Goal: Task Accomplishment & Management: Manage account settings

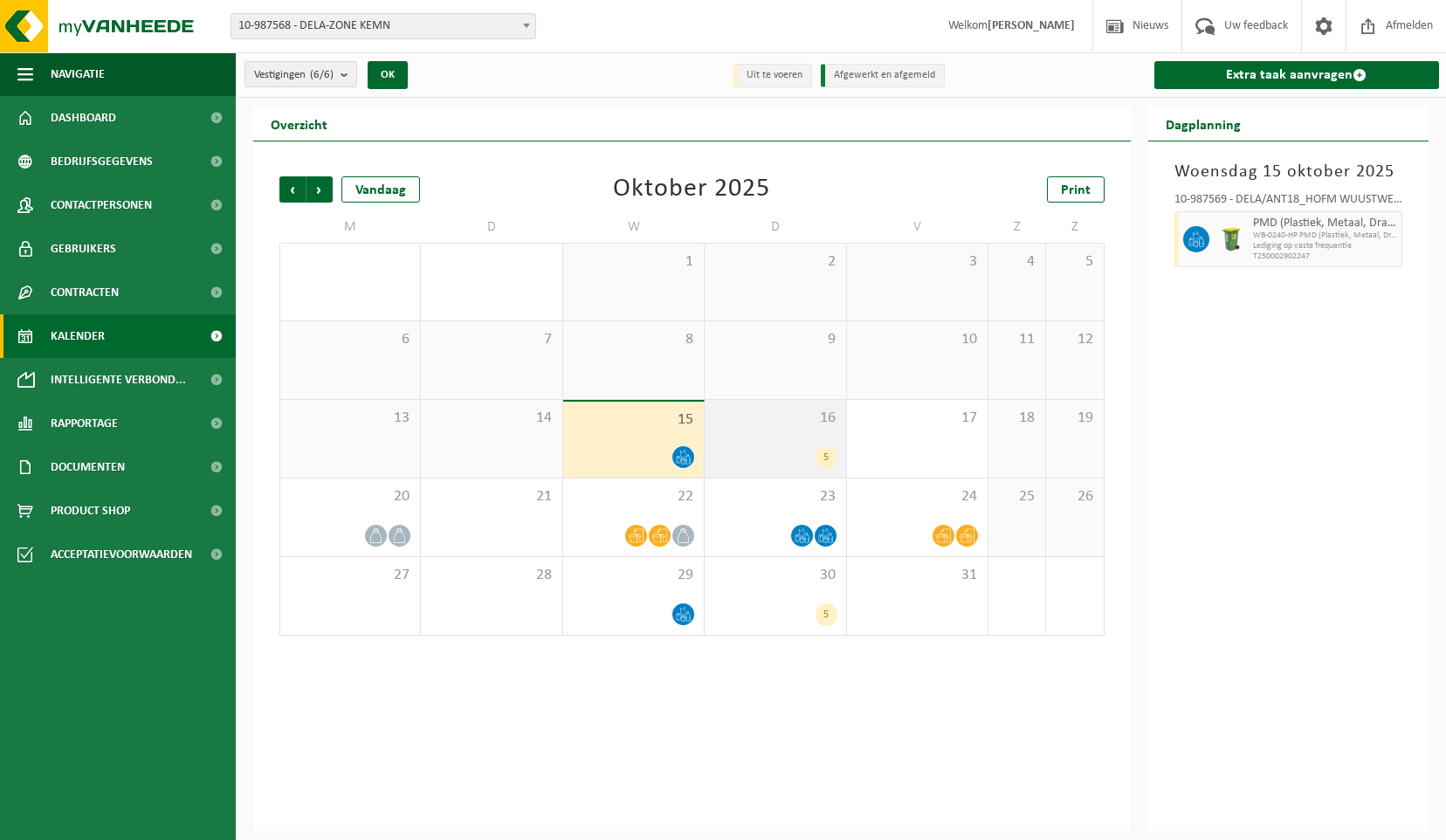
click at [827, 453] on div "5" at bounding box center [827, 457] width 22 height 22
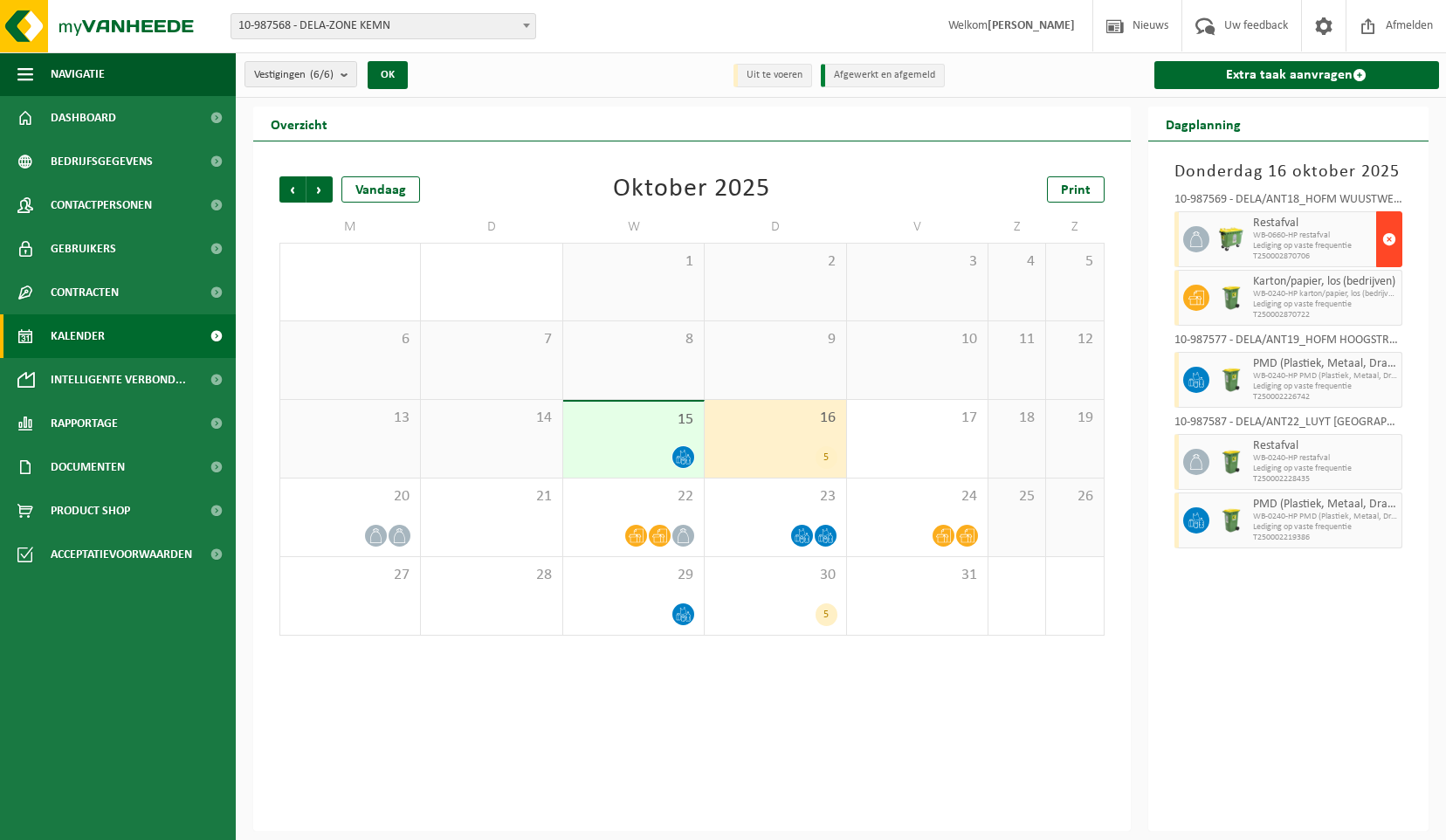
click at [1389, 236] on span "button" at bounding box center [1388, 239] width 14 height 35
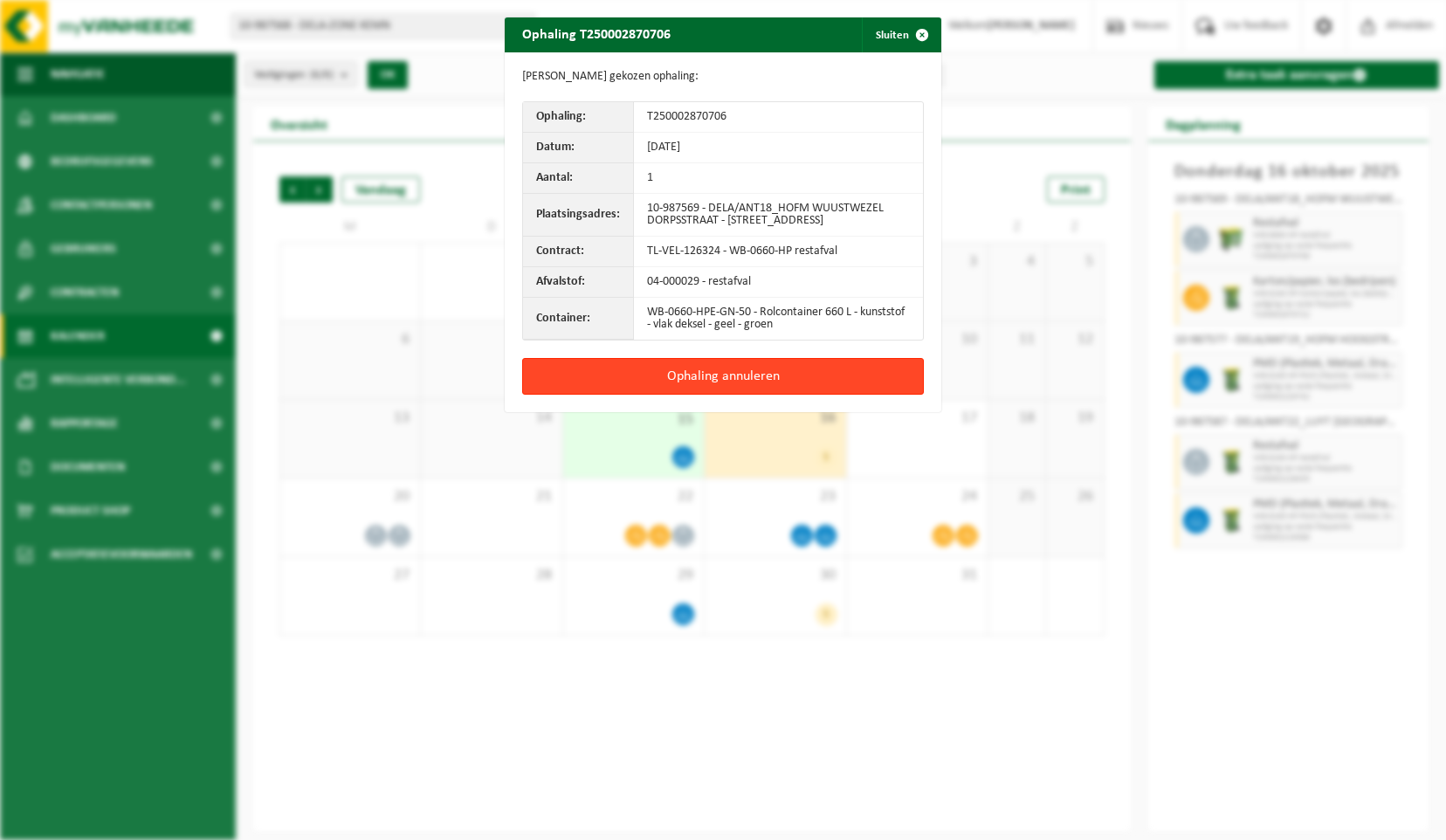
click at [776, 384] on button "Ophaling annuleren" at bounding box center [723, 376] width 402 height 36
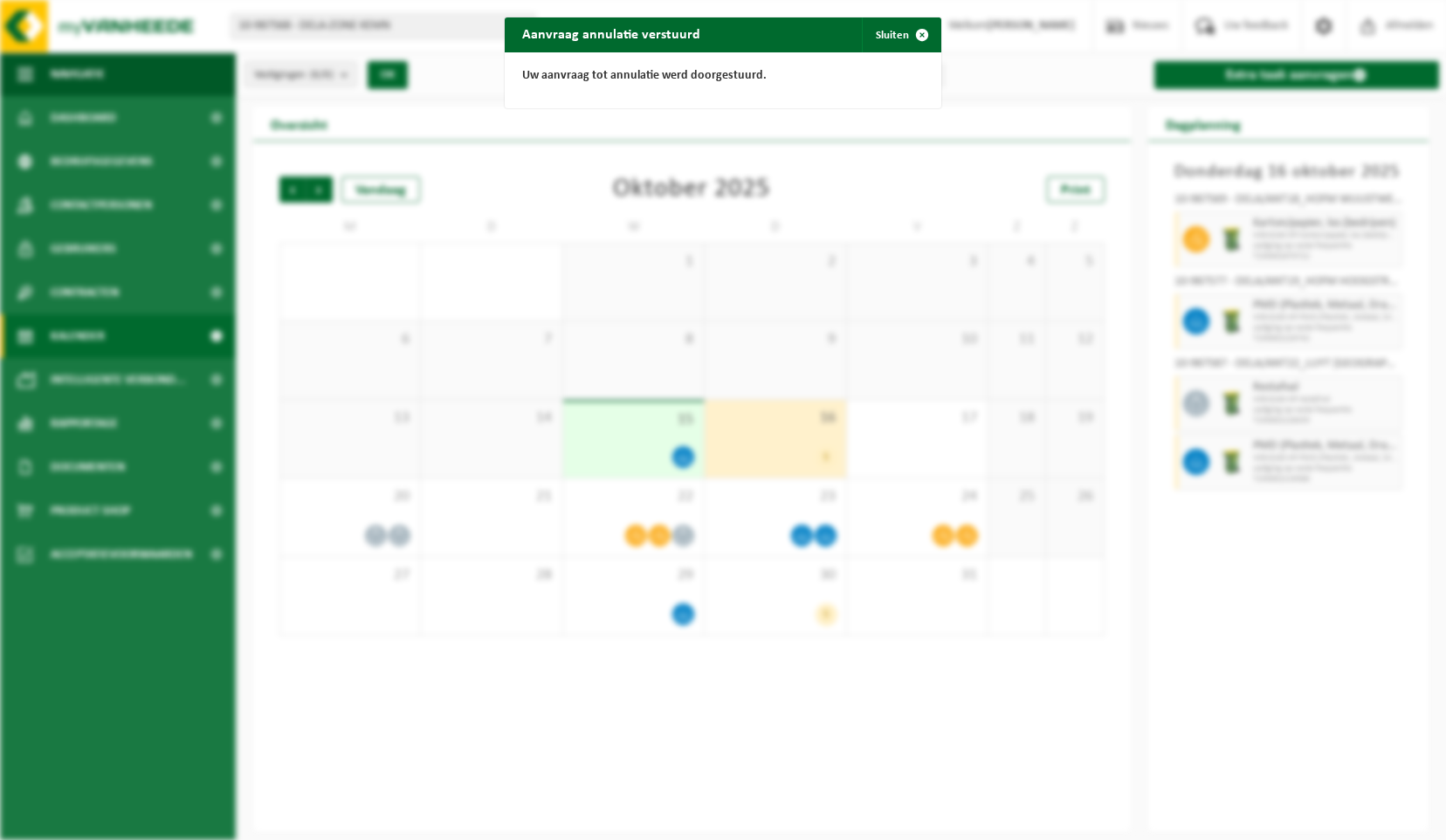
click at [908, 35] on span "button" at bounding box center [922, 35] width 35 height 35
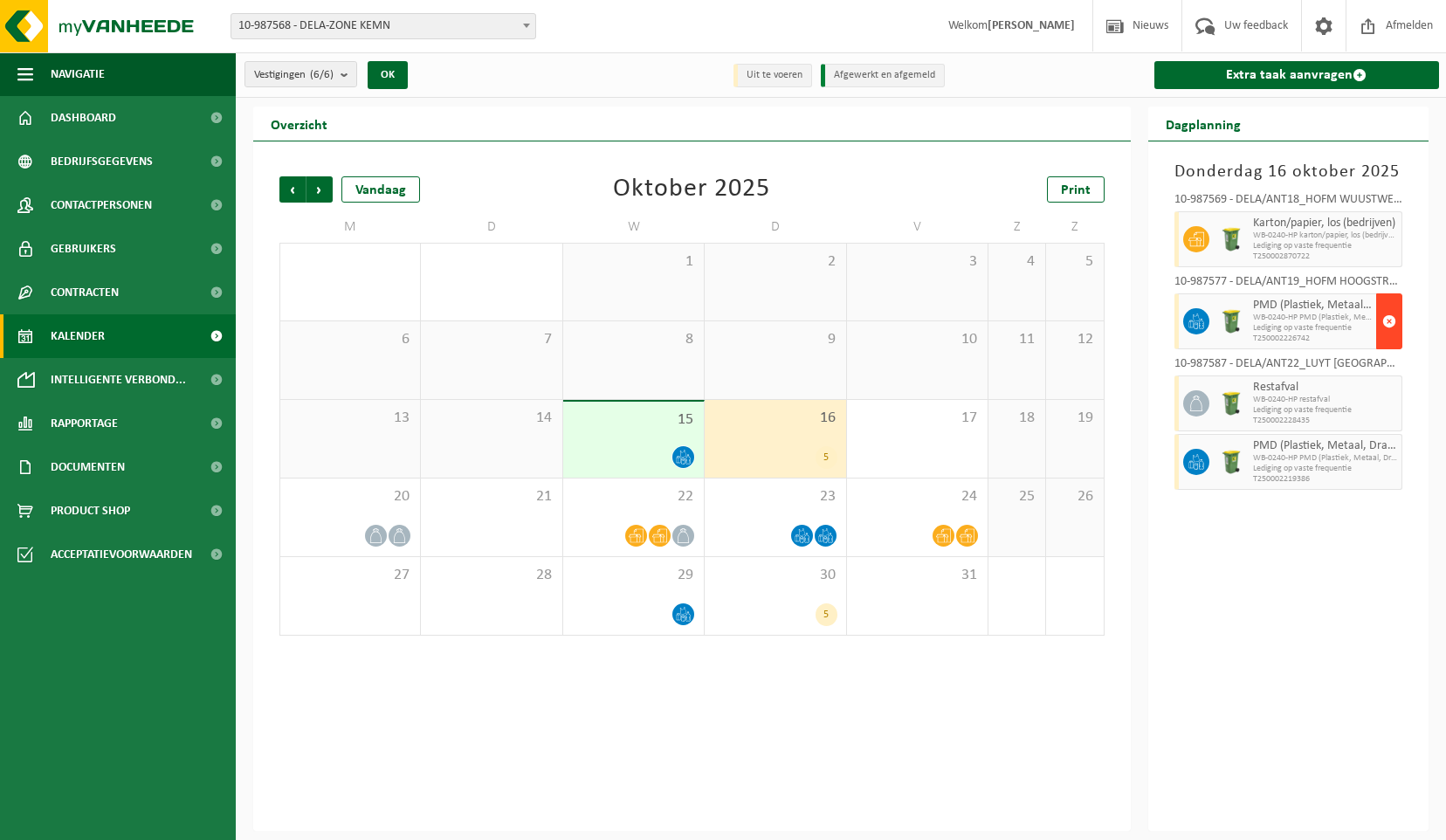
click at [1392, 317] on span "button" at bounding box center [1388, 321] width 14 height 35
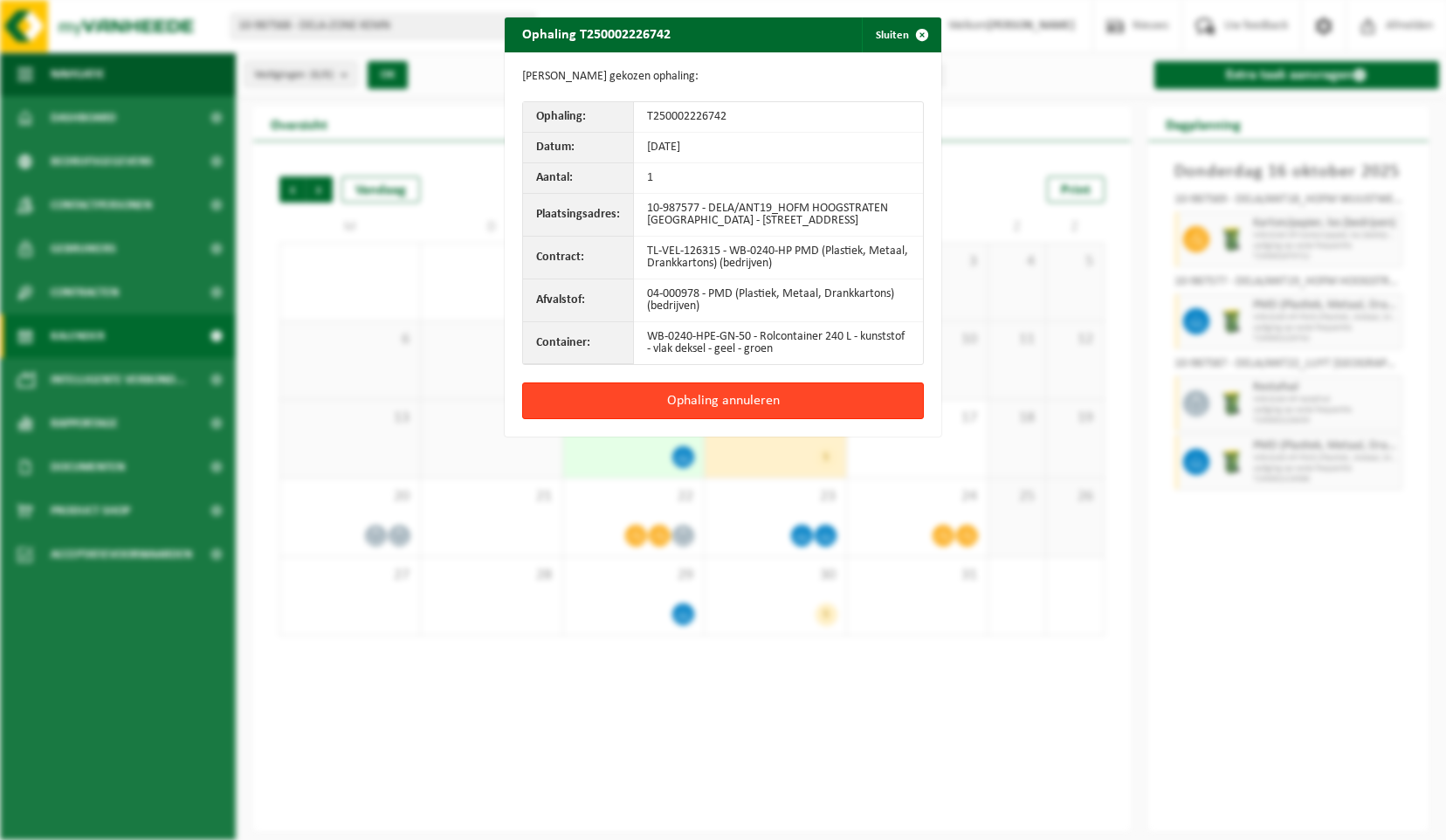
click at [783, 410] on button "Ophaling annuleren" at bounding box center [723, 400] width 402 height 36
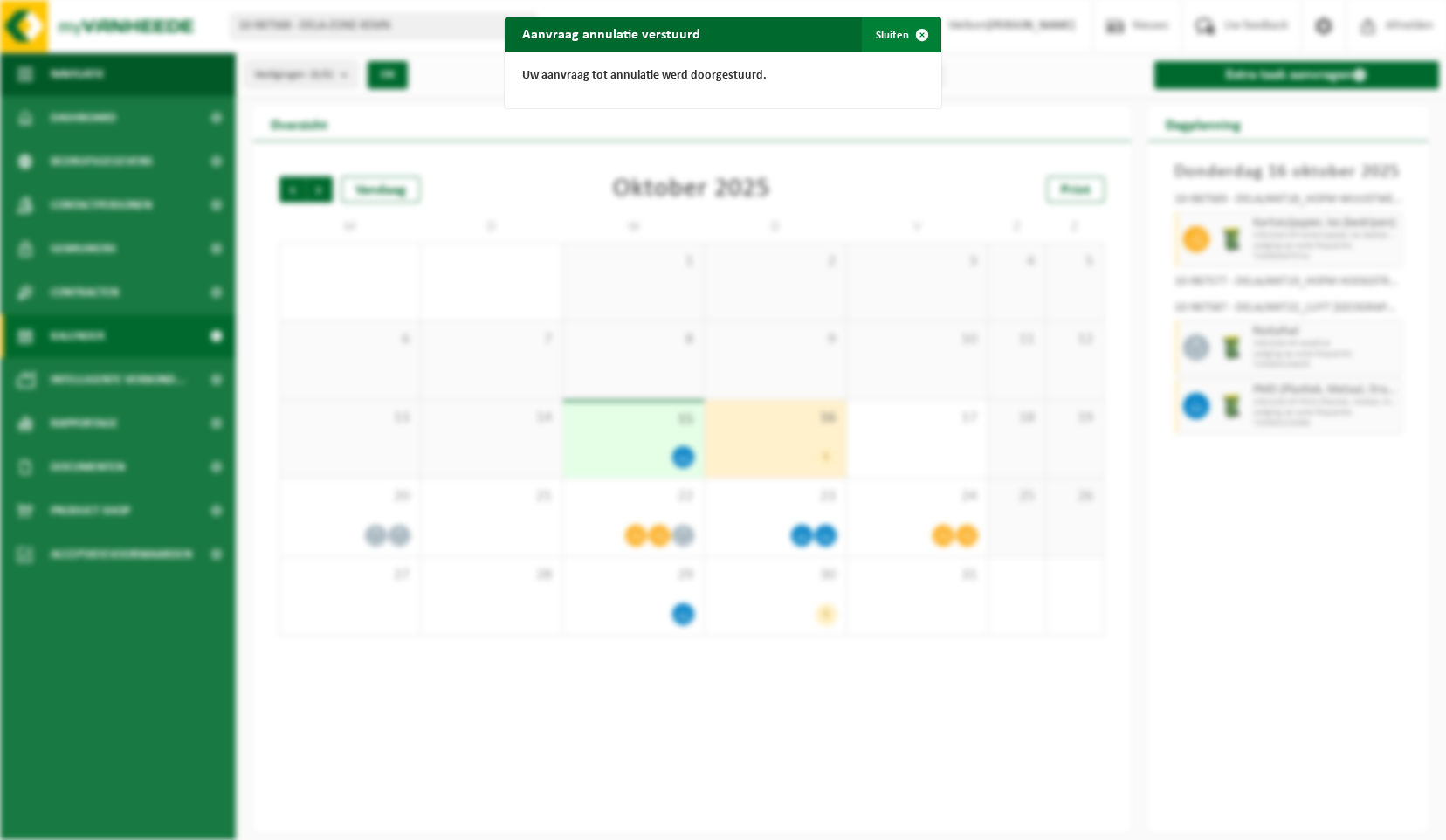
click at [910, 32] on span "button" at bounding box center [922, 35] width 35 height 35
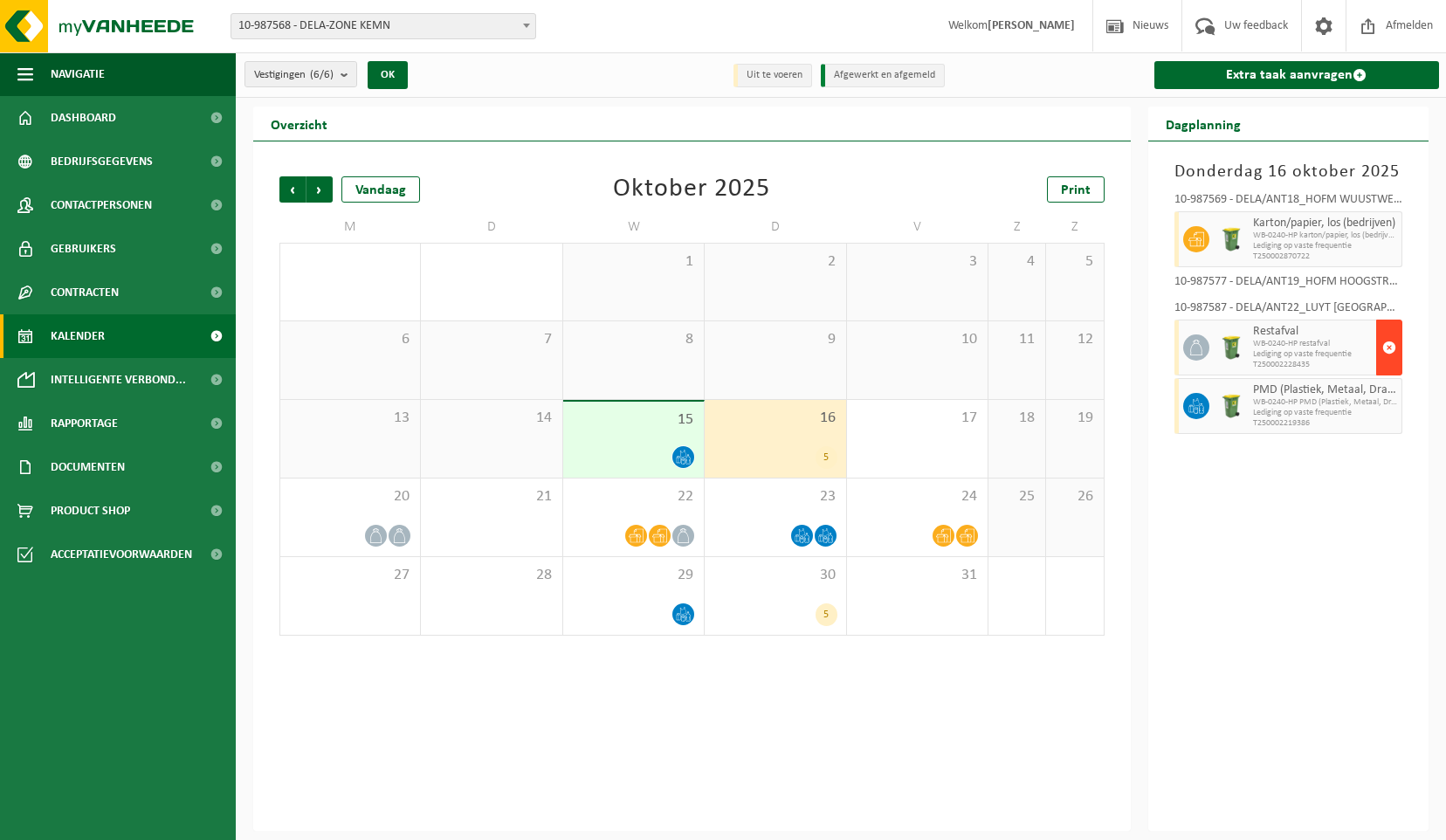
click at [1390, 345] on span "button" at bounding box center [1388, 347] width 14 height 35
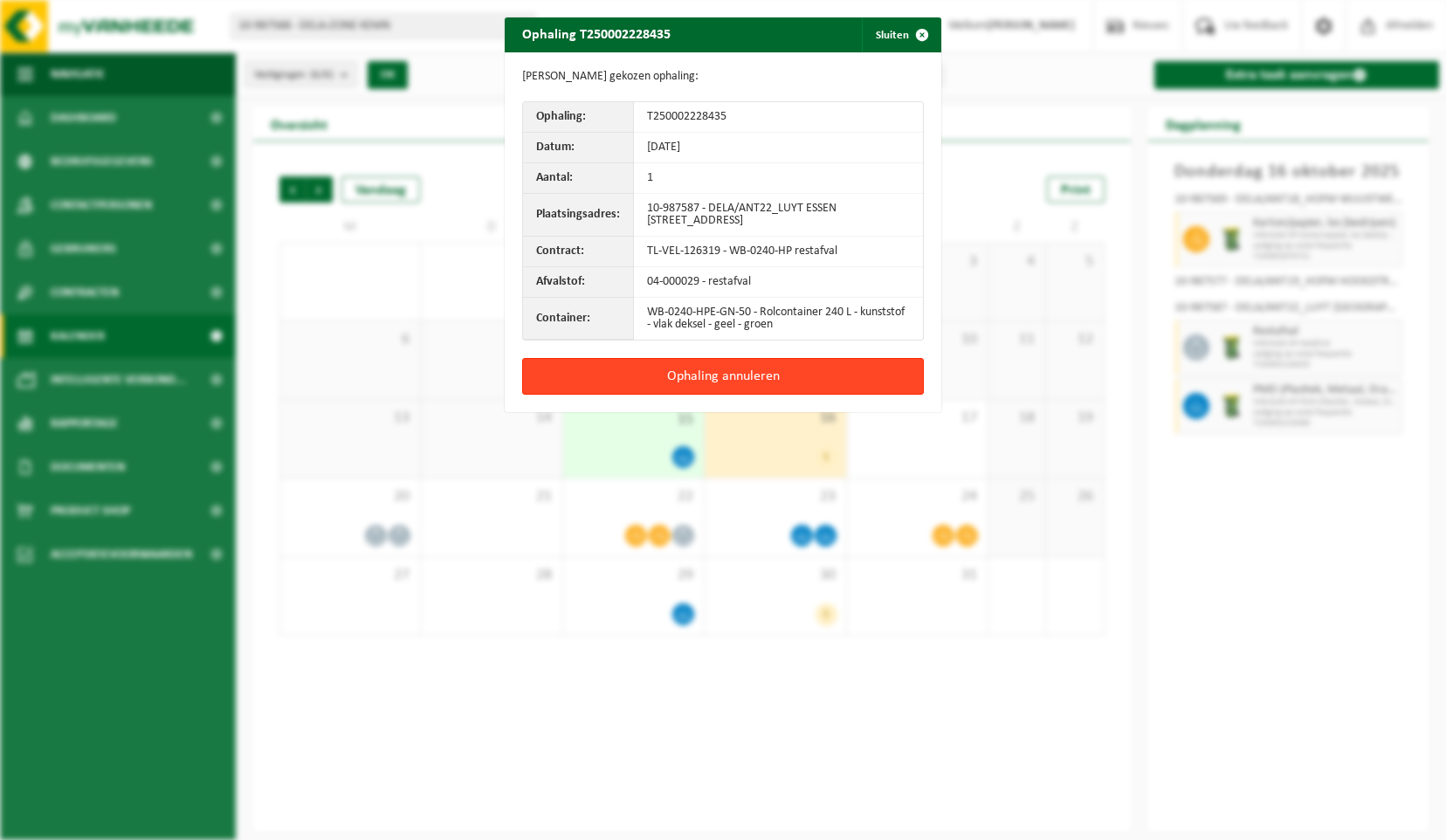
click at [812, 365] on button "Ophaling annuleren" at bounding box center [723, 376] width 402 height 36
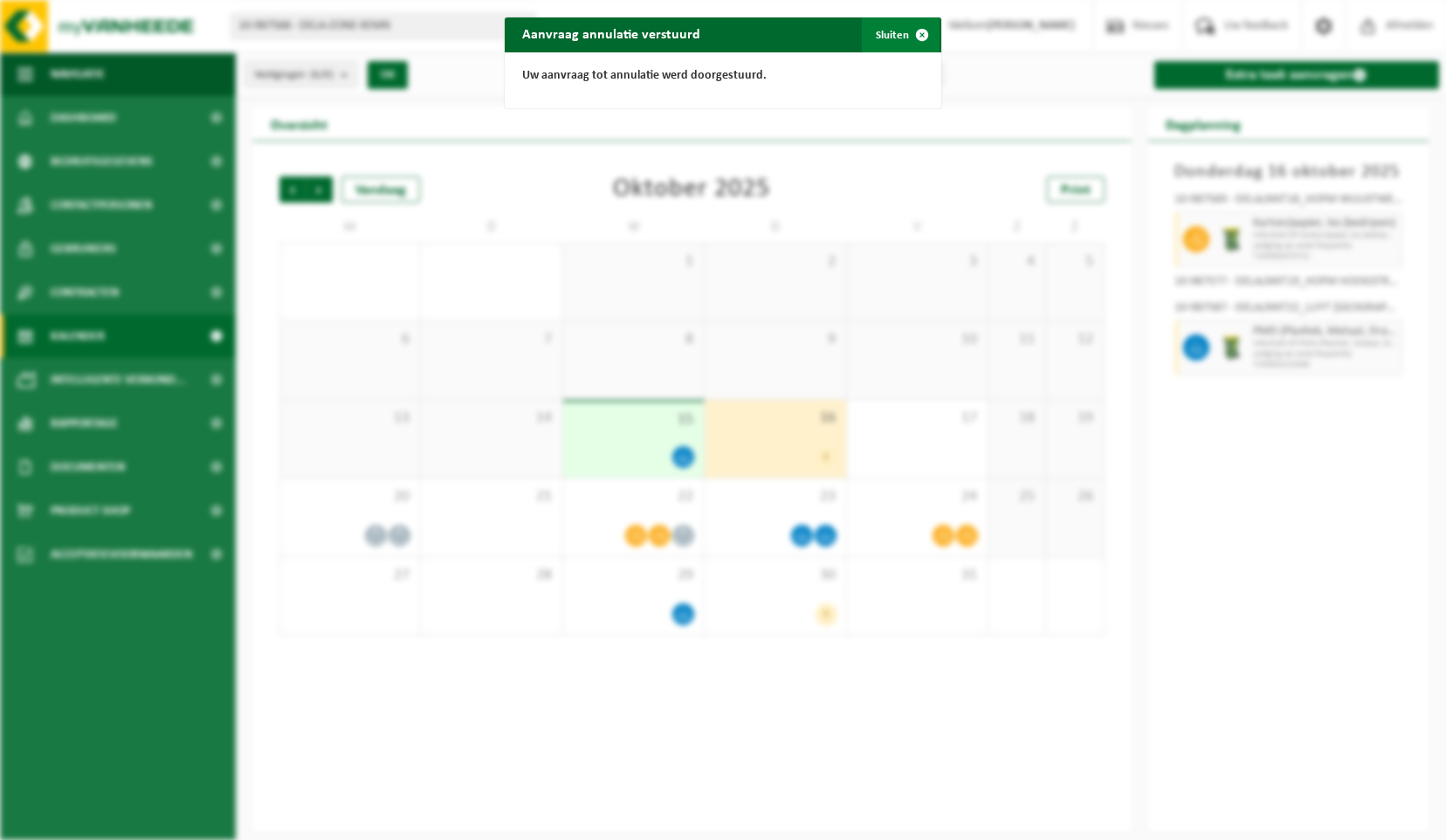
drag, startPoint x: 920, startPoint y: 36, endPoint x: 920, endPoint y: 46, distance: 10.0
click at [920, 37] on span "button" at bounding box center [922, 35] width 35 height 35
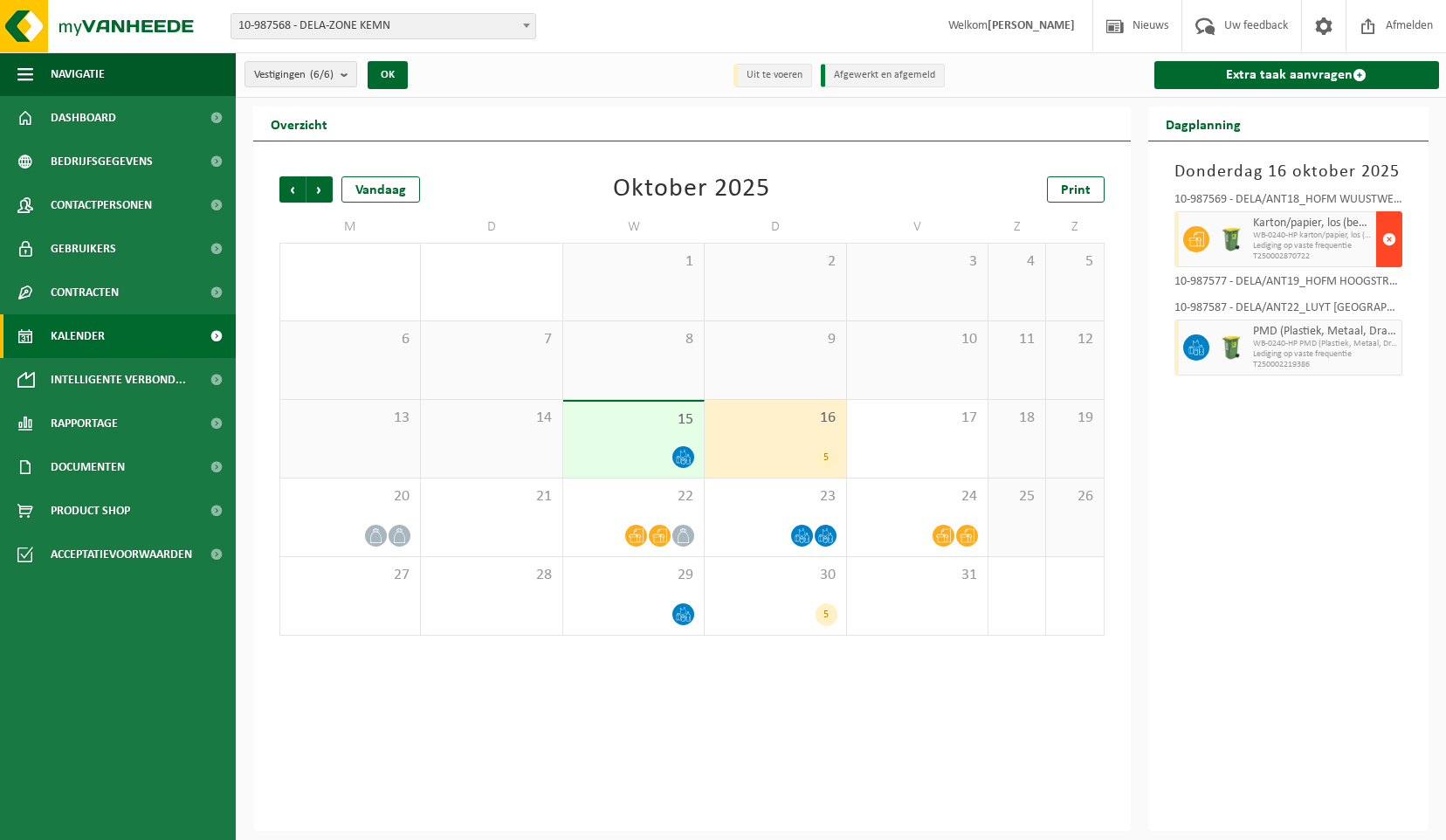
click at [1382, 239] on span "button" at bounding box center [1388, 239] width 14 height 35
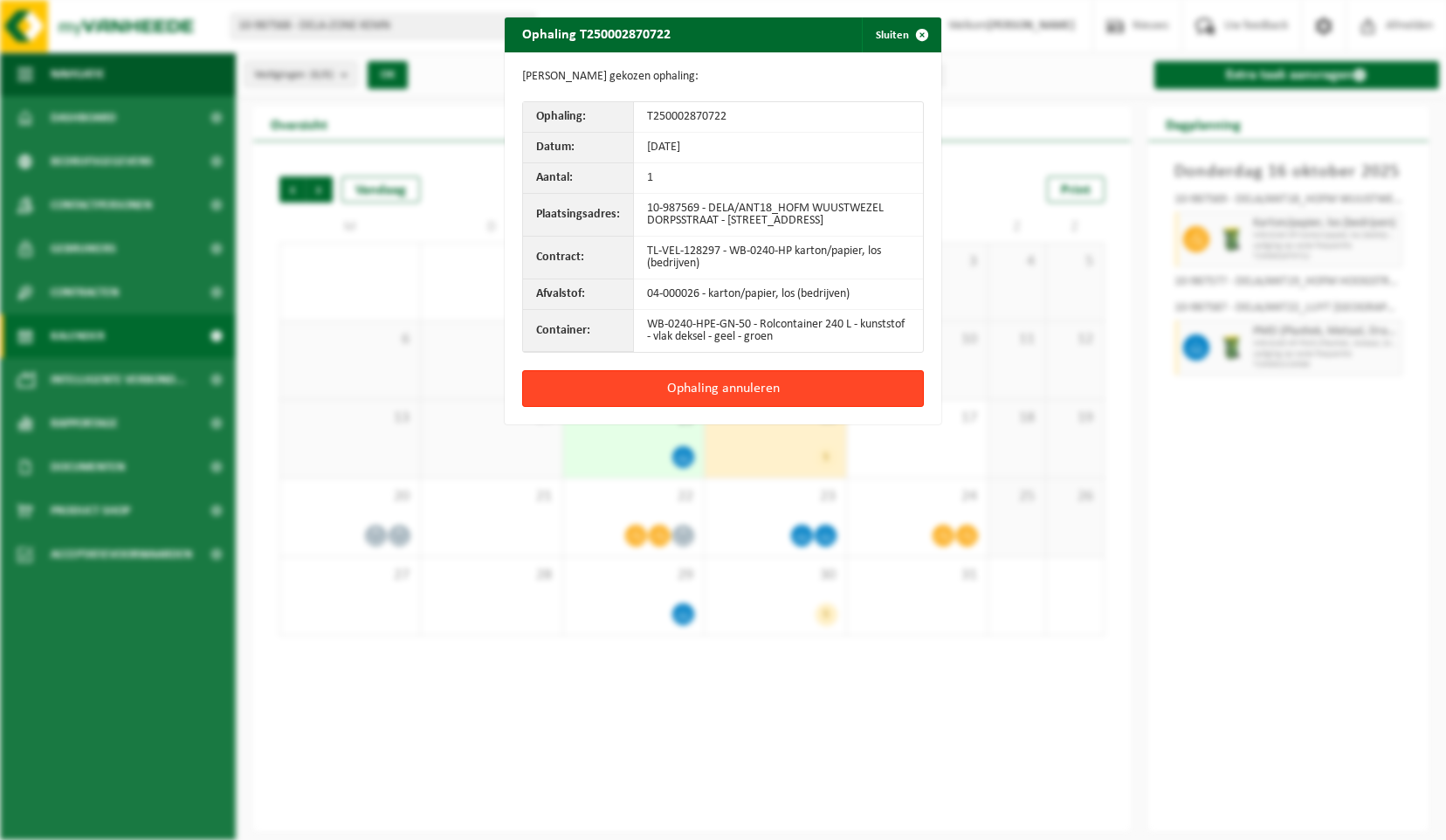
click at [797, 396] on button "Ophaling annuleren" at bounding box center [723, 388] width 402 height 36
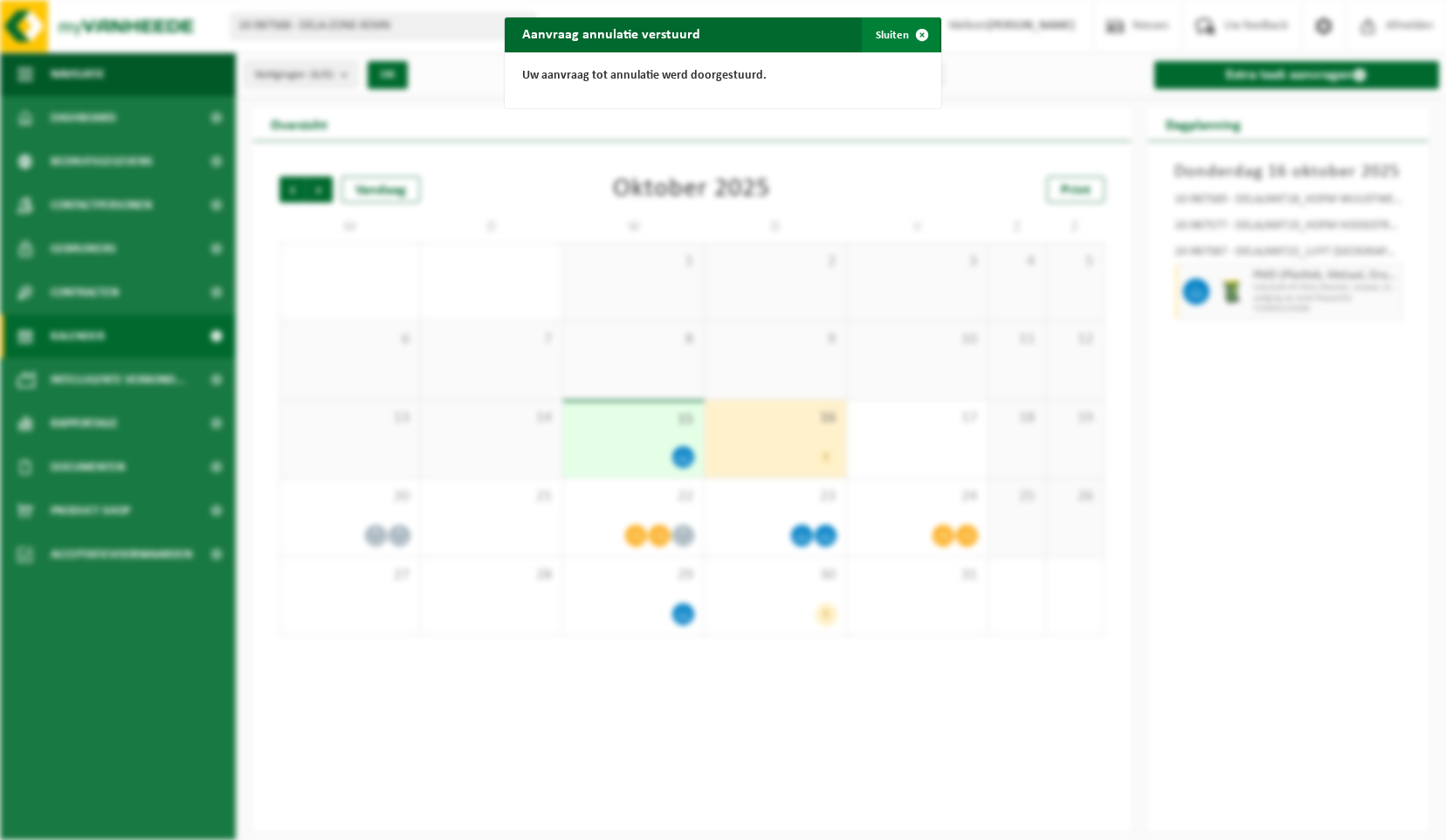
click at [908, 34] on span "button" at bounding box center [922, 35] width 35 height 35
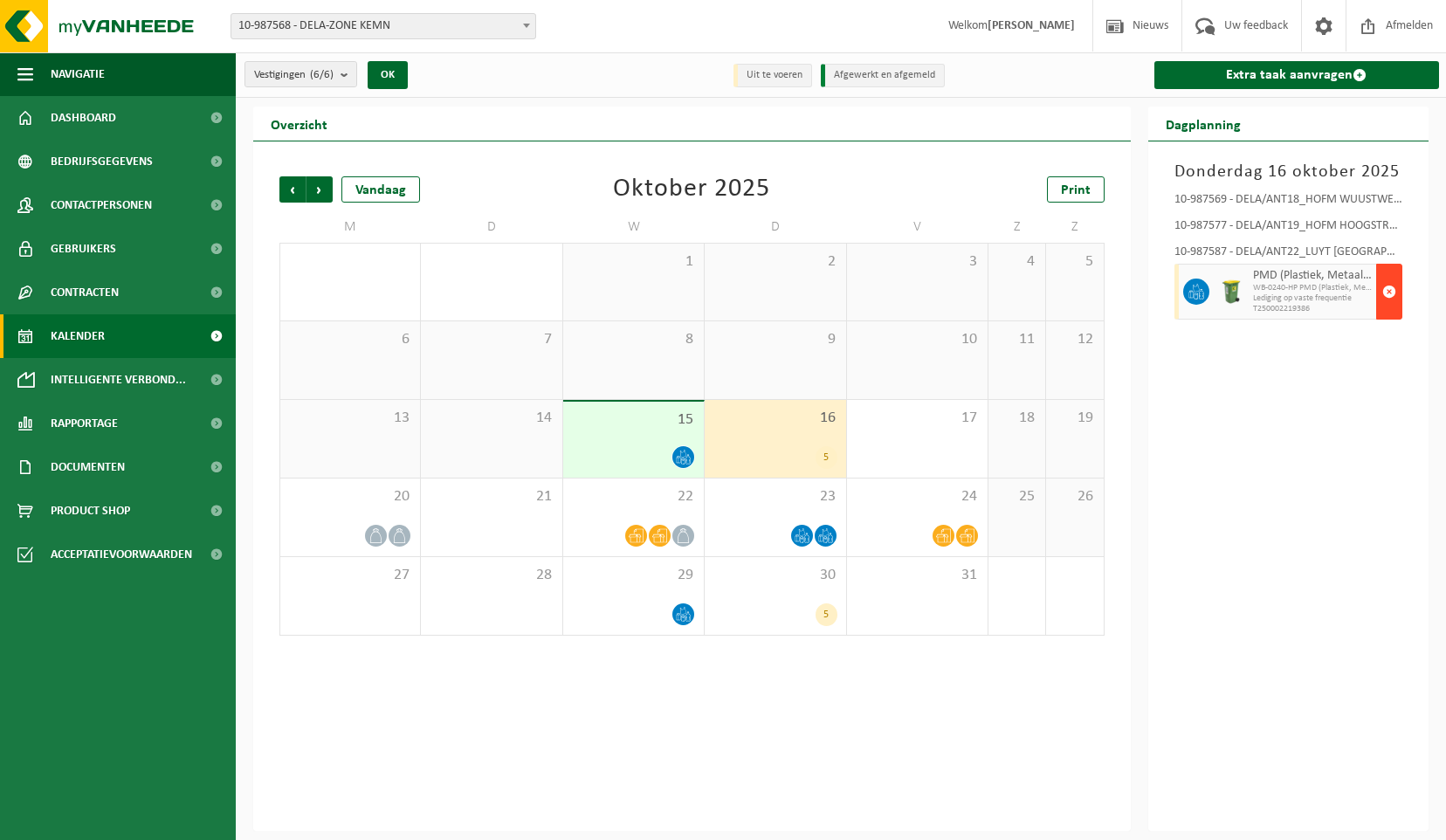
click at [1389, 291] on span "button" at bounding box center [1388, 291] width 14 height 35
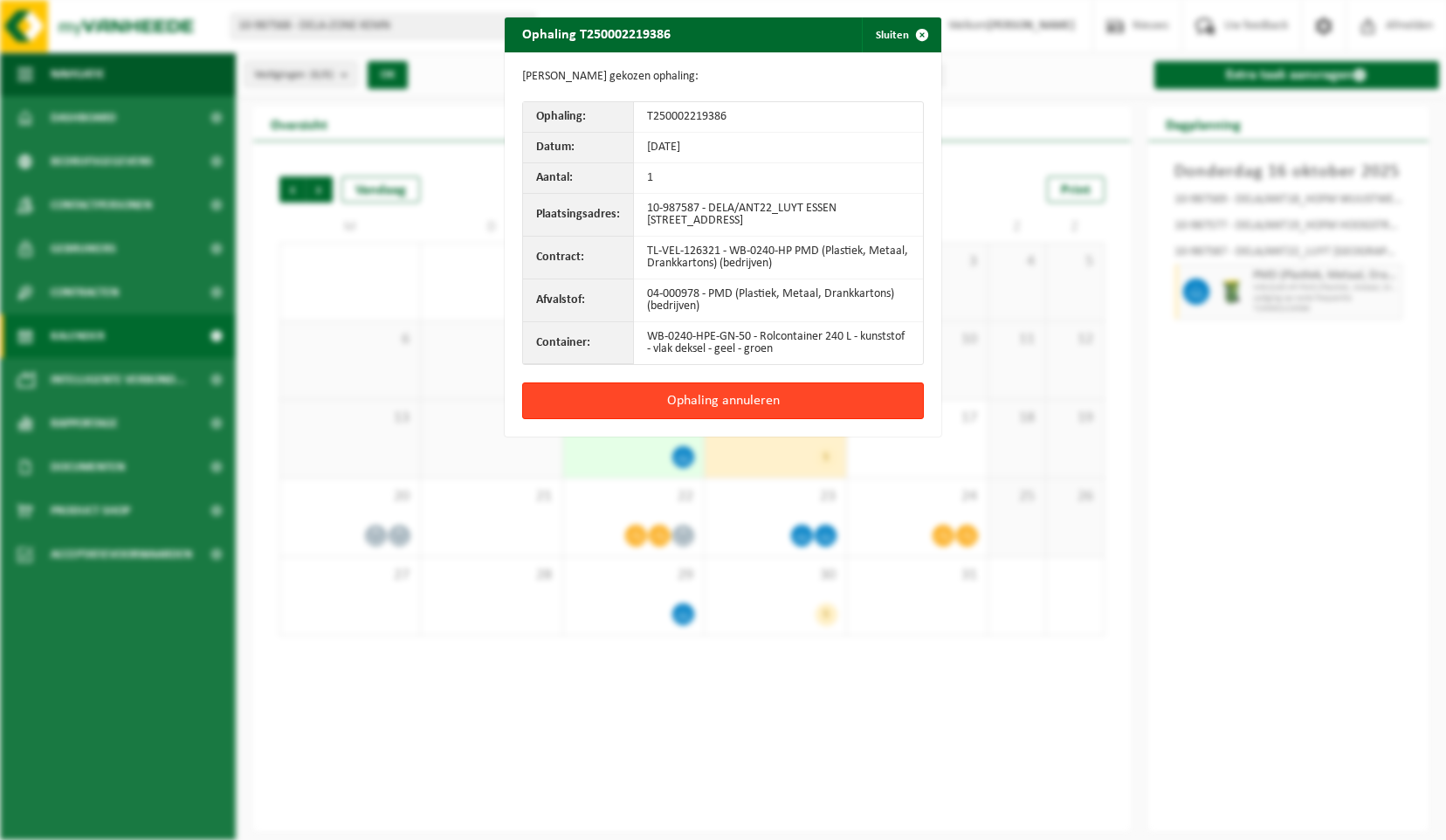
click at [792, 393] on button "Ophaling annuleren" at bounding box center [723, 400] width 402 height 36
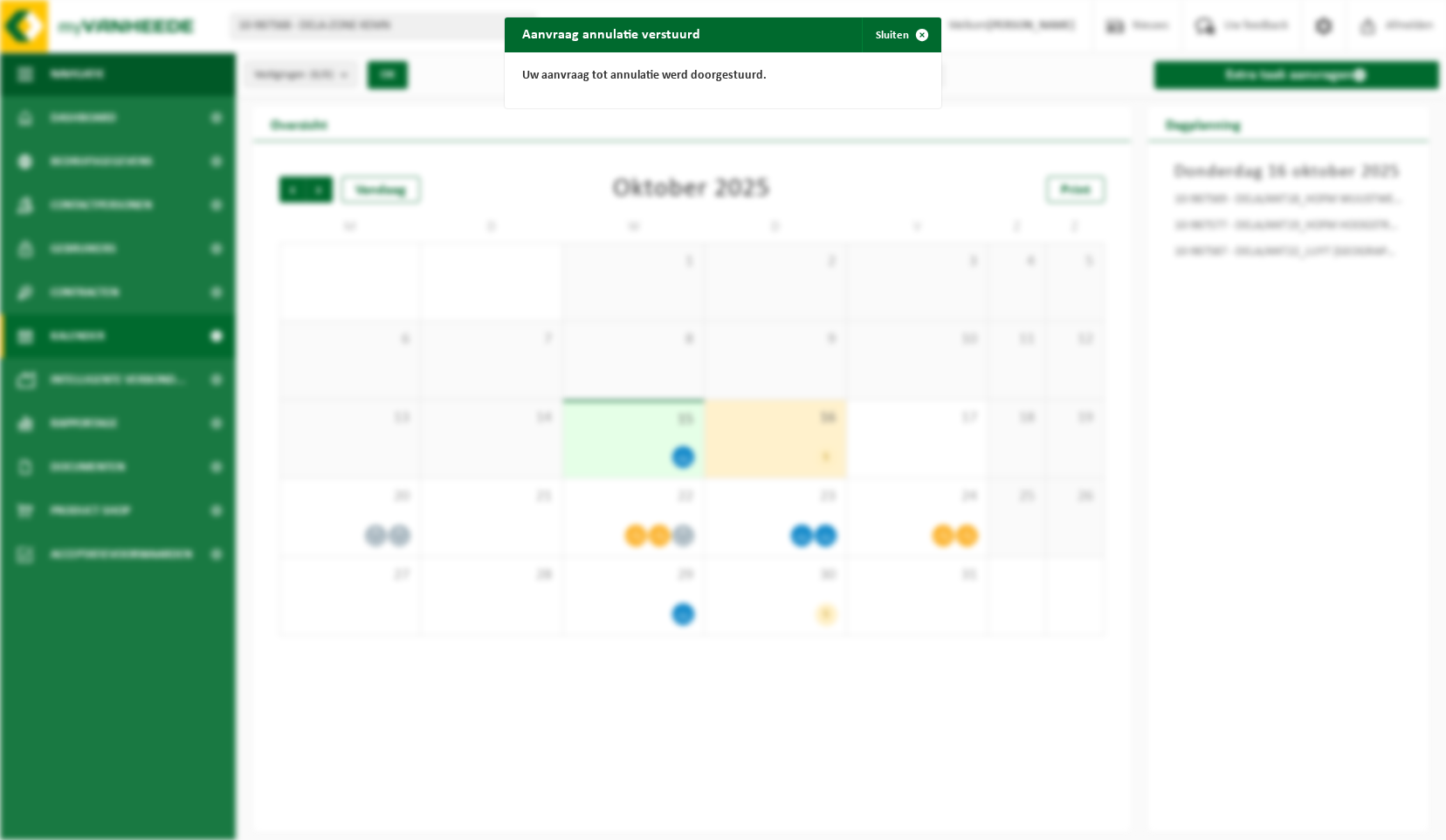
click at [667, 454] on div "Aanvraag annulatie verstuurd Sluiten Uw aanvraag tot annulatie werd doorgestuur…" at bounding box center [723, 420] width 1446 height 840
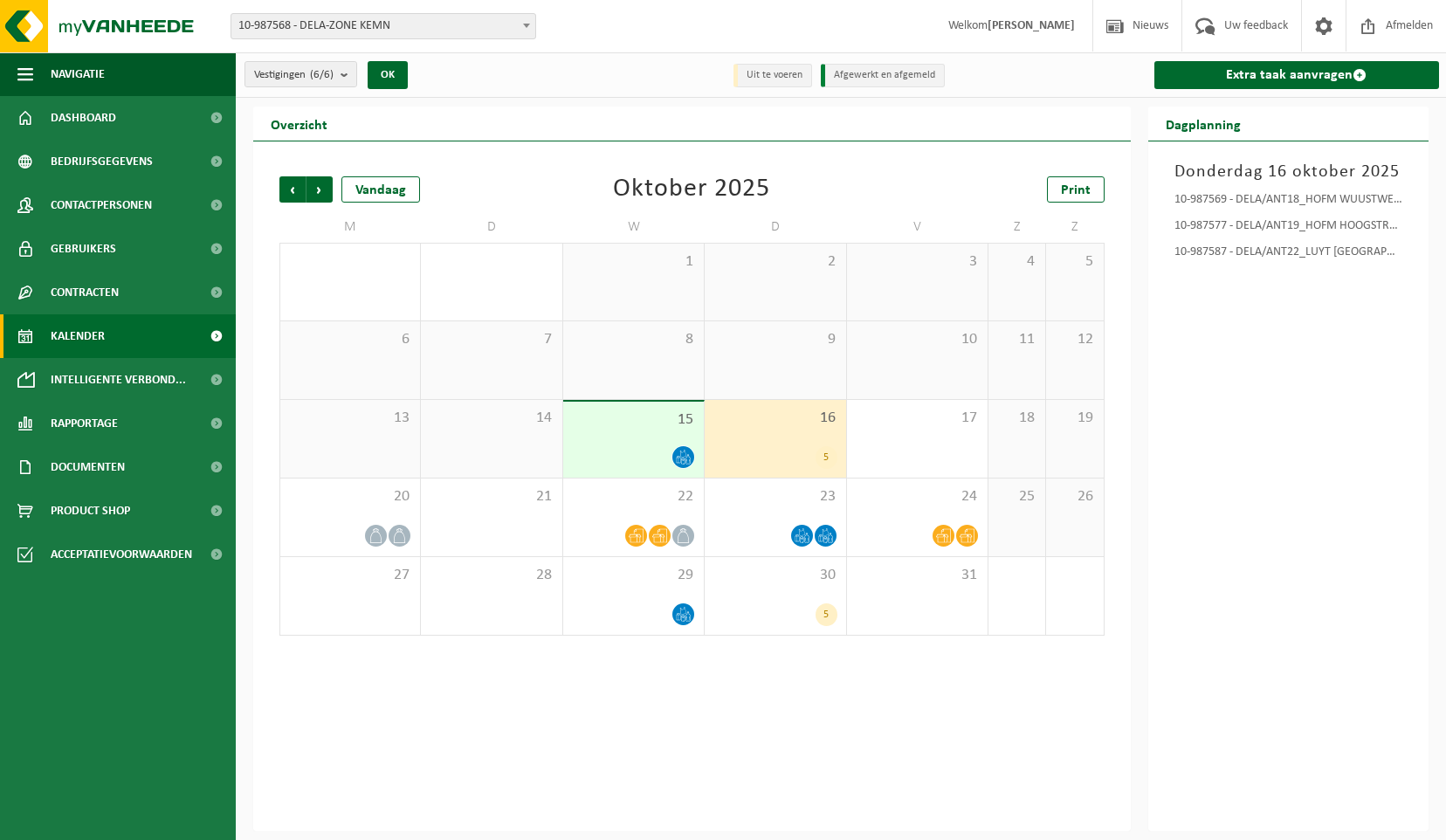
click at [678, 438] on div "15" at bounding box center [632, 440] width 140 height 76
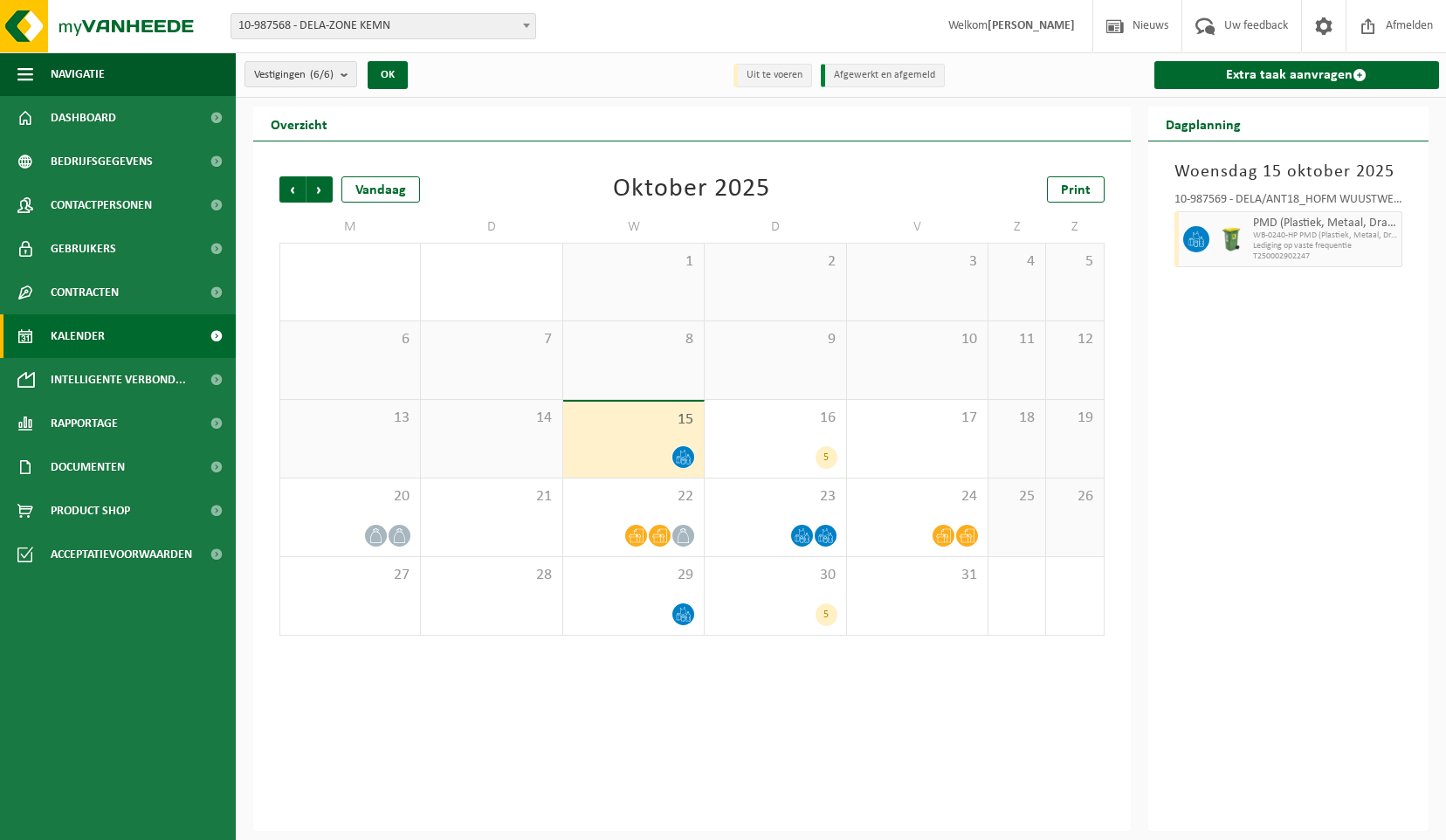
click at [1383, 233] on span "WB-0240-HP PMD (Plastiek, Metaal, Drankkartons) (bedrijven)" at bounding box center [1325, 235] width 145 height 10
click at [375, 536] on icon at bounding box center [376, 536] width 15 height 15
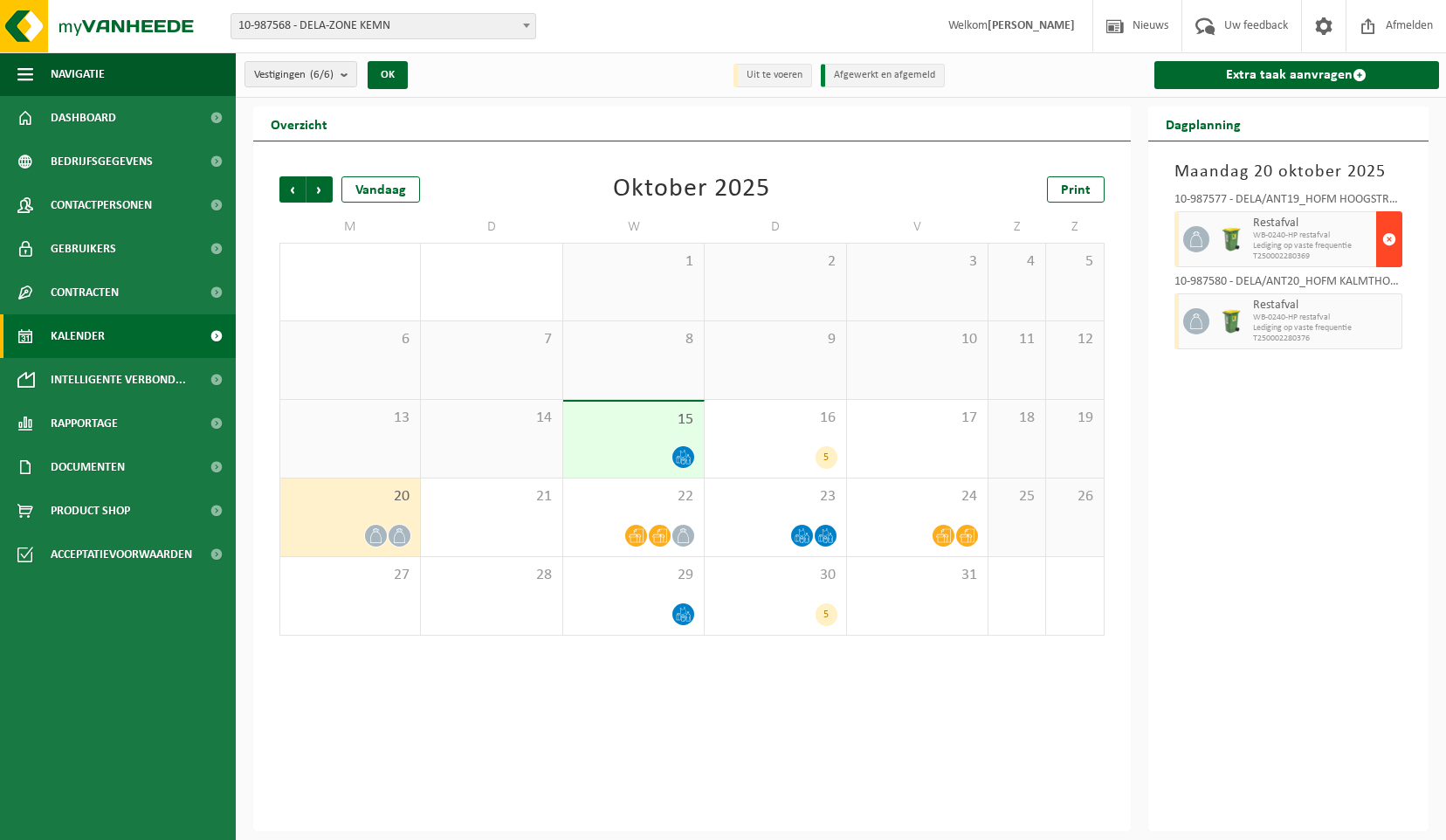
click at [1392, 239] on span "button" at bounding box center [1388, 239] width 14 height 35
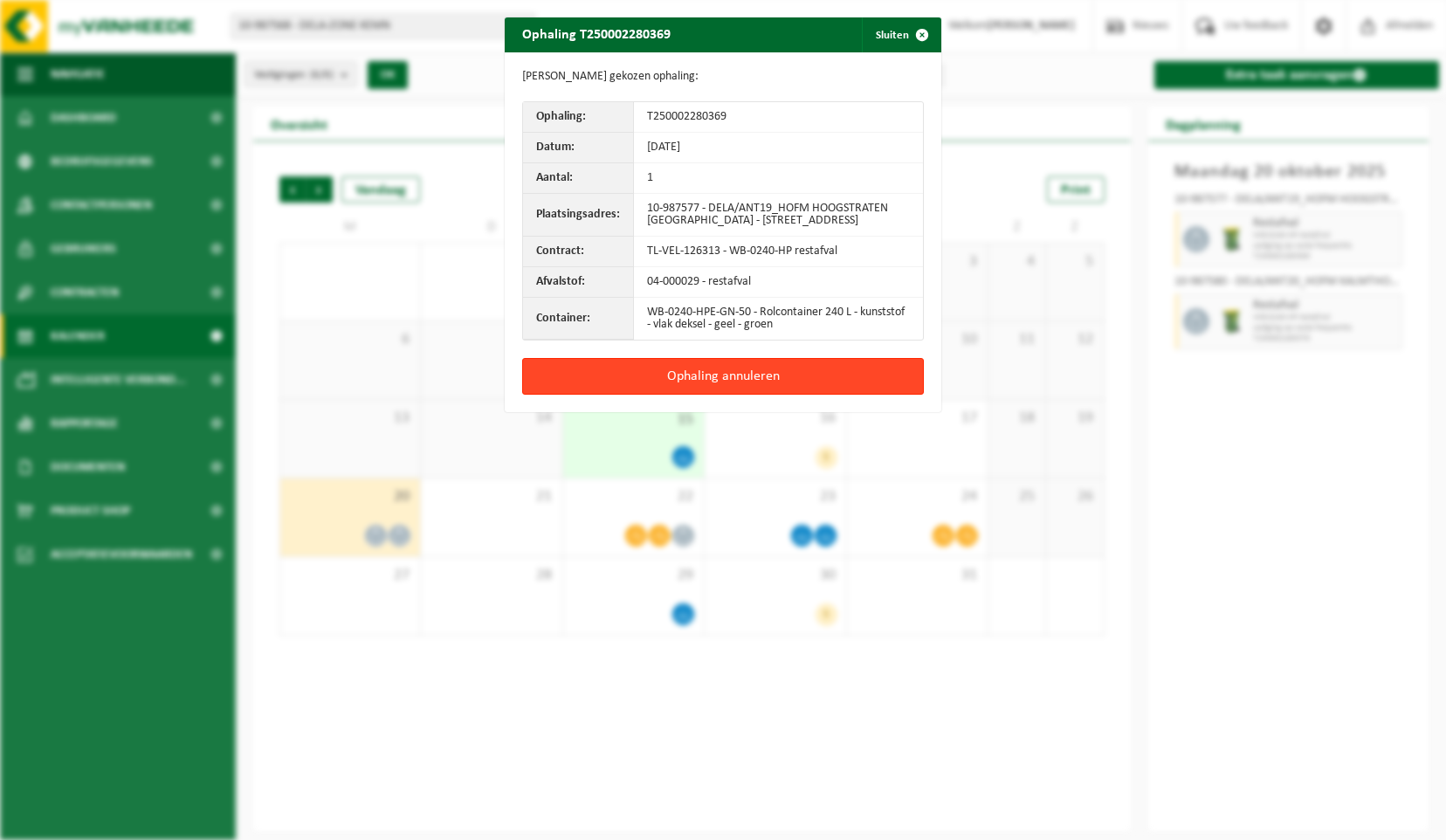
click at [795, 385] on button "Ophaling annuleren" at bounding box center [723, 376] width 402 height 36
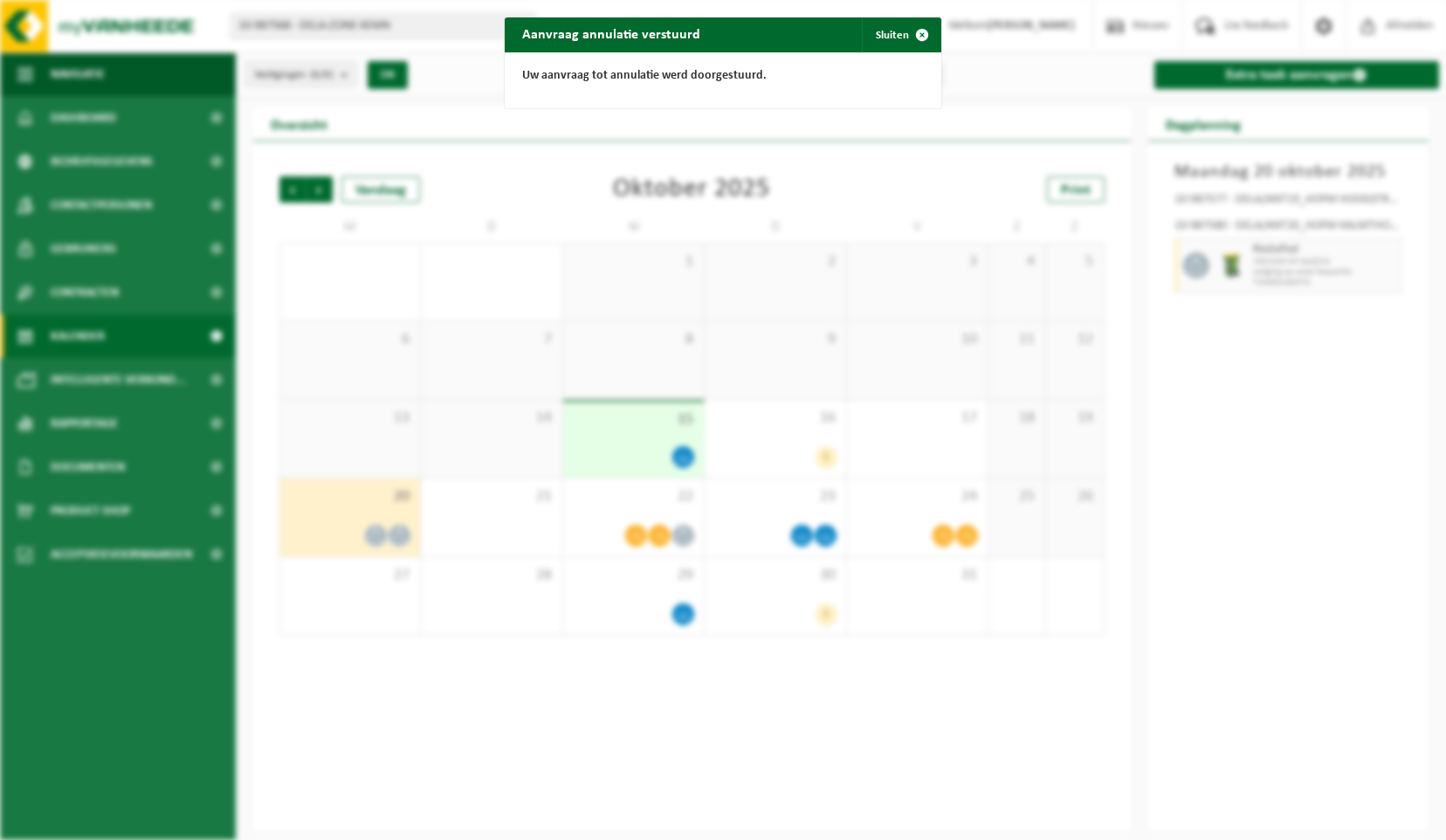
drag, startPoint x: 918, startPoint y: 36, endPoint x: 917, endPoint y: 45, distance: 9.1
click at [918, 38] on span "button" at bounding box center [922, 35] width 35 height 35
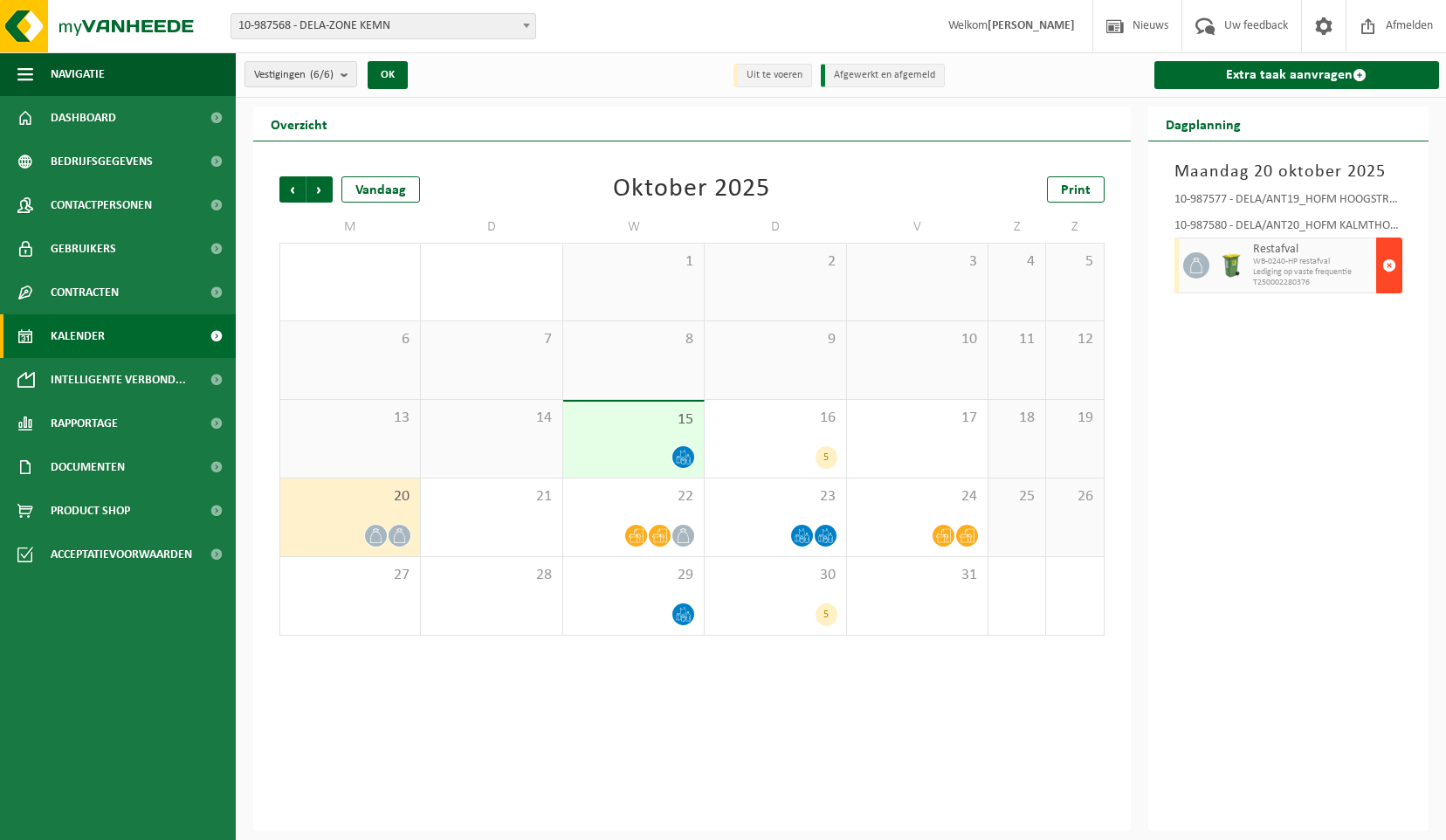
click at [1393, 260] on span "button" at bounding box center [1388, 265] width 14 height 35
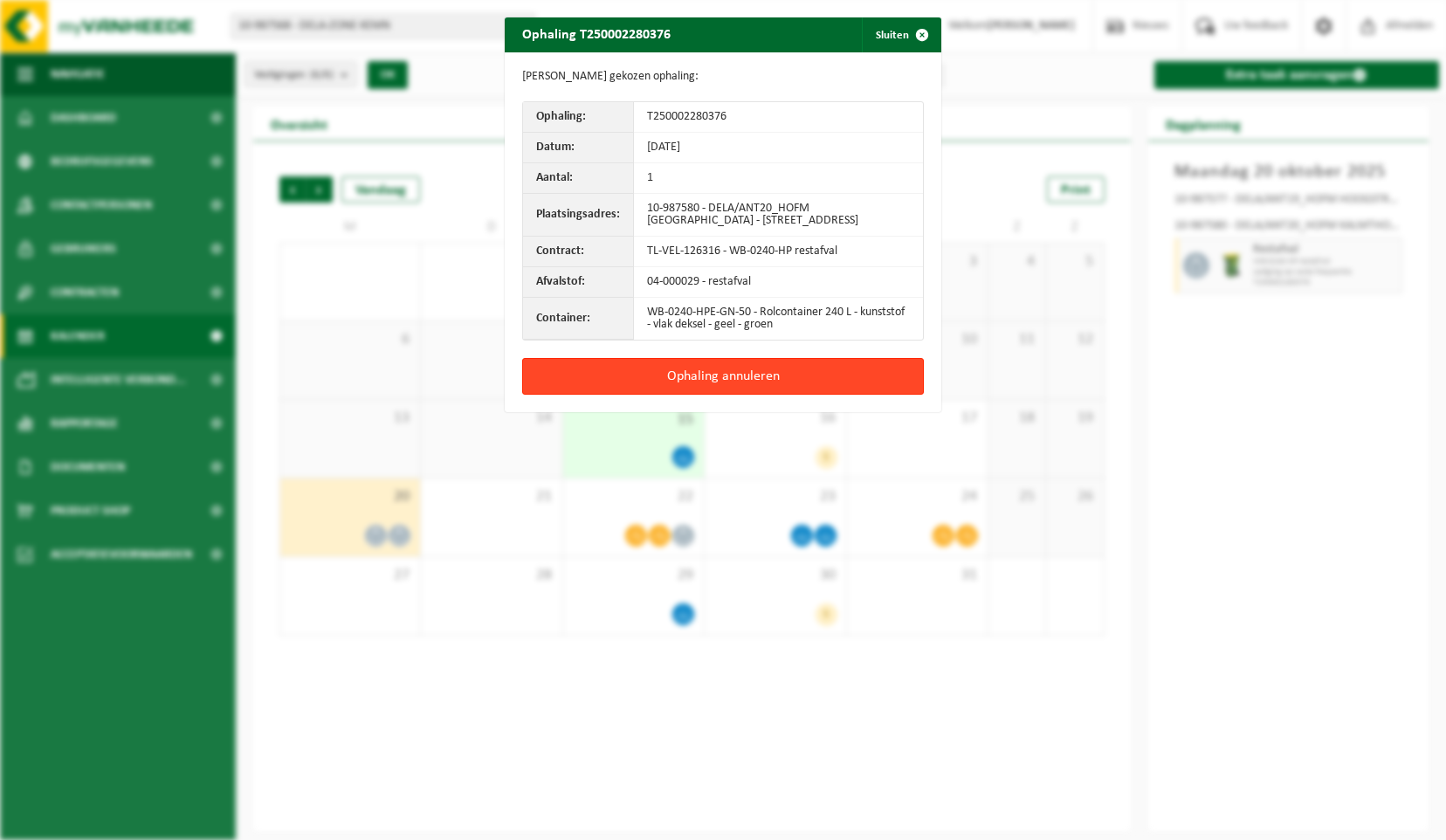
click at [714, 382] on button "Ophaling annuleren" at bounding box center [723, 376] width 402 height 36
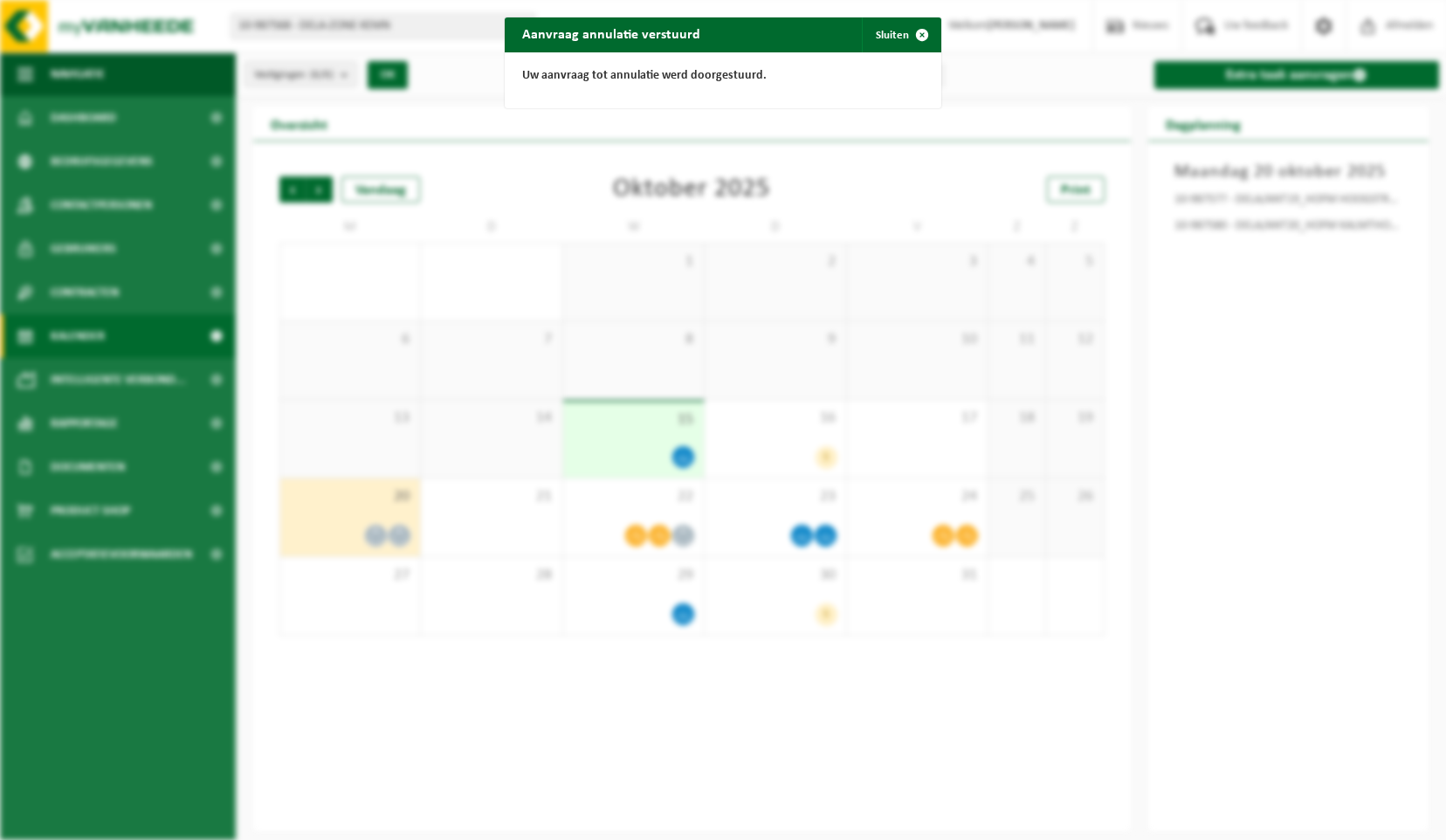
click at [660, 499] on div "Aanvraag annulatie verstuurd Sluiten Uw aanvraag tot annulatie werd doorgestuur…" at bounding box center [723, 420] width 1446 height 840
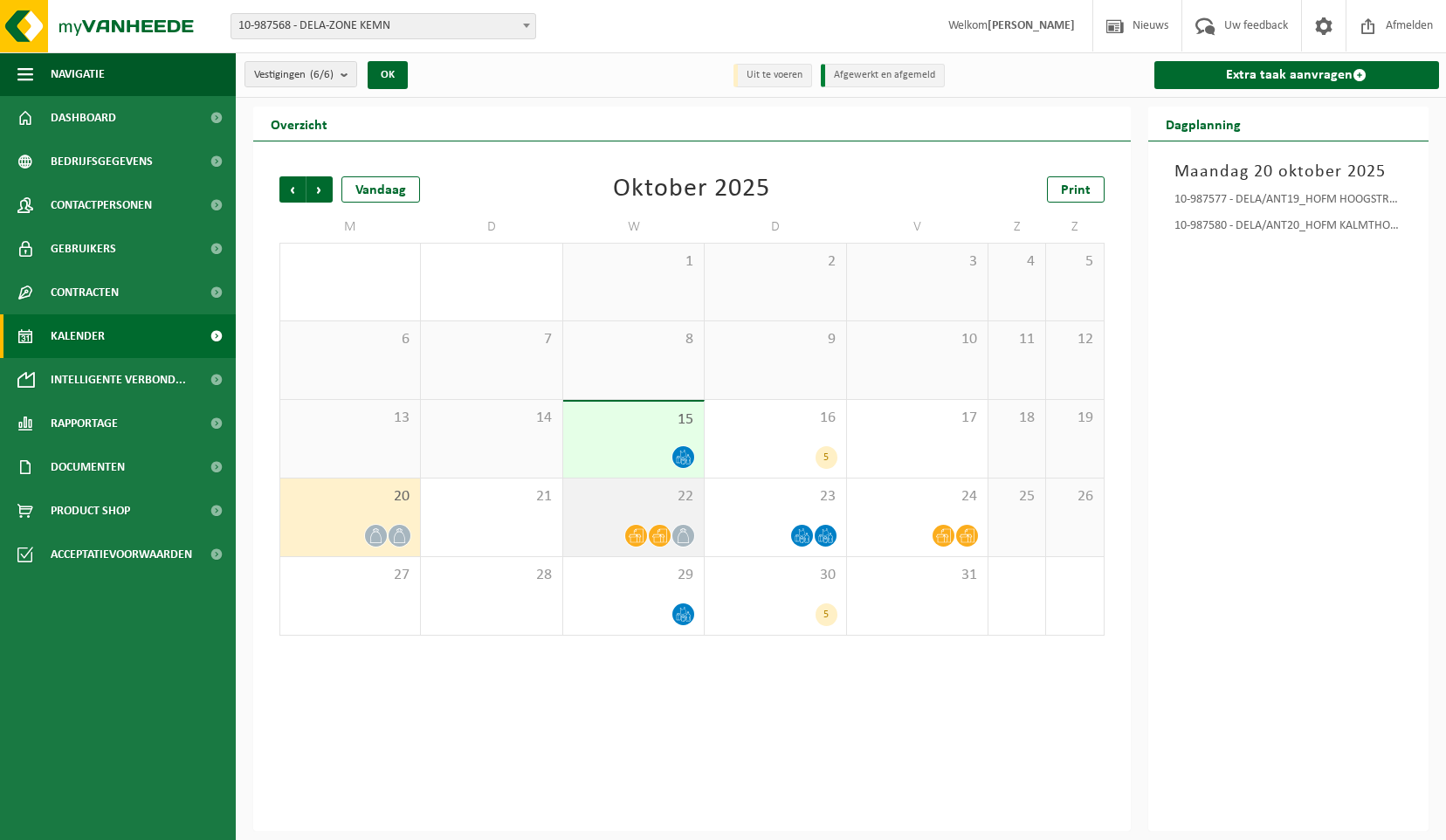
click at [642, 531] on icon at bounding box center [636, 536] width 15 height 15
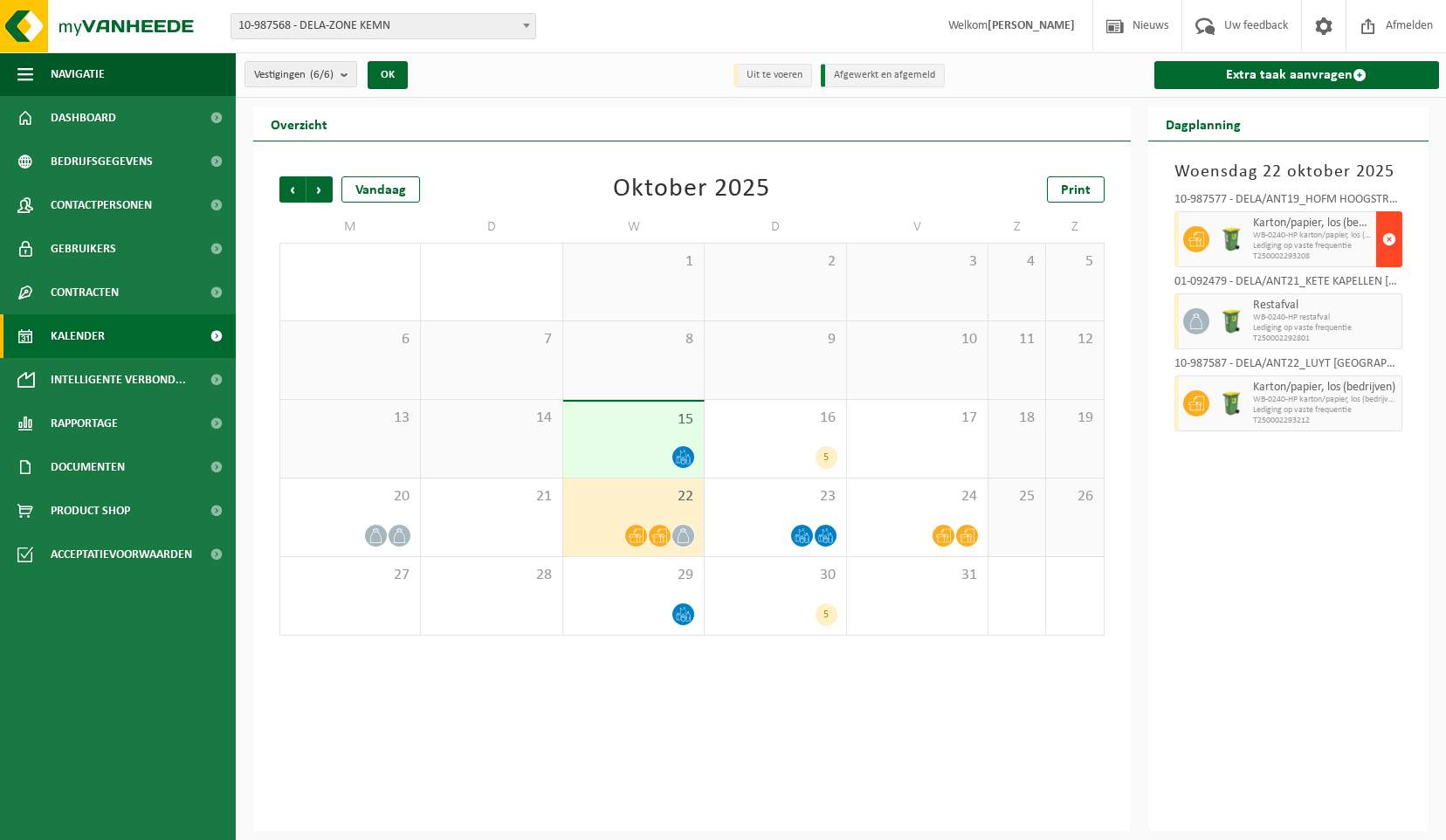
click at [1400, 238] on button "button" at bounding box center [1389, 239] width 26 height 56
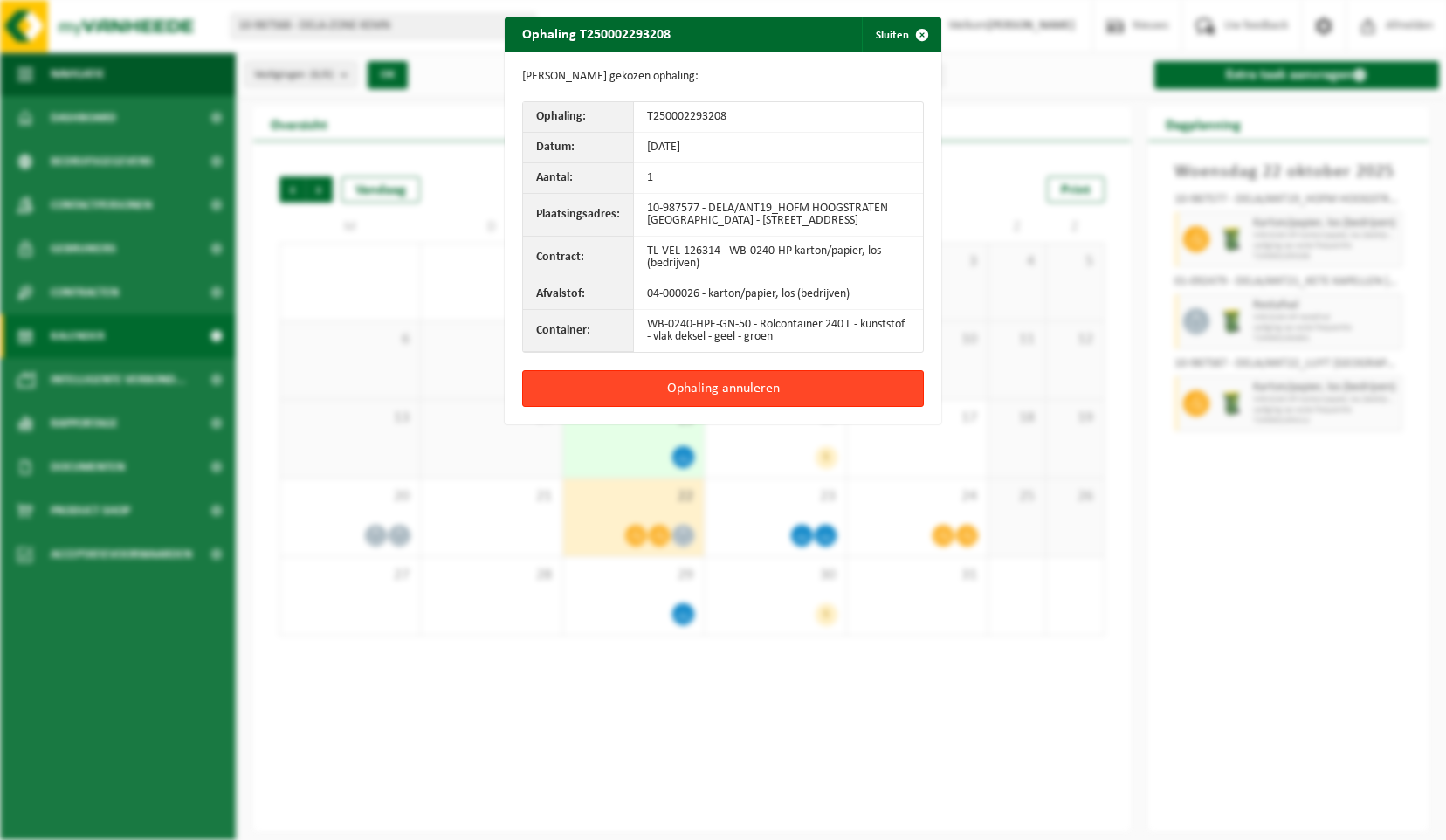
click at [779, 391] on button "Ophaling annuleren" at bounding box center [723, 388] width 402 height 36
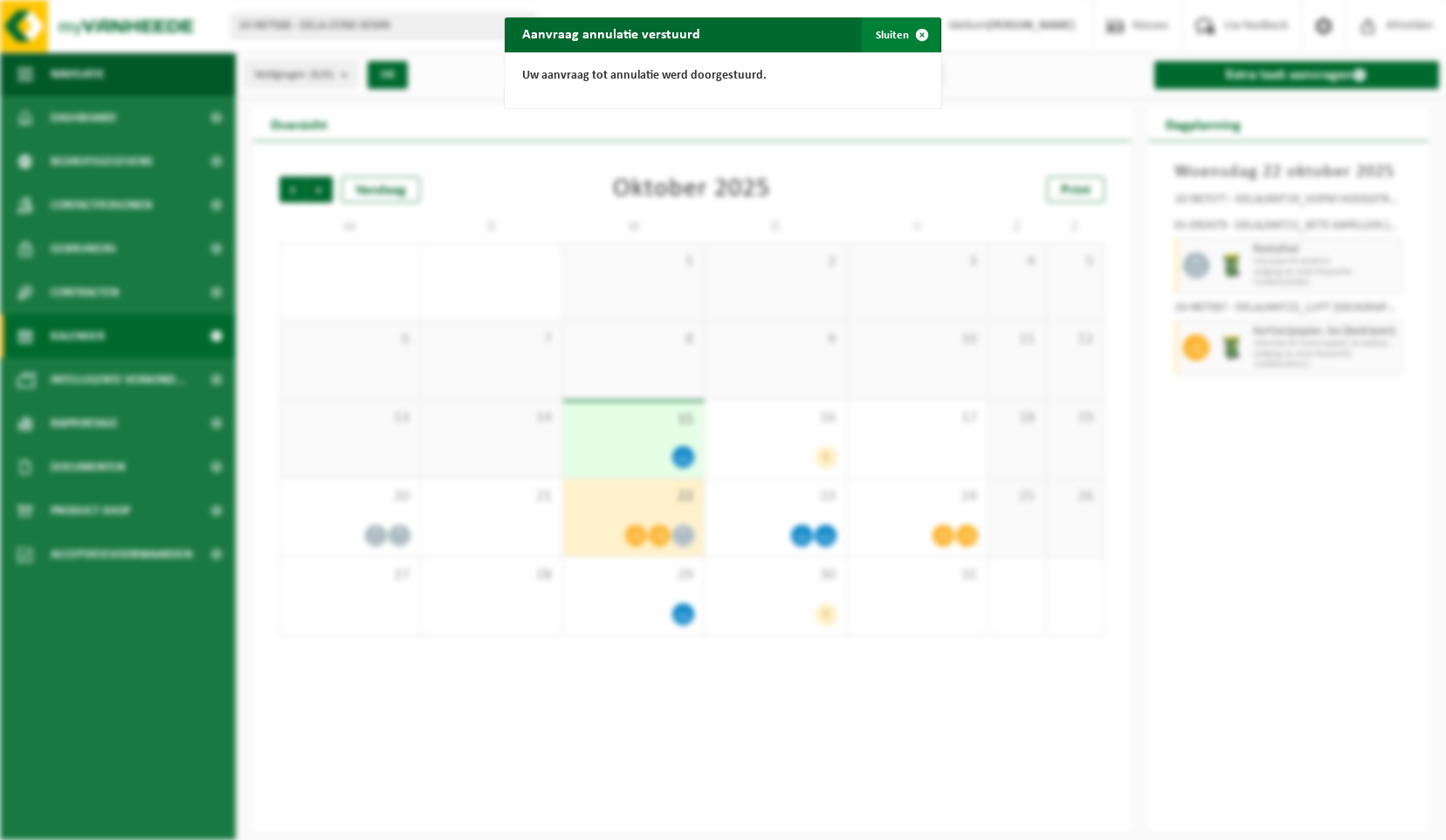
click at [916, 32] on span "button" at bounding box center [922, 35] width 35 height 35
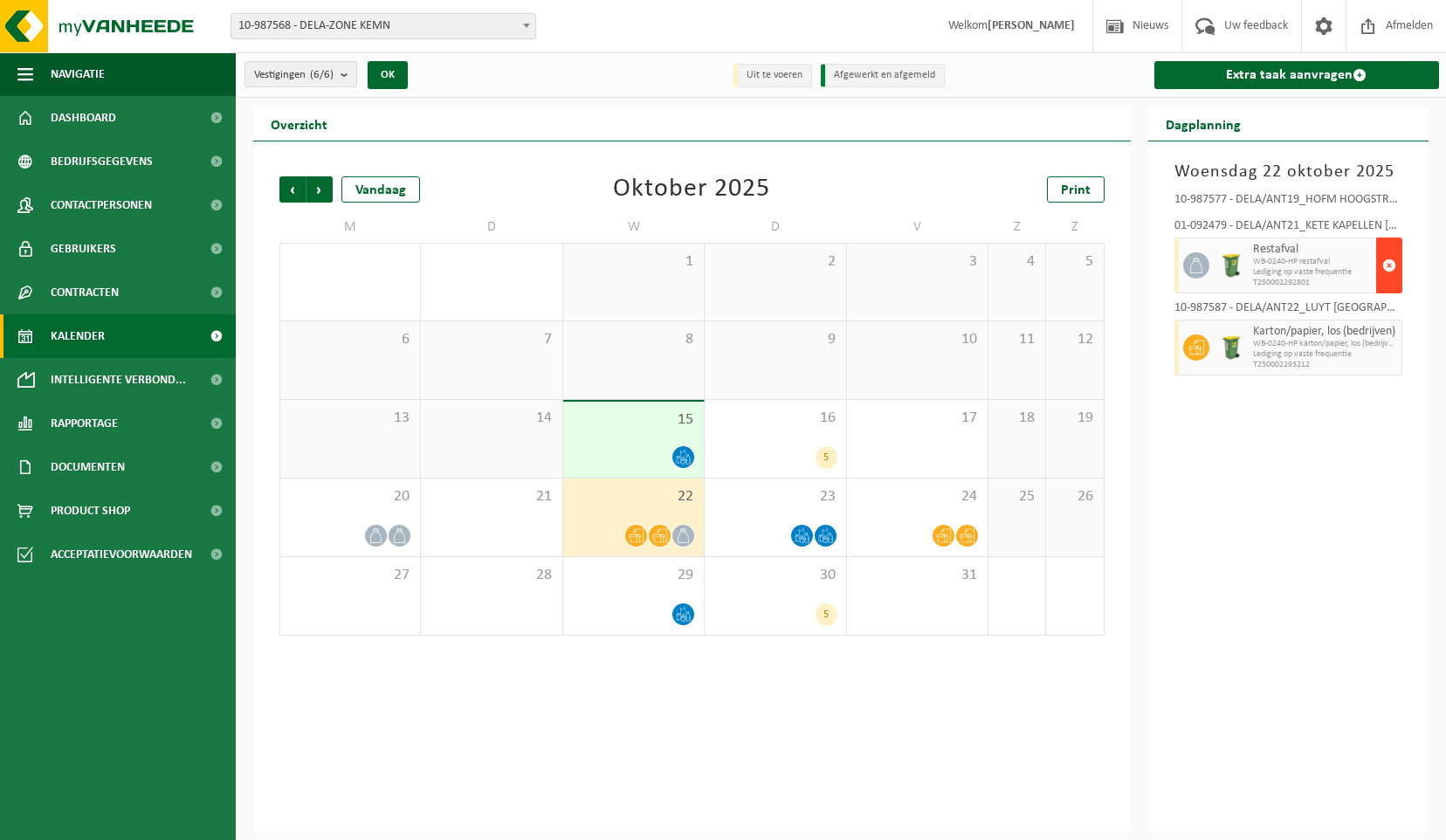
click at [1393, 258] on span "button" at bounding box center [1388, 265] width 14 height 35
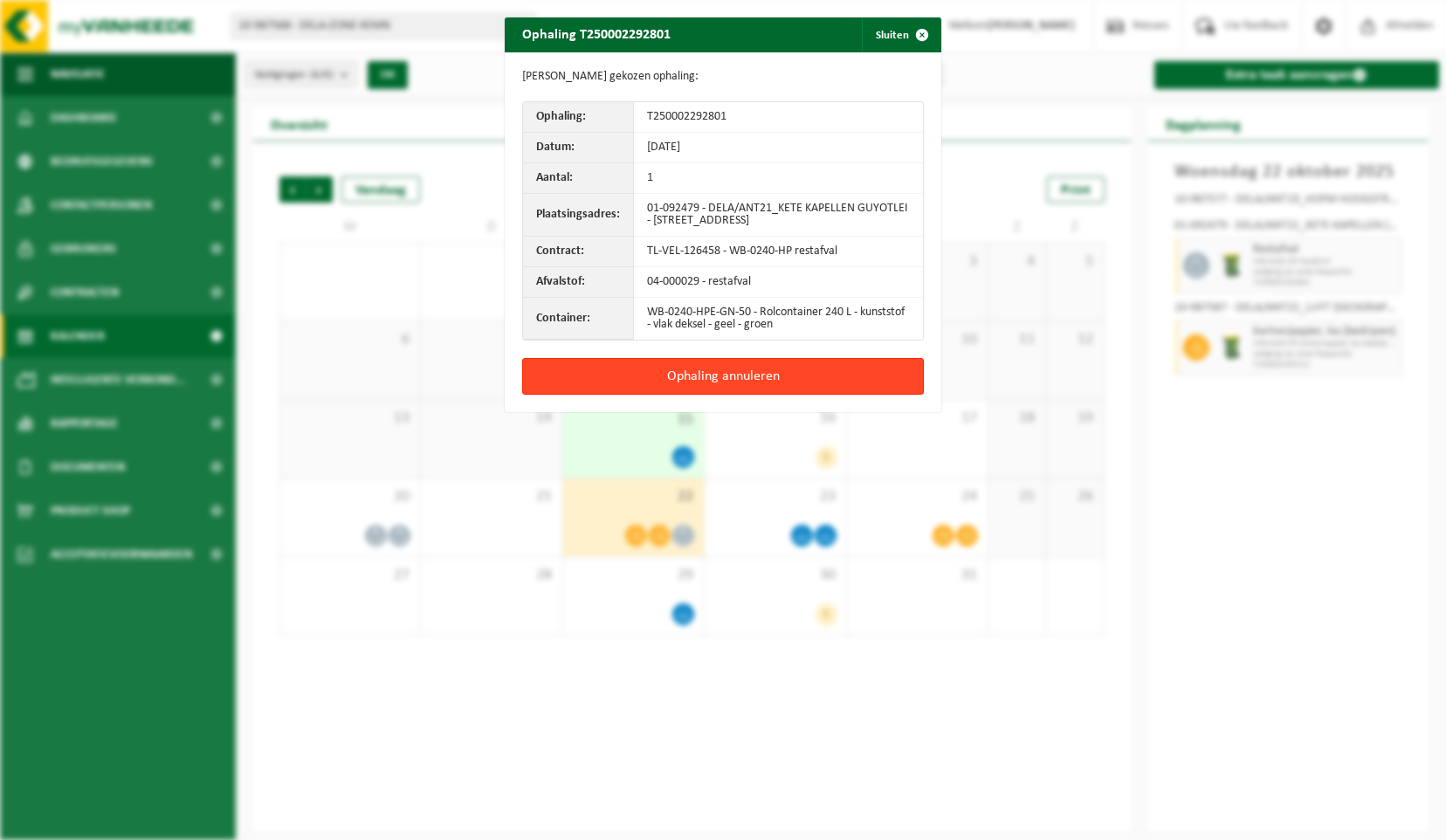
click at [737, 365] on button "Ophaling annuleren" at bounding box center [723, 376] width 402 height 36
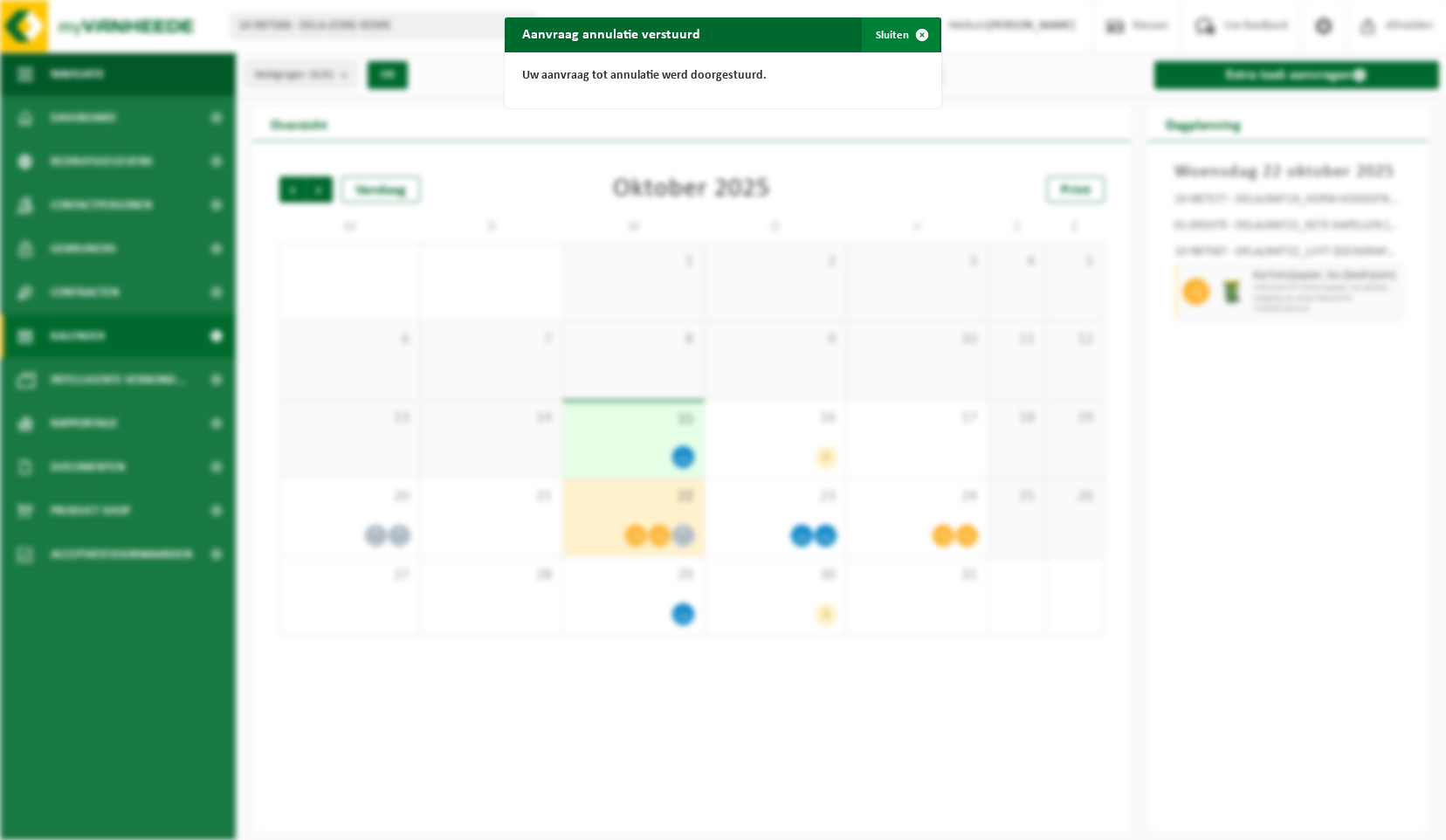
click at [917, 37] on span "button" at bounding box center [922, 35] width 35 height 35
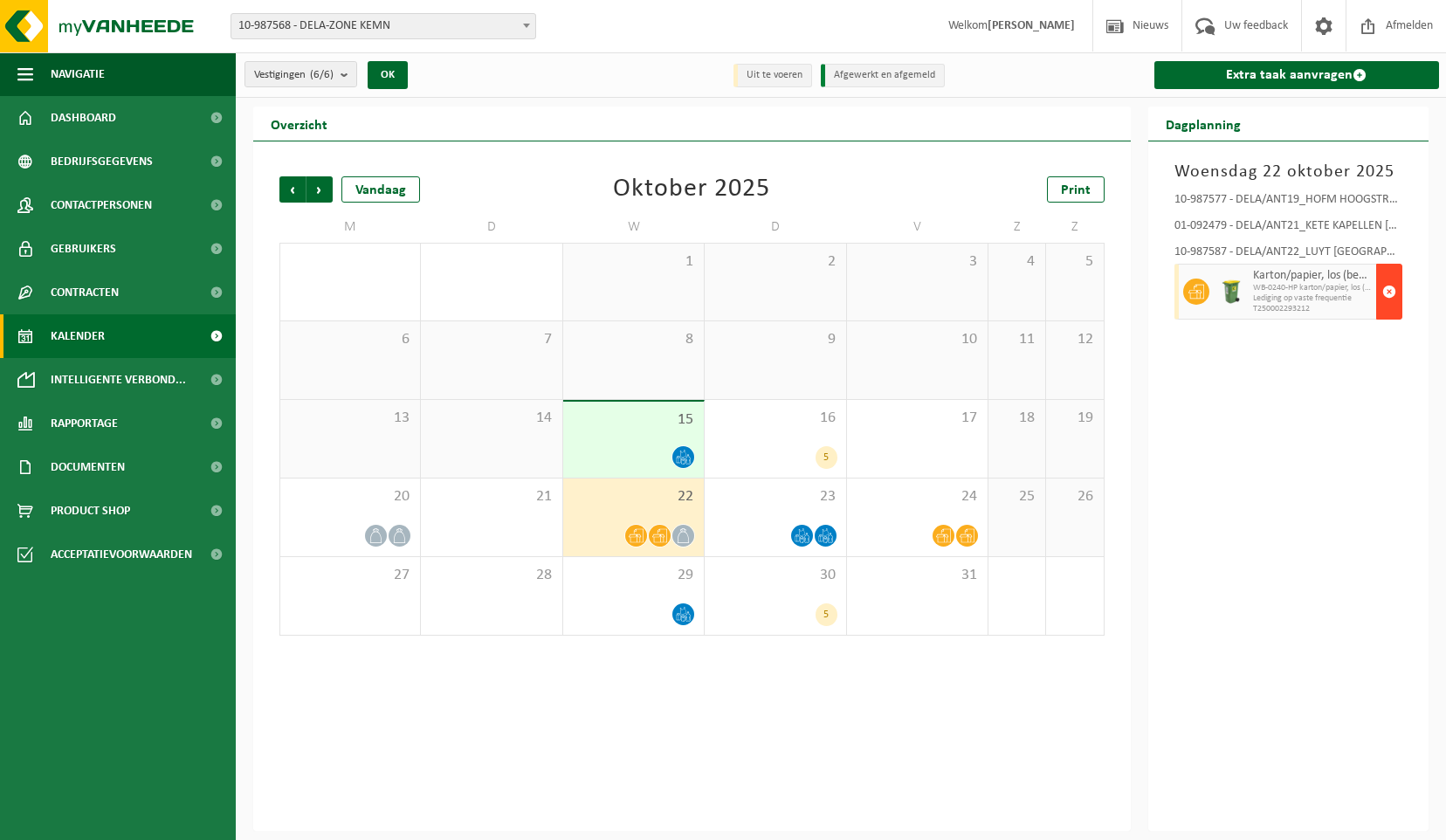
click at [1387, 289] on span "button" at bounding box center [1388, 291] width 14 height 35
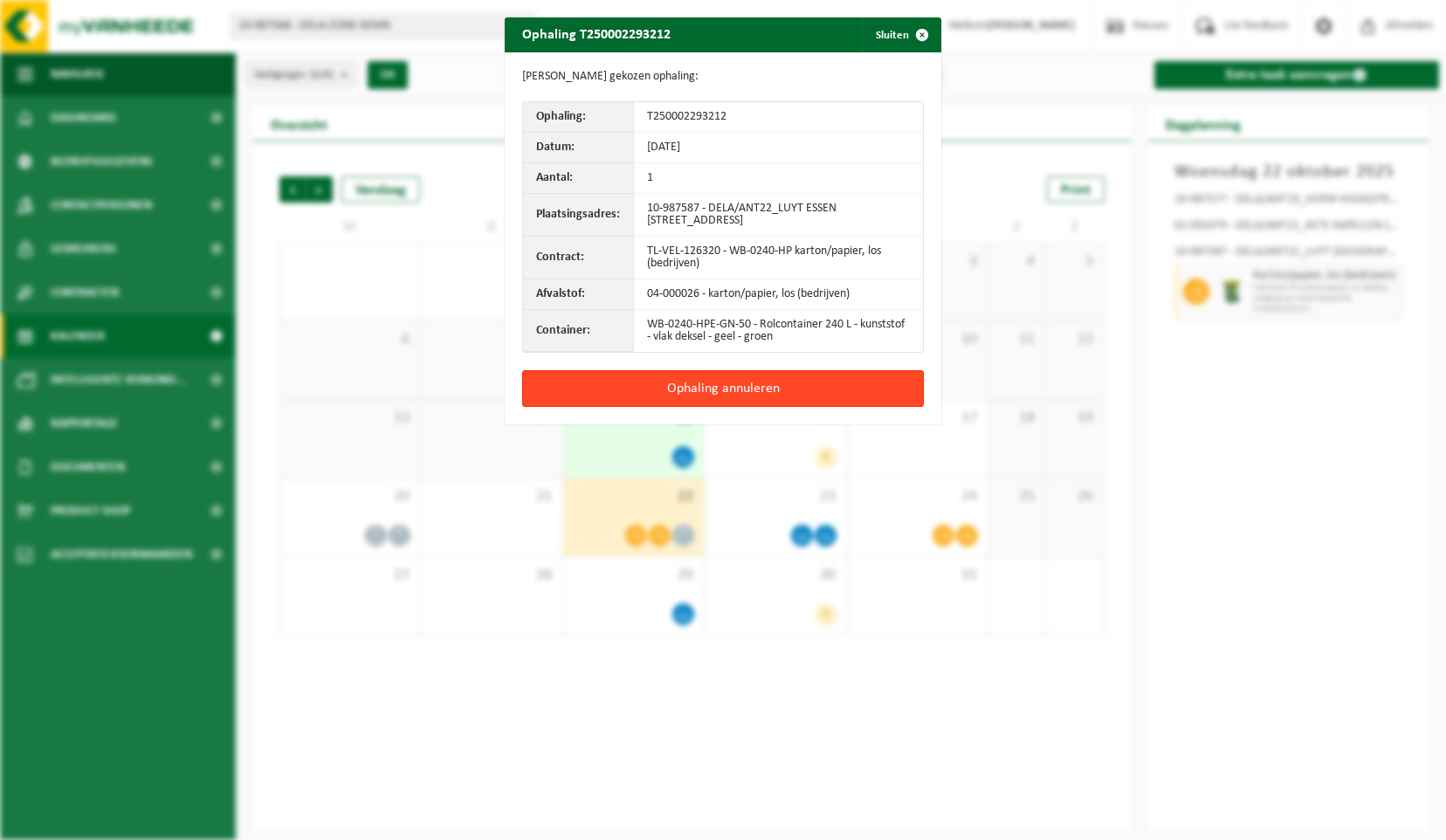
click at [804, 376] on button "Ophaling annuleren" at bounding box center [723, 388] width 402 height 36
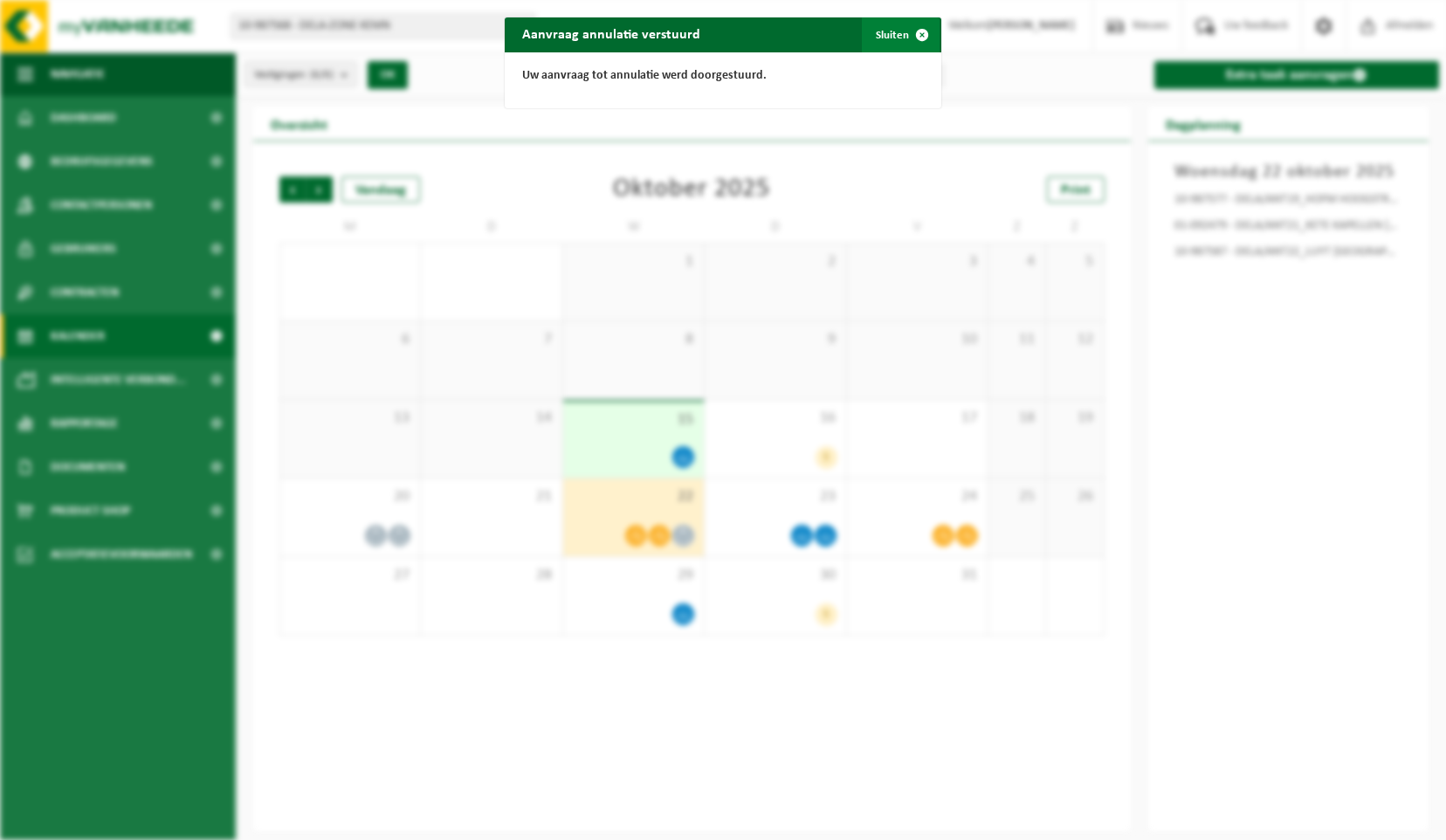
click at [912, 30] on span "button" at bounding box center [922, 35] width 35 height 35
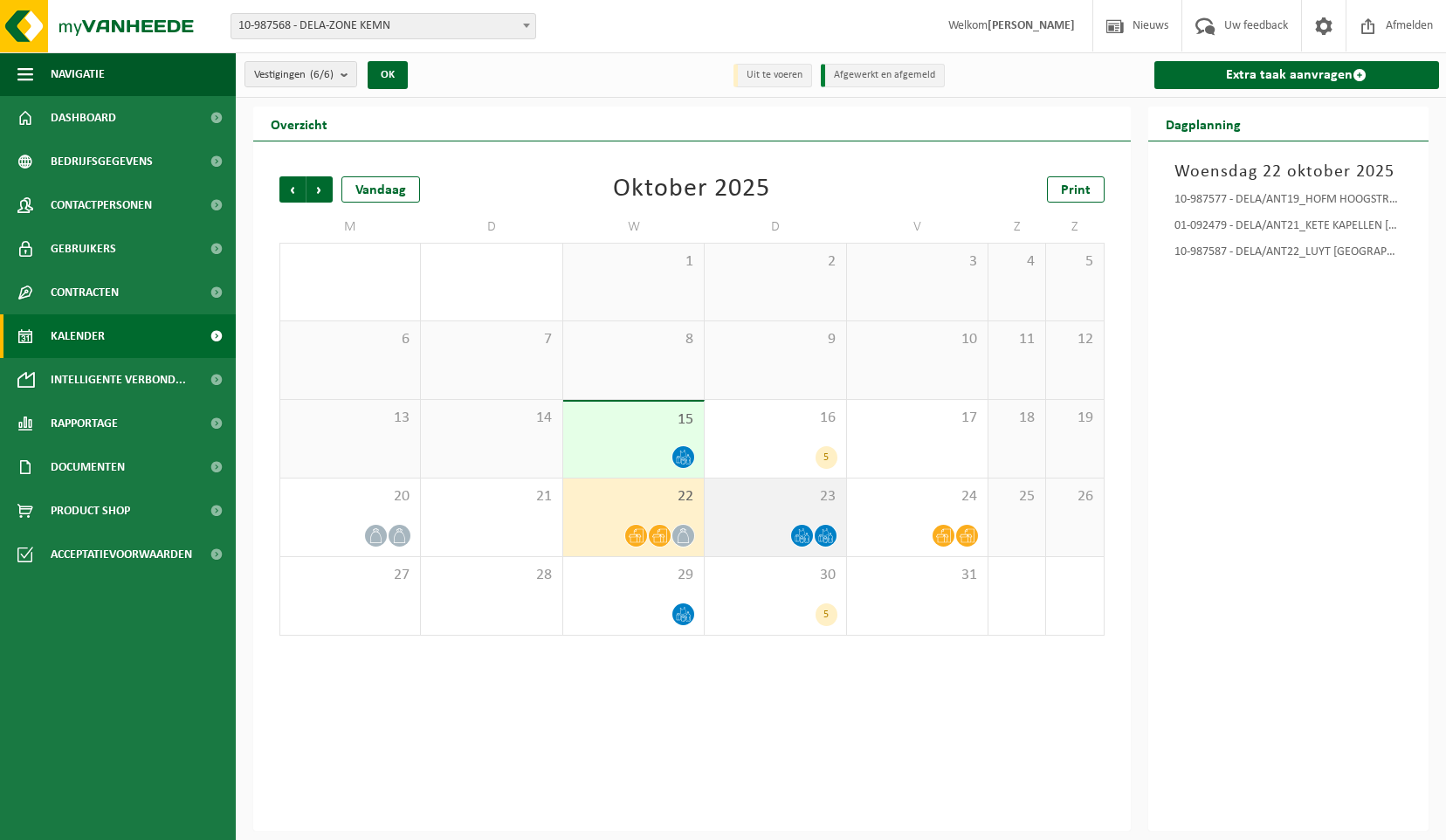
click at [793, 529] on div at bounding box center [775, 535] width 124 height 23
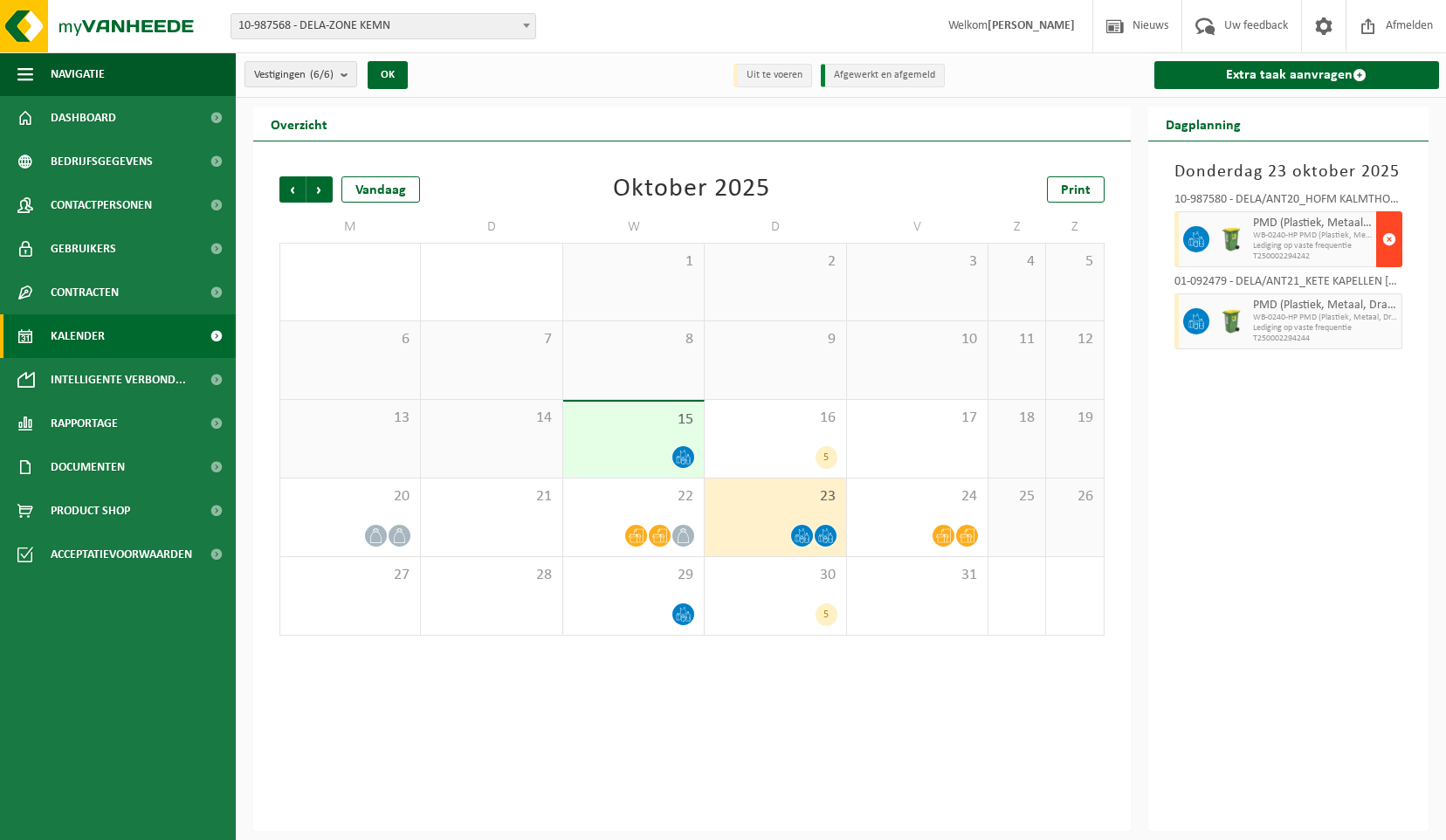
click at [1395, 239] on span "button" at bounding box center [1388, 239] width 14 height 35
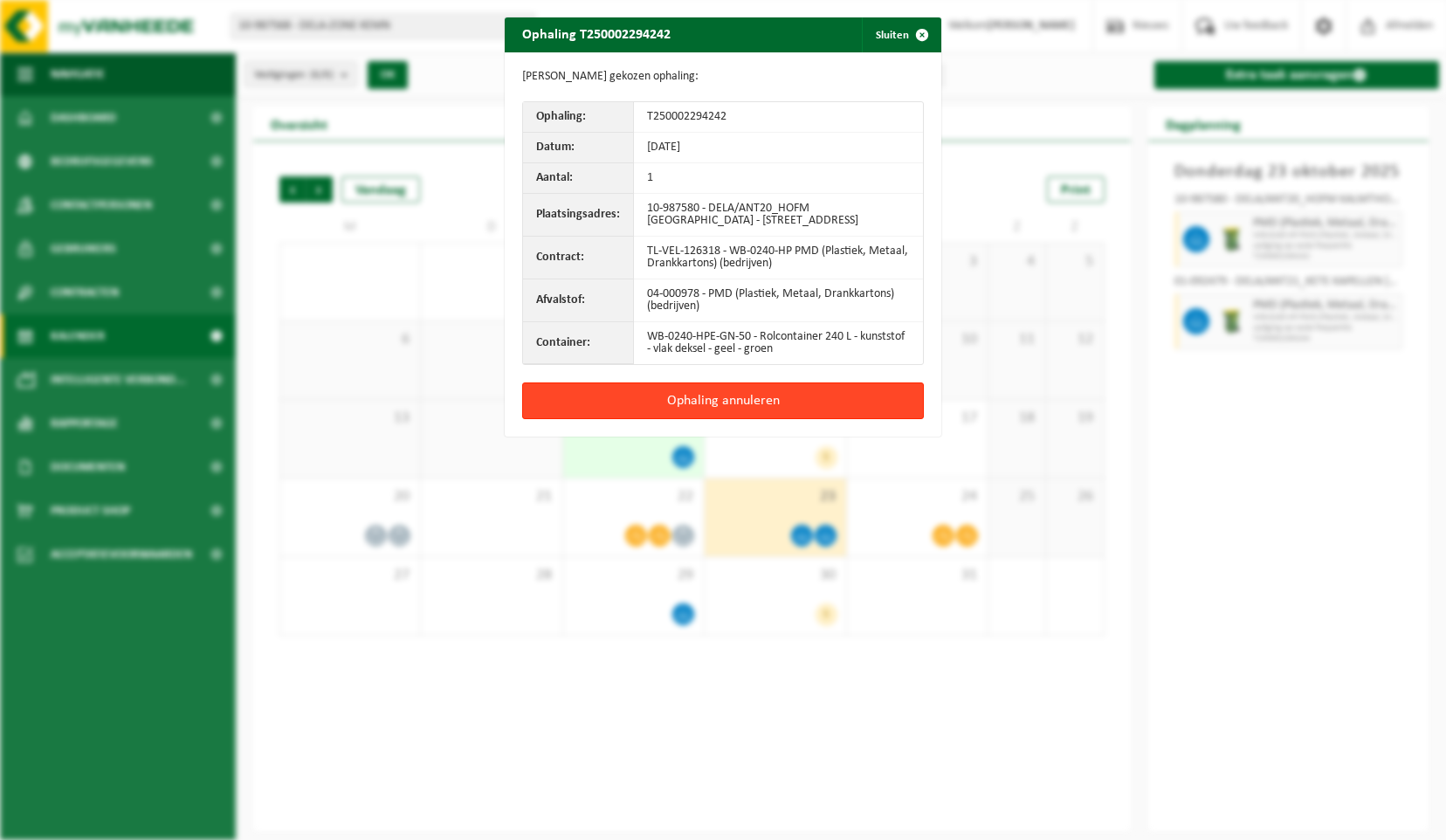
click at [732, 417] on button "Ophaling annuleren" at bounding box center [723, 400] width 402 height 36
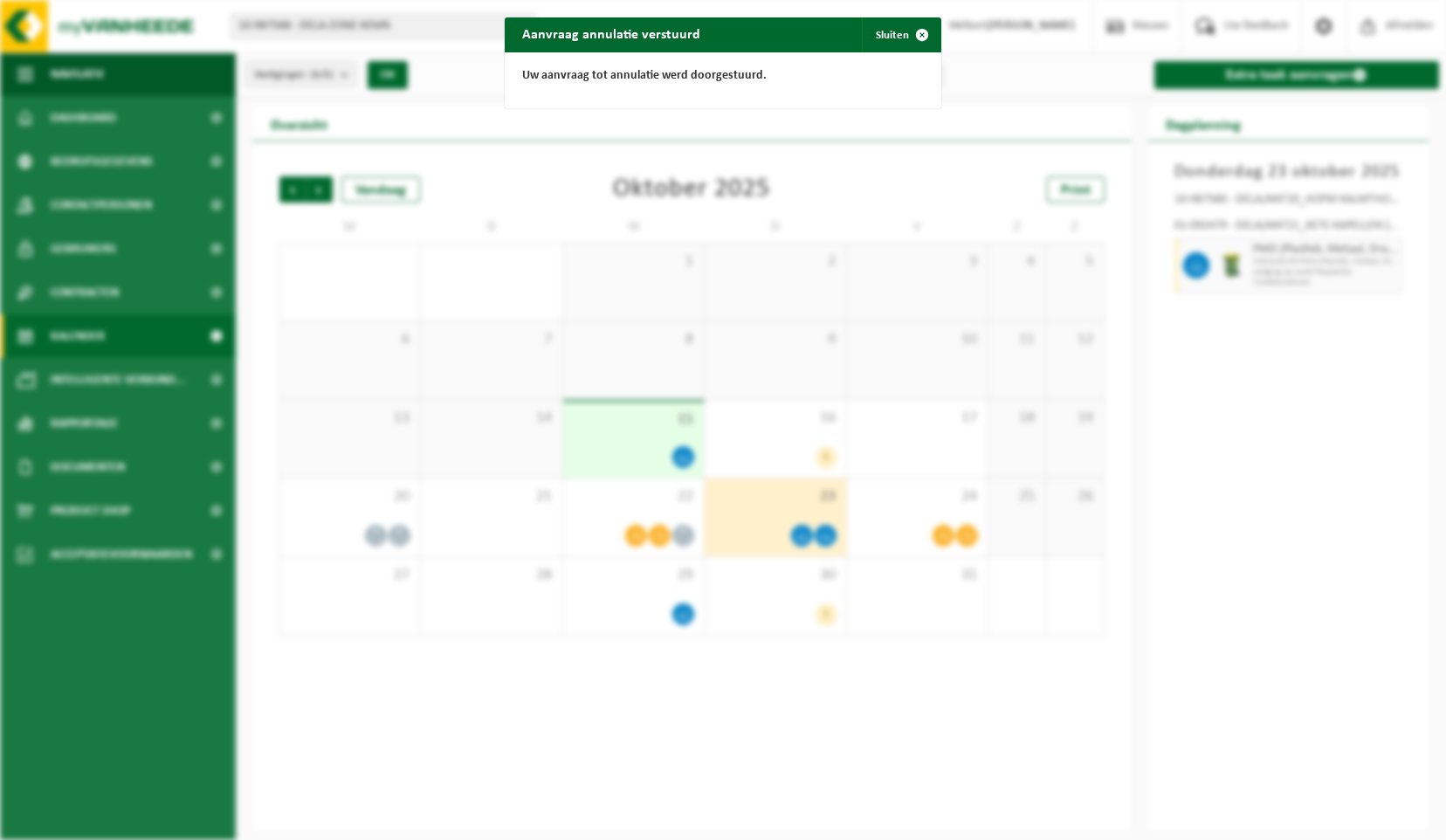
click at [1337, 276] on div "Aanvraag annulatie verstuurd Sluiten Uw aanvraag tot annulatie werd doorgestuur…" at bounding box center [723, 420] width 1446 height 840
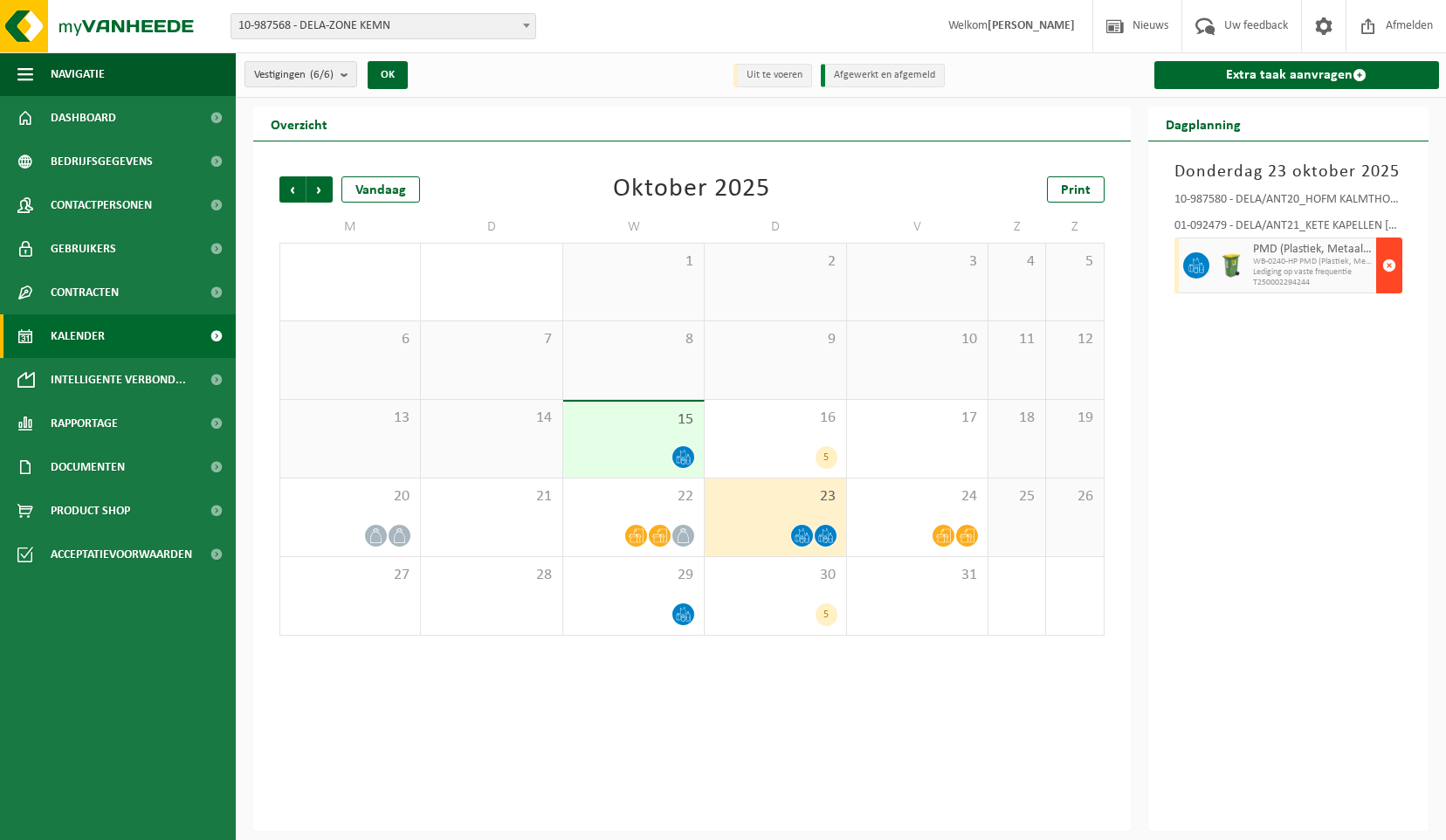
click at [1389, 263] on span "button" at bounding box center [1388, 265] width 14 height 35
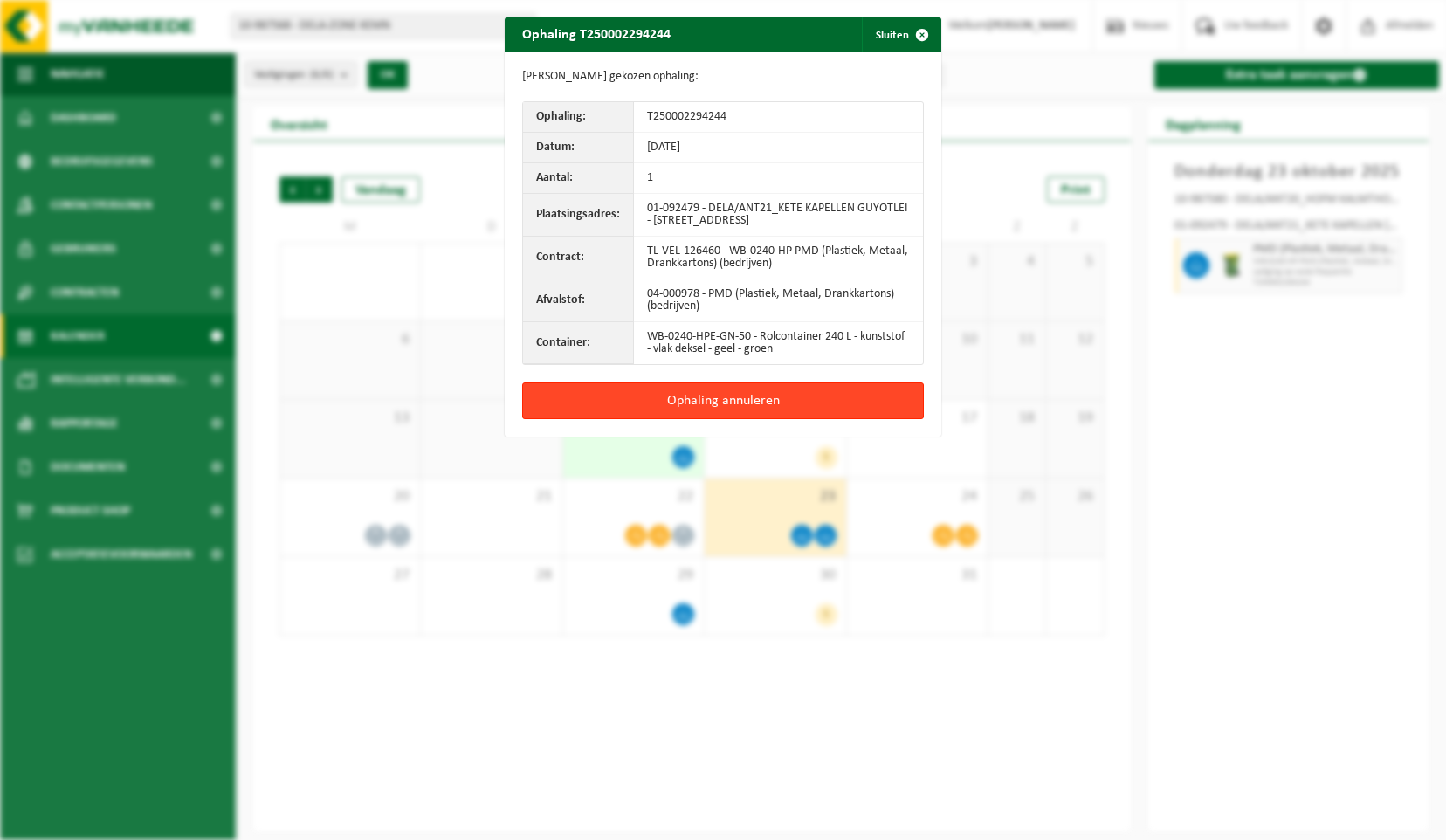
click at [723, 403] on button "Ophaling annuleren" at bounding box center [723, 400] width 402 height 36
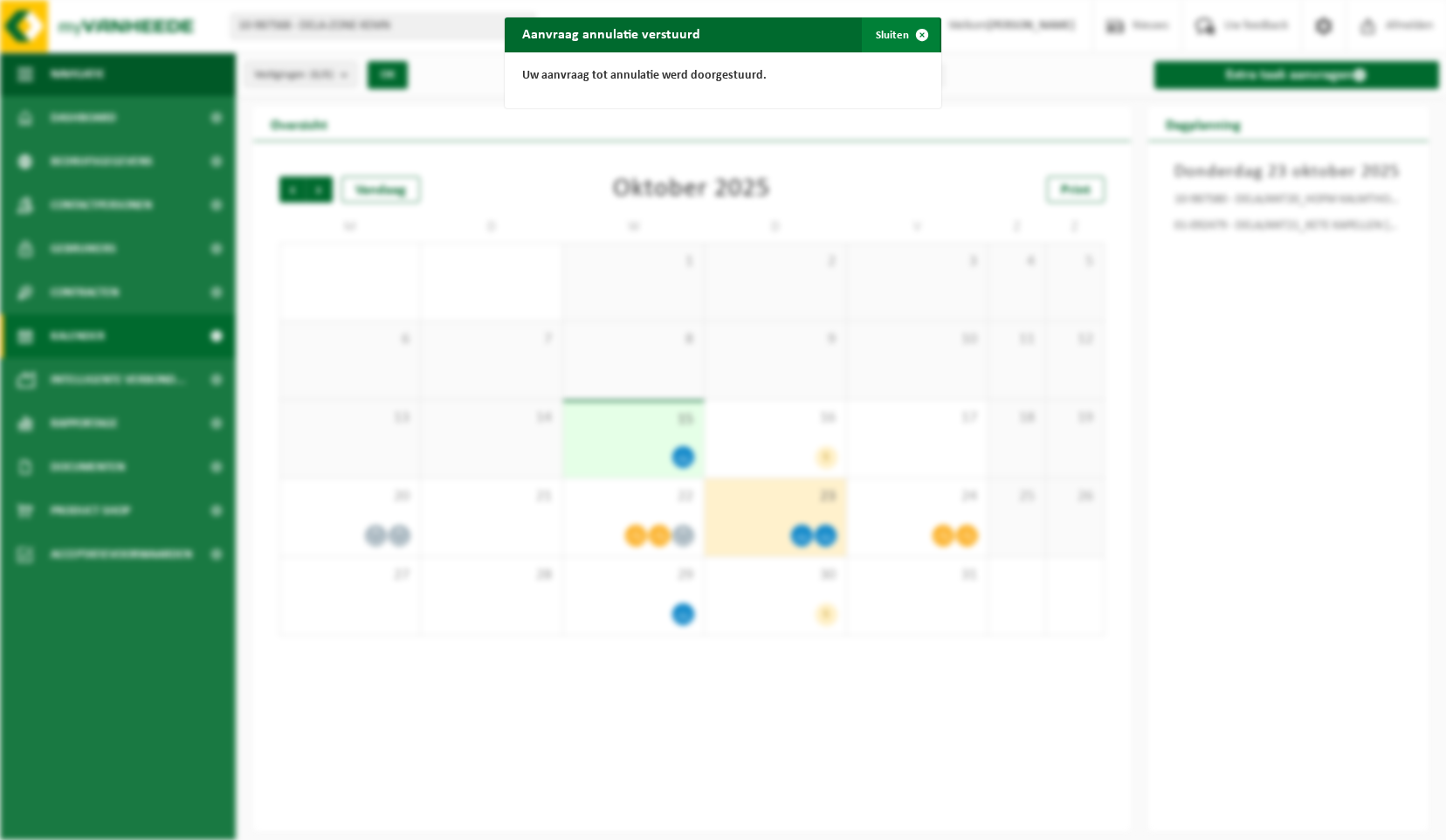
click at [922, 33] on span "button" at bounding box center [922, 35] width 35 height 35
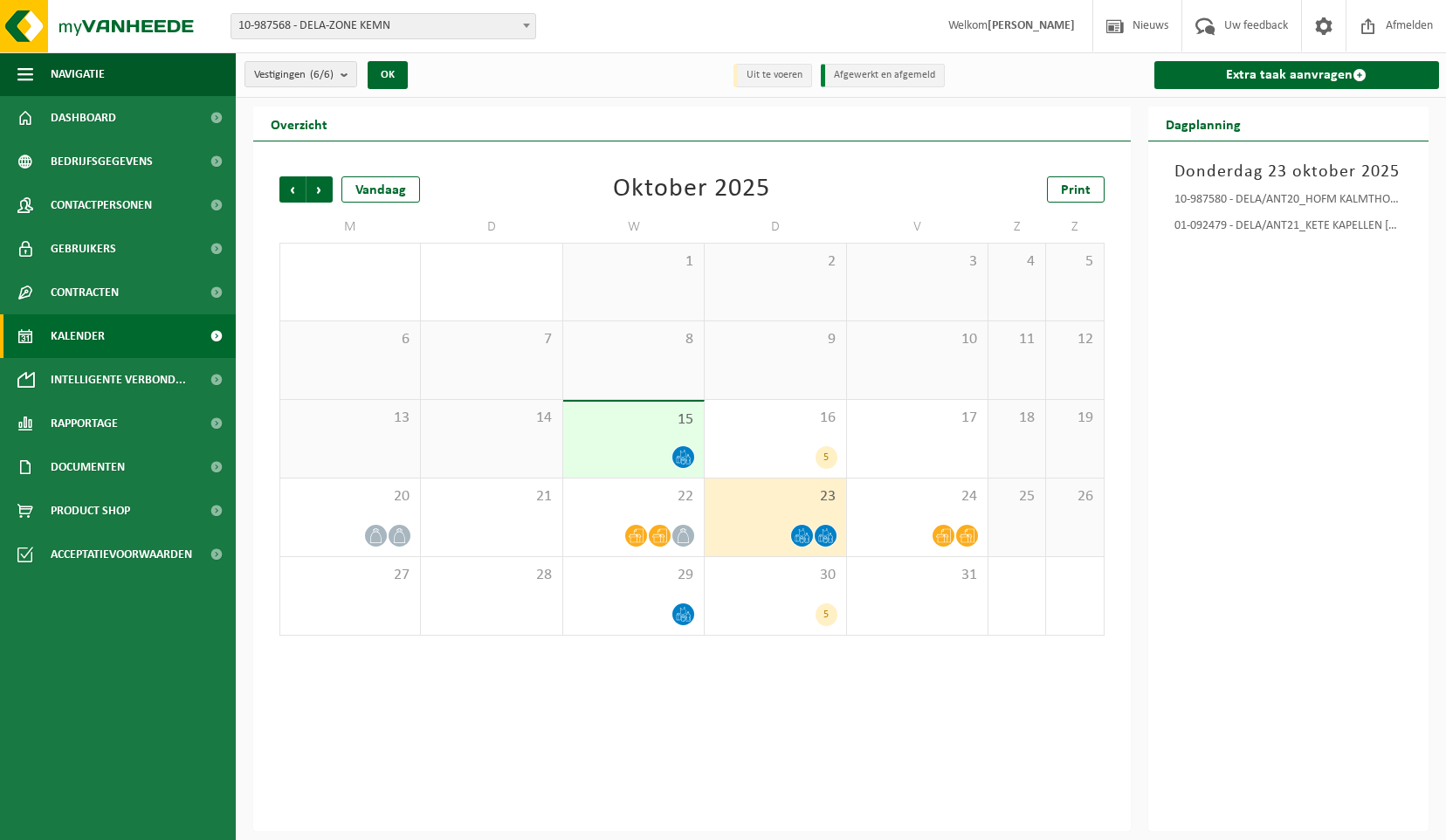
click at [803, 537] on icon at bounding box center [801, 539] width 4 height 6
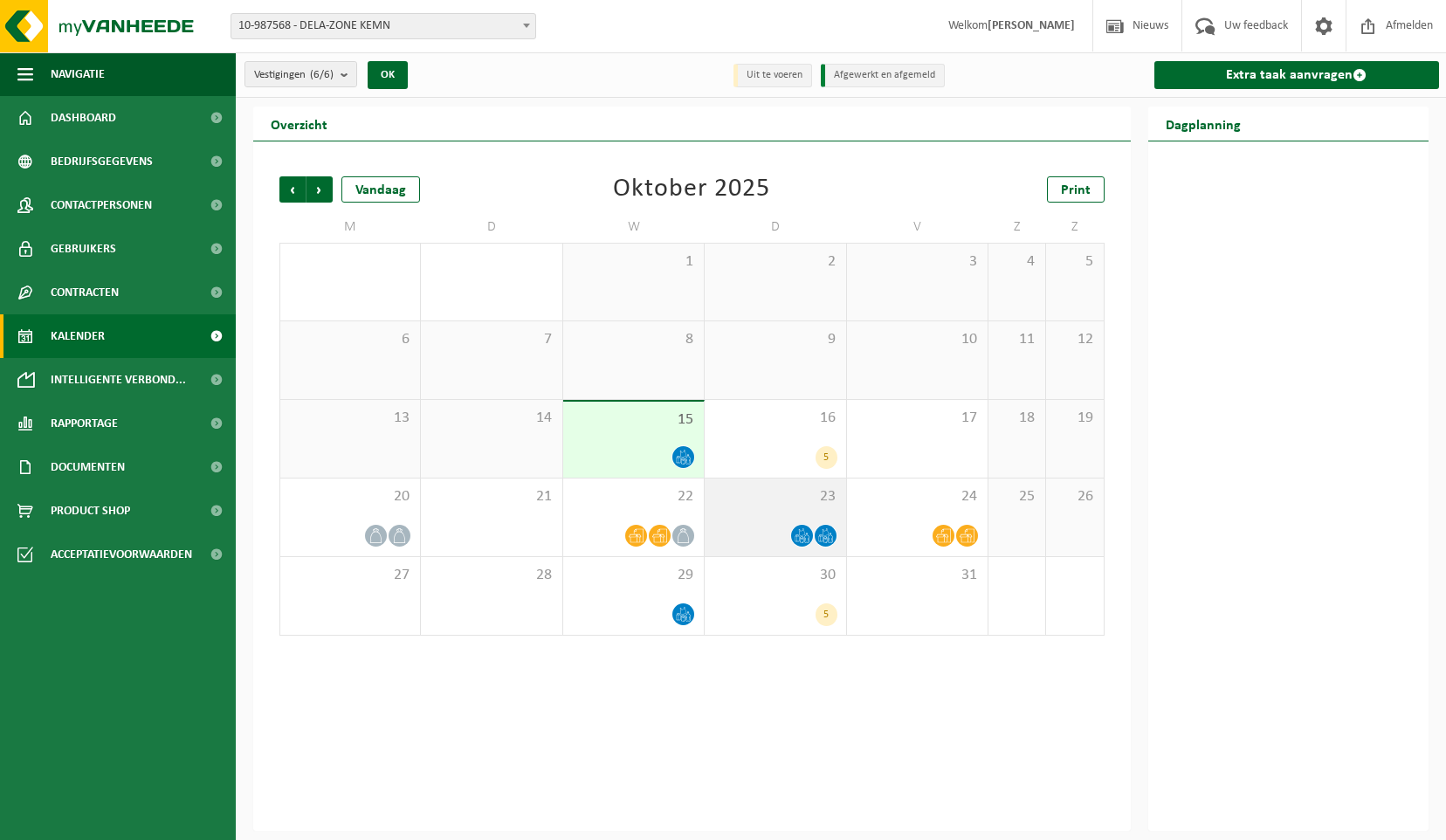
click at [808, 539] on icon at bounding box center [802, 536] width 15 height 15
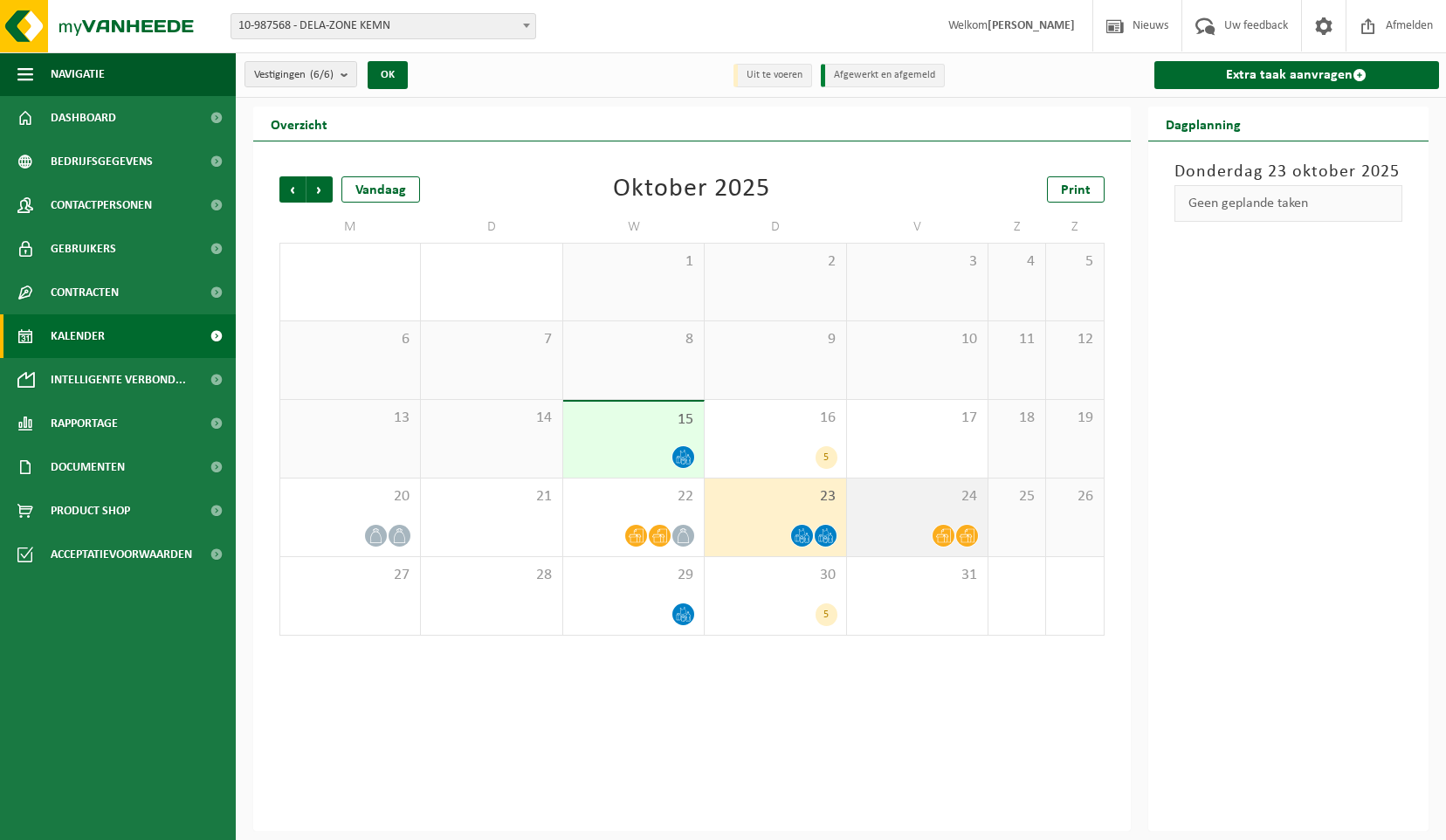
click at [946, 536] on icon at bounding box center [944, 536] width 15 height 14
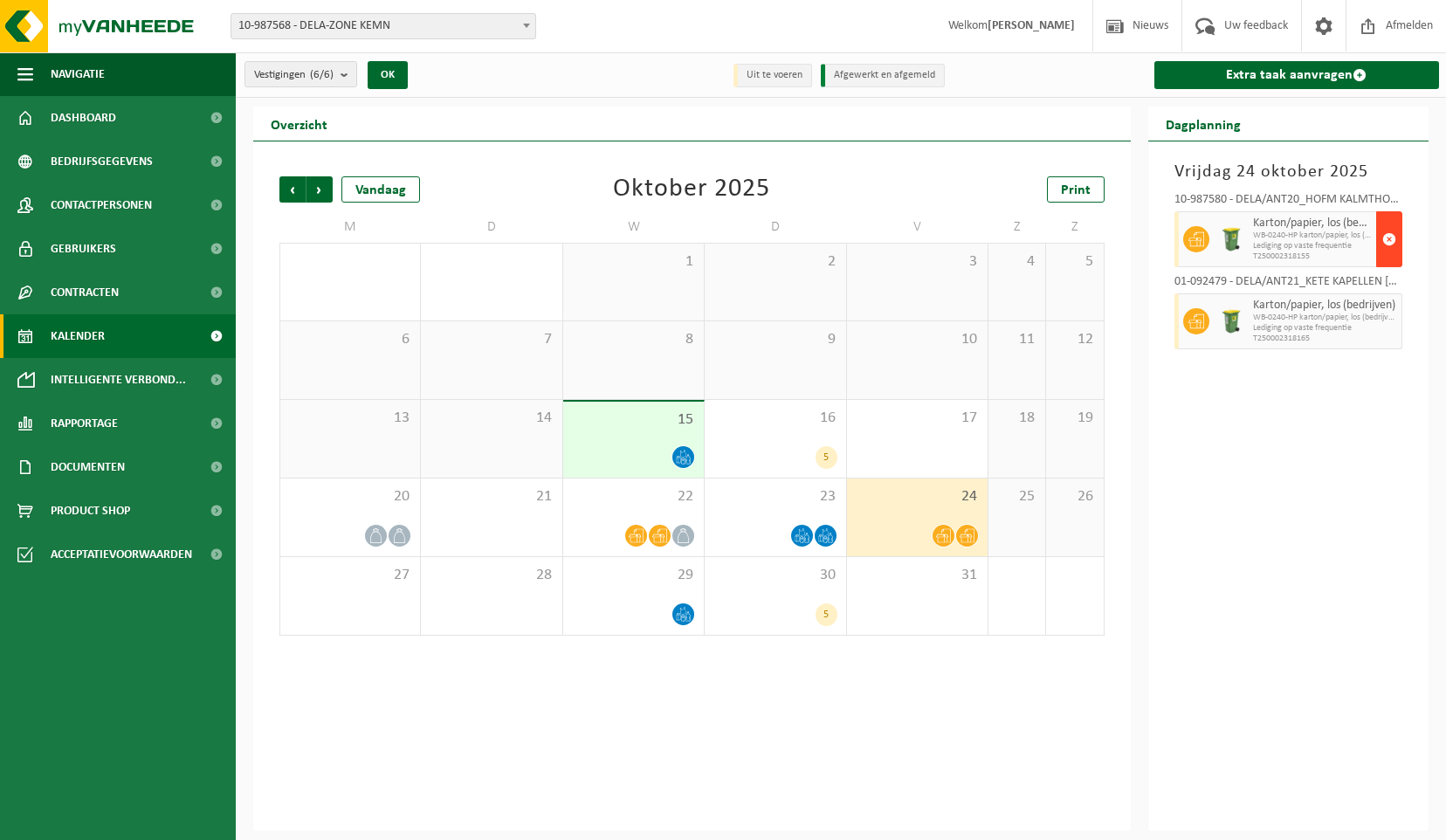
click at [1387, 244] on span "button" at bounding box center [1388, 239] width 14 height 35
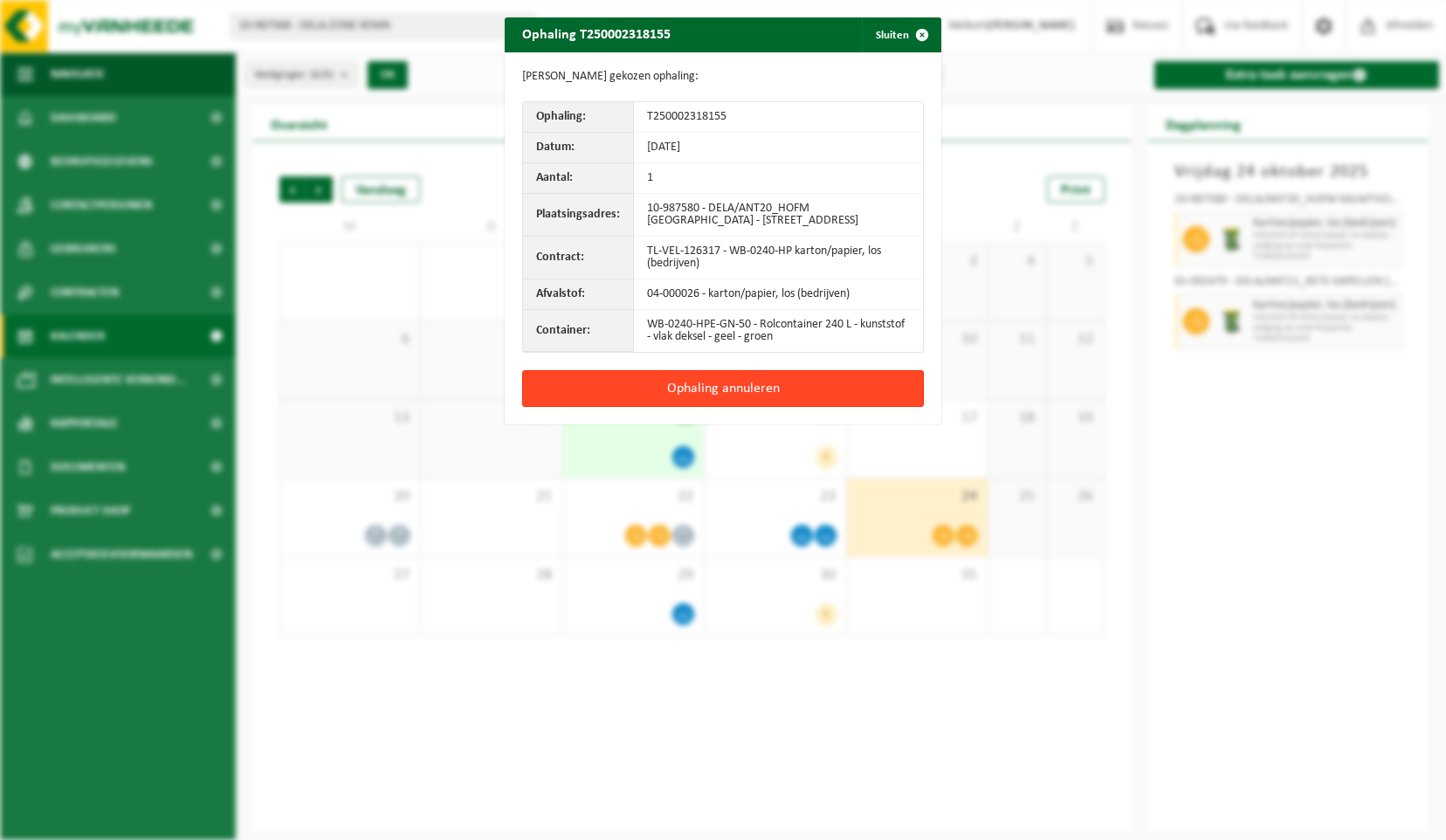
click at [740, 399] on button "Ophaling annuleren" at bounding box center [723, 388] width 402 height 36
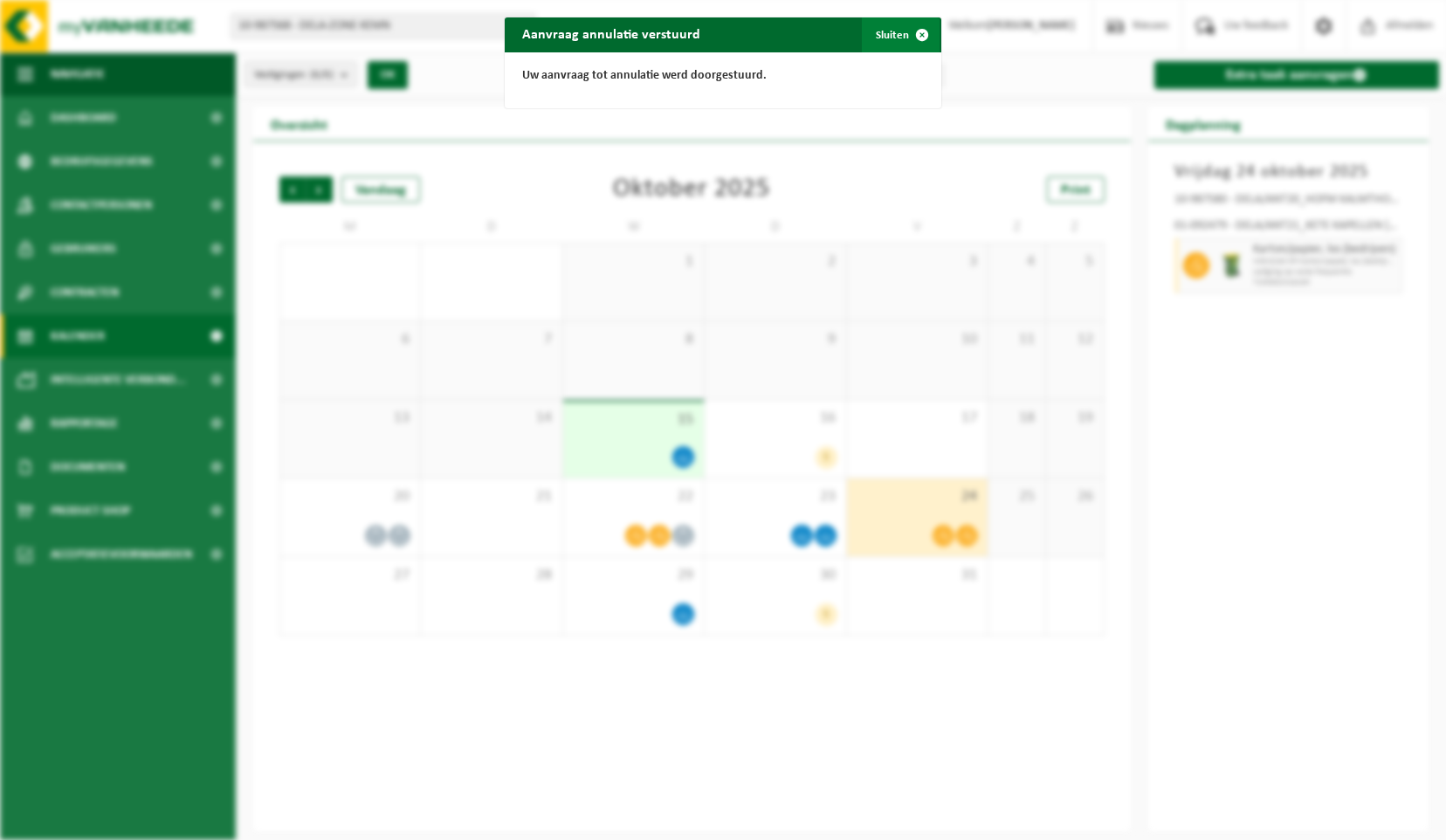
click at [911, 32] on span "button" at bounding box center [922, 35] width 35 height 35
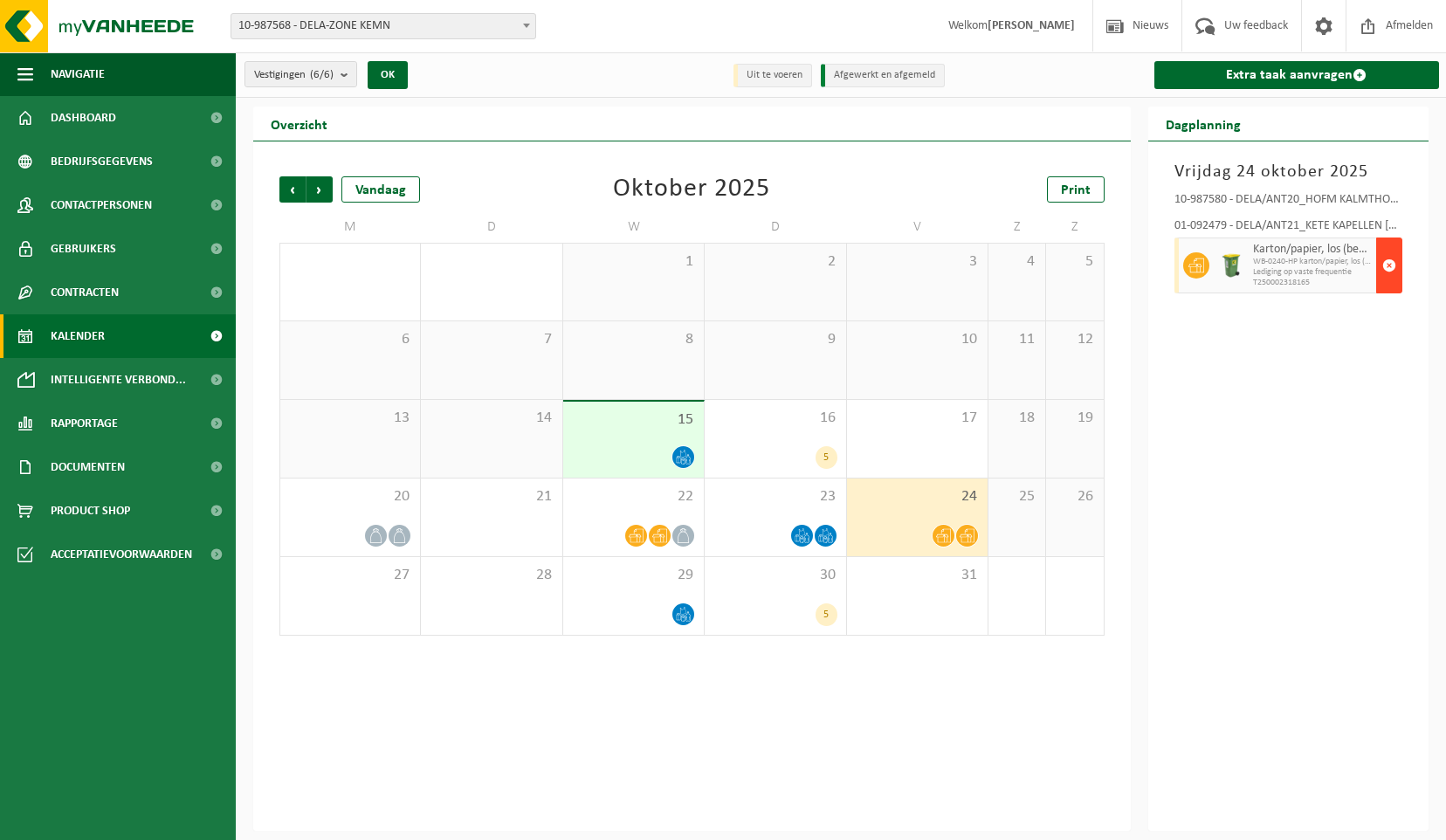
click at [1388, 266] on span "button" at bounding box center [1388, 265] width 14 height 35
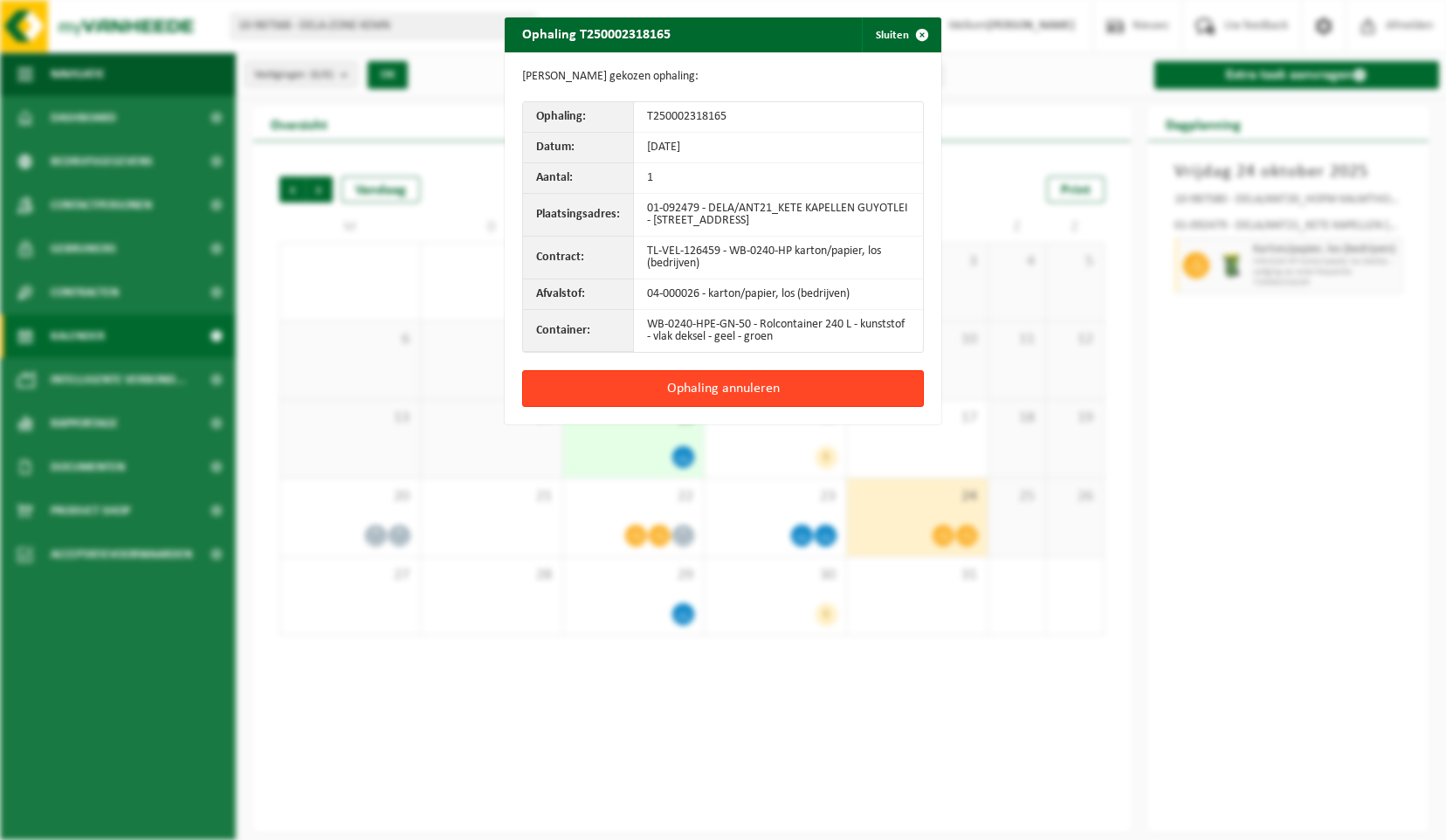
click at [811, 381] on button "Ophaling annuleren" at bounding box center [723, 388] width 402 height 36
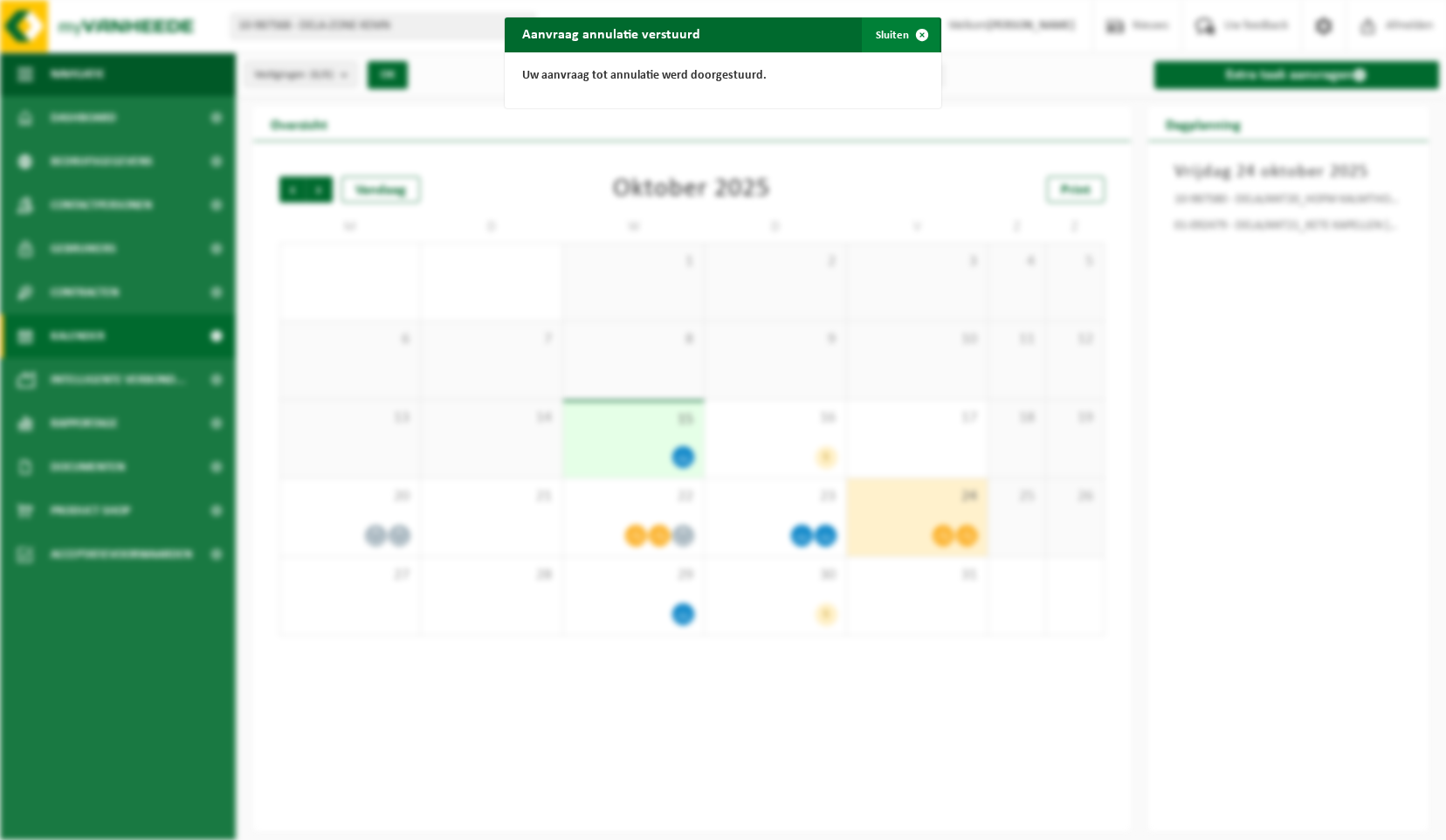
click at [914, 30] on span "button" at bounding box center [922, 35] width 35 height 35
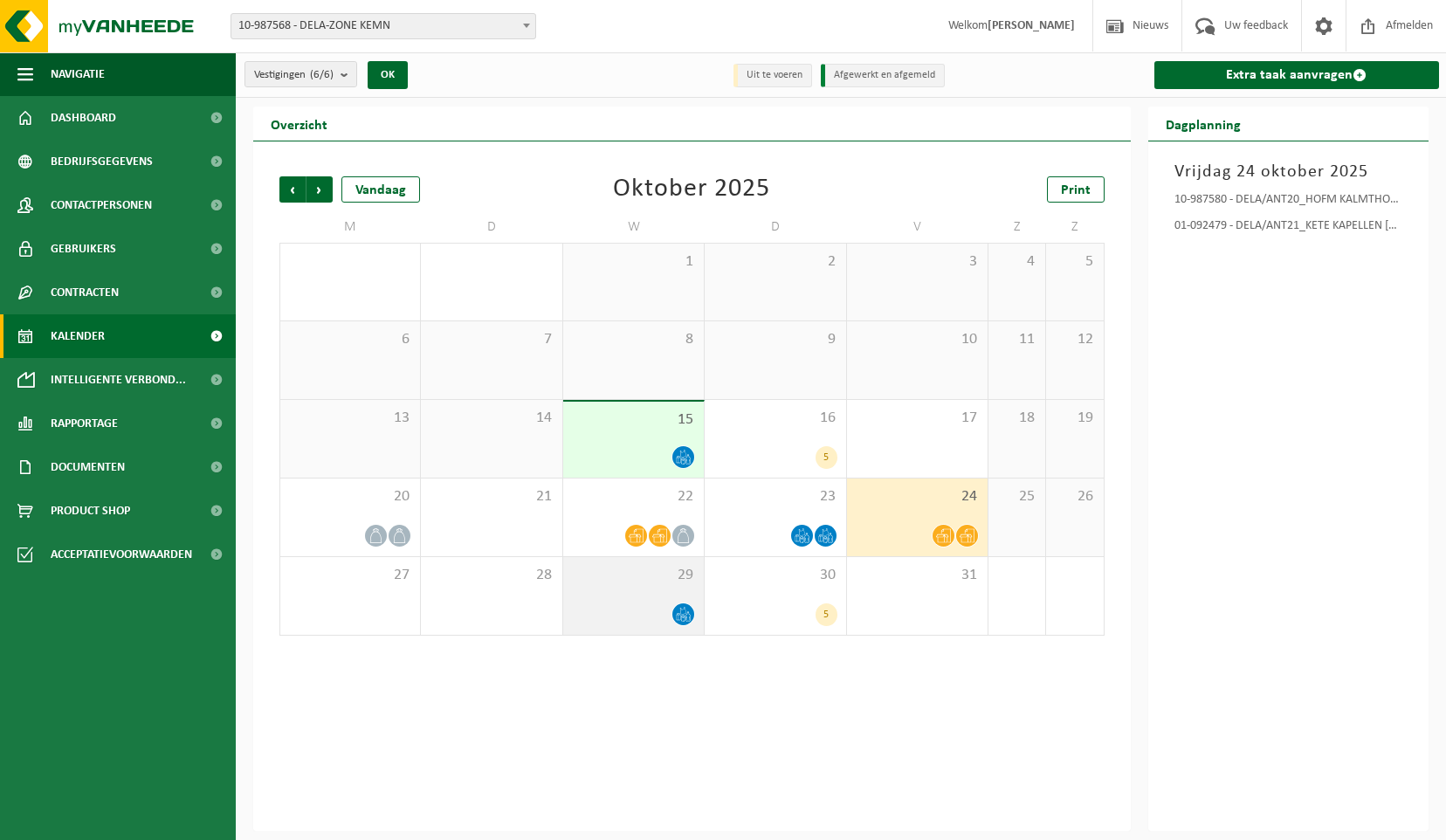
click at [679, 621] on span at bounding box center [684, 614] width 22 height 22
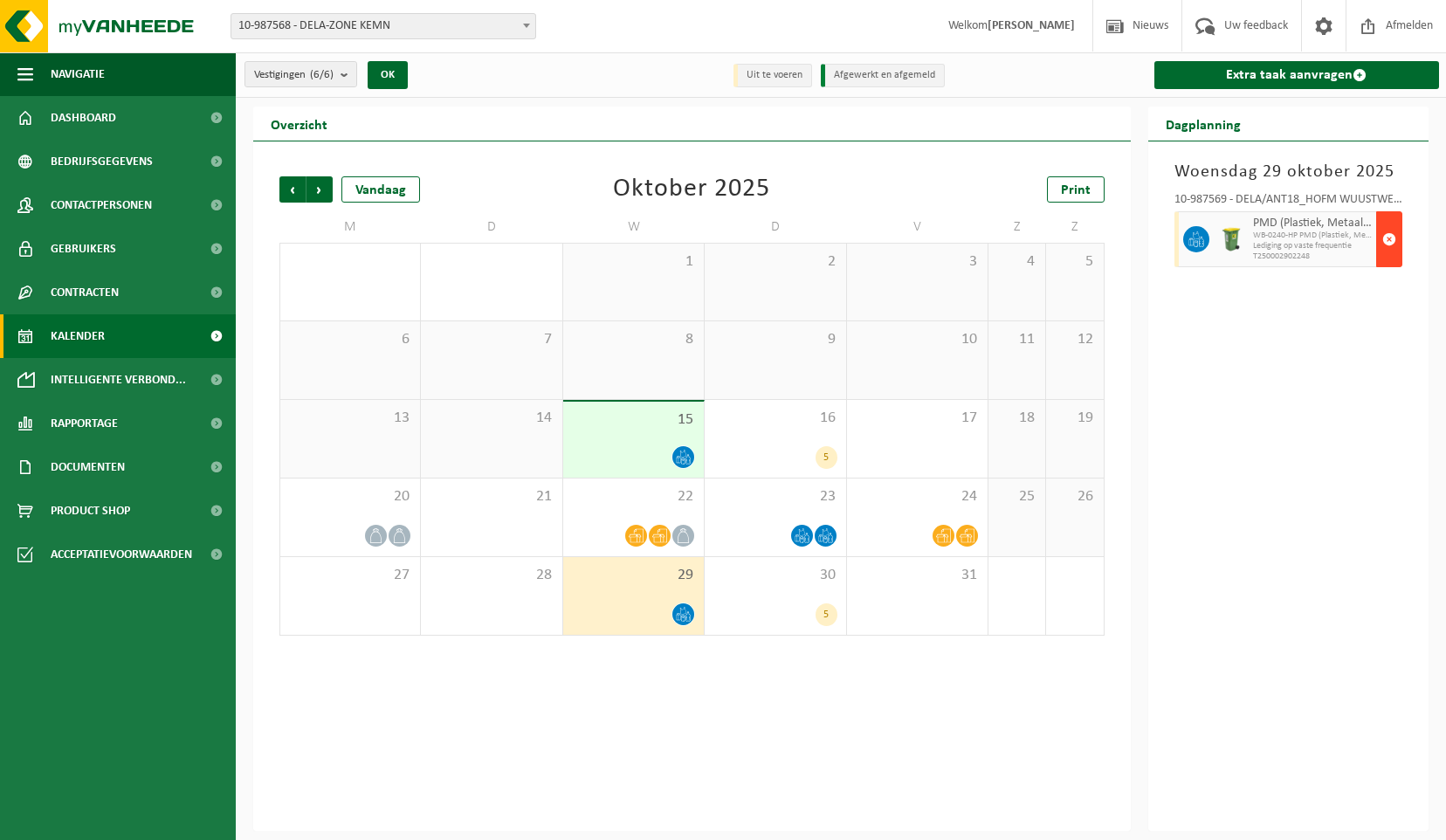
click at [1393, 240] on span "button" at bounding box center [1388, 239] width 14 height 35
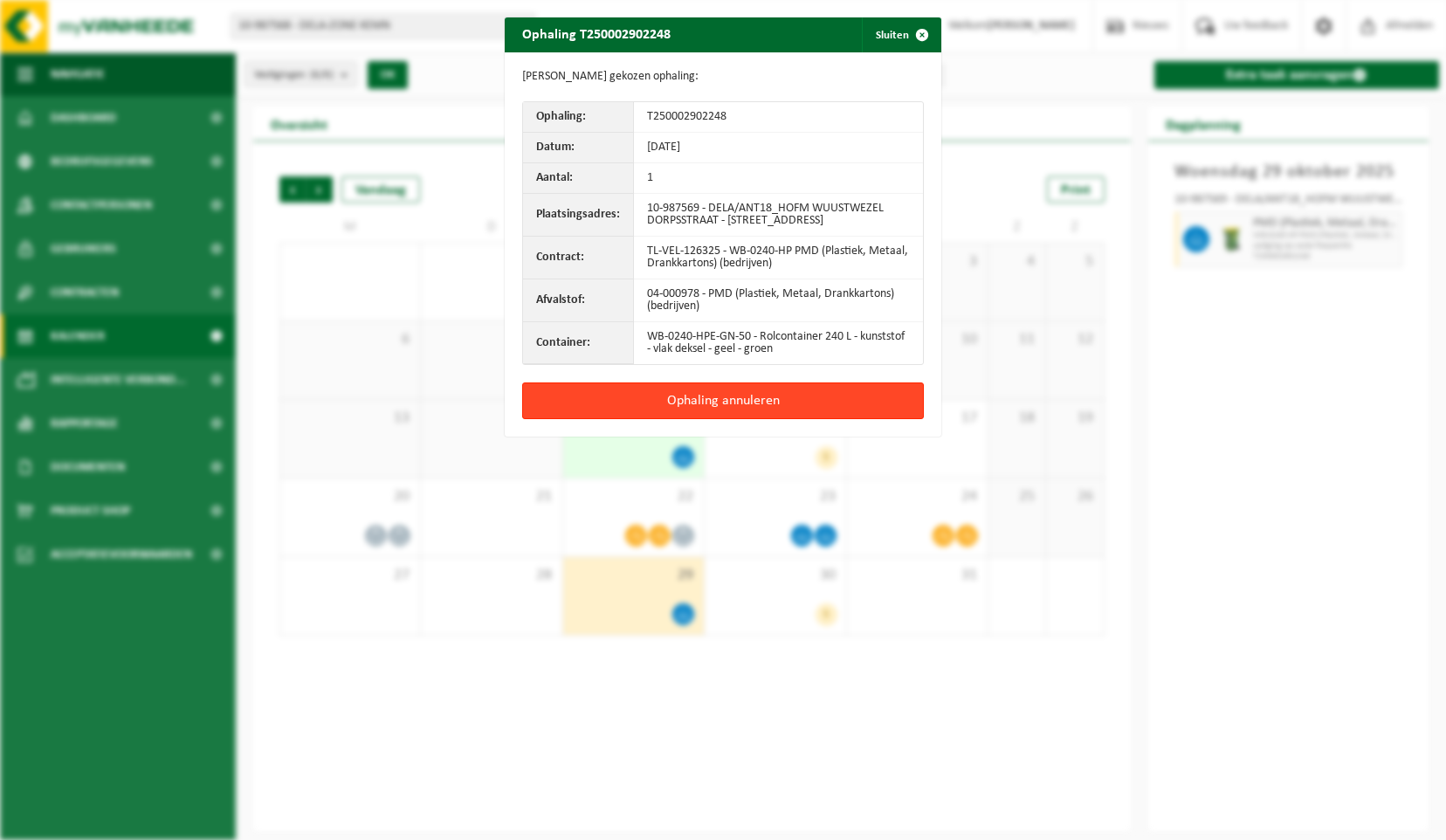
click at [788, 407] on button "Ophaling annuleren" at bounding box center [723, 400] width 402 height 36
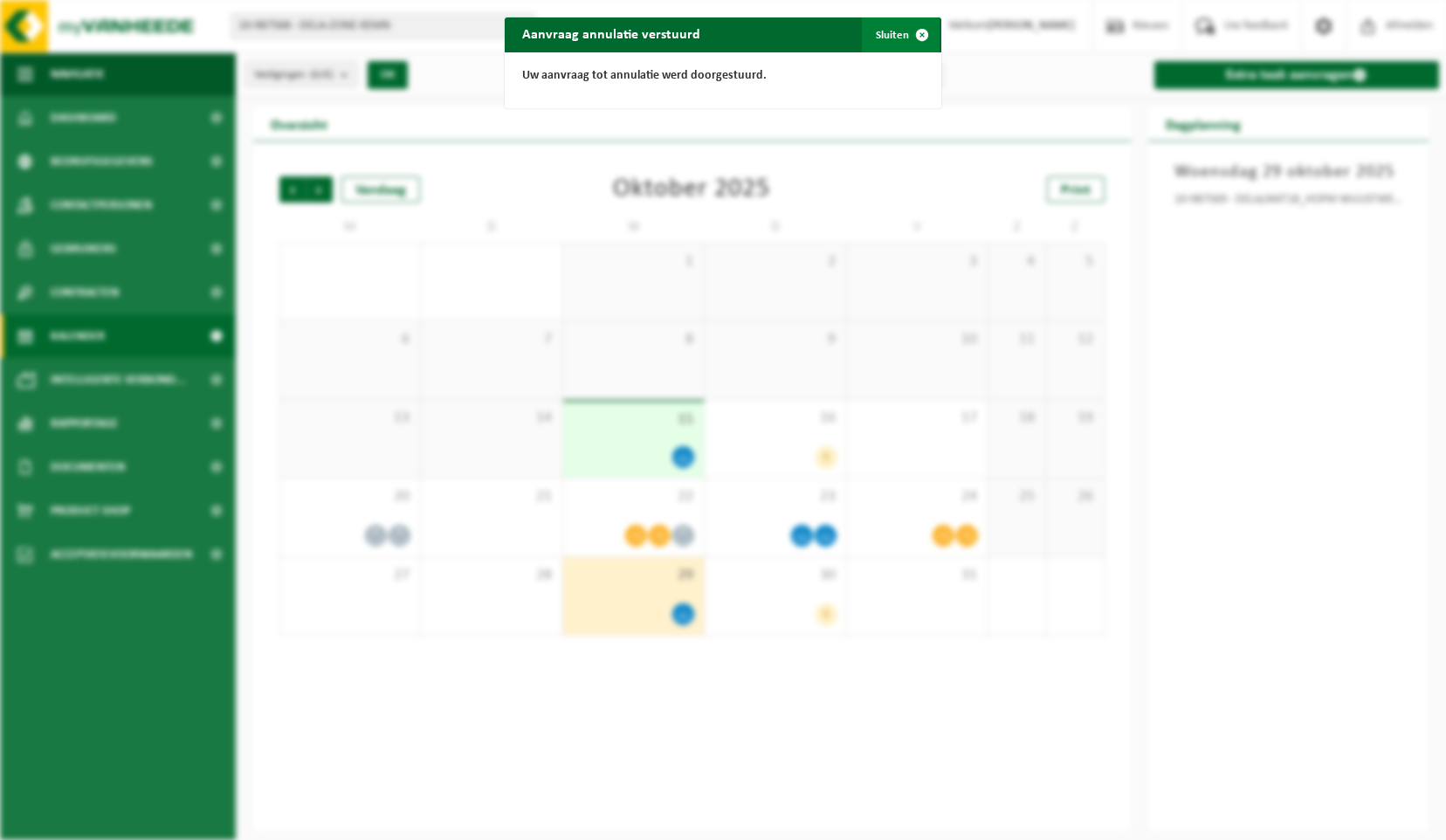
click at [914, 33] on span "button" at bounding box center [922, 35] width 35 height 35
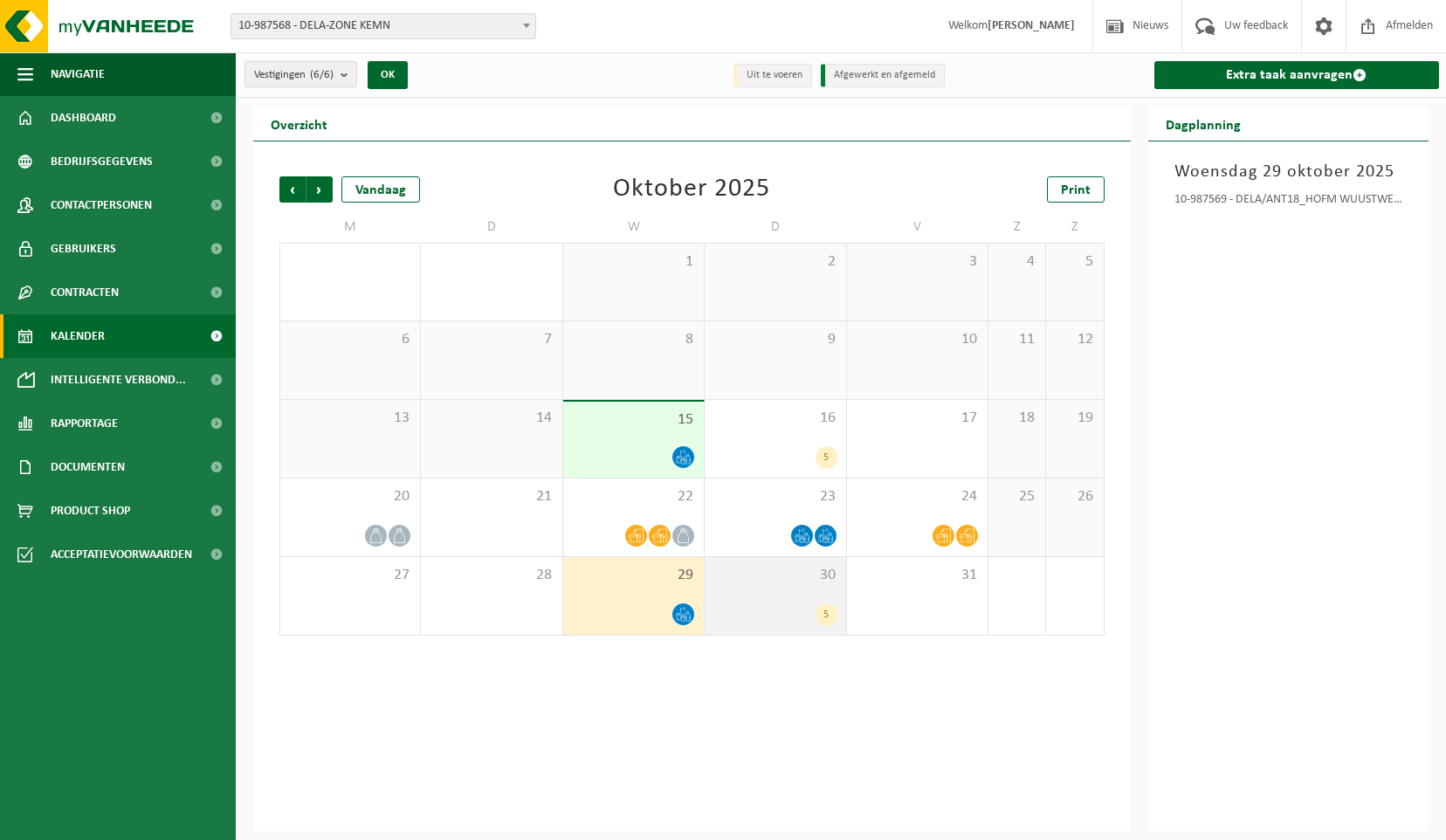
click at [828, 607] on div "5" at bounding box center [827, 614] width 22 height 22
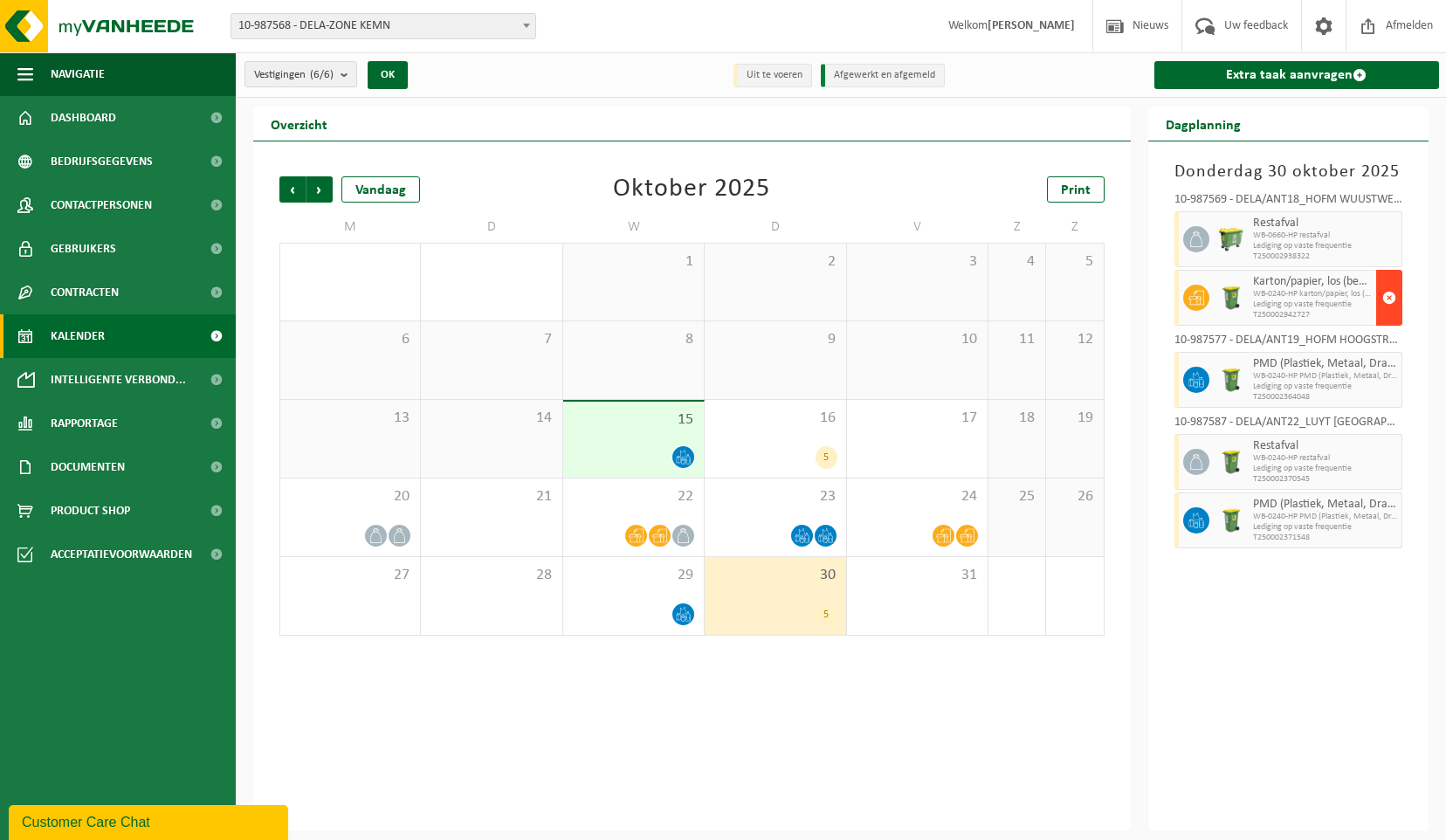
click at [1390, 298] on span "button" at bounding box center [1388, 298] width 14 height 35
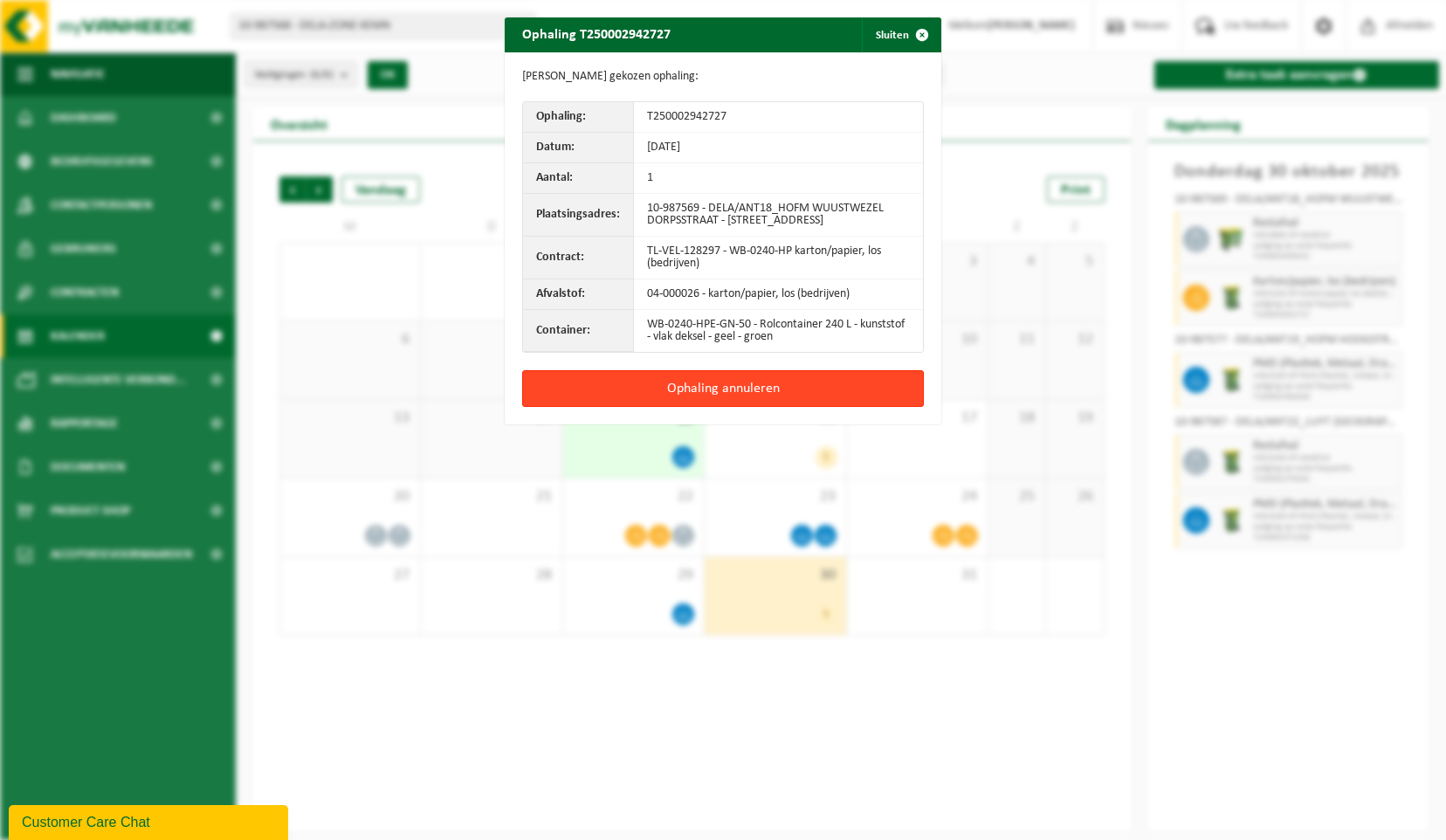
click at [778, 398] on button "Ophaling annuleren" at bounding box center [723, 388] width 402 height 36
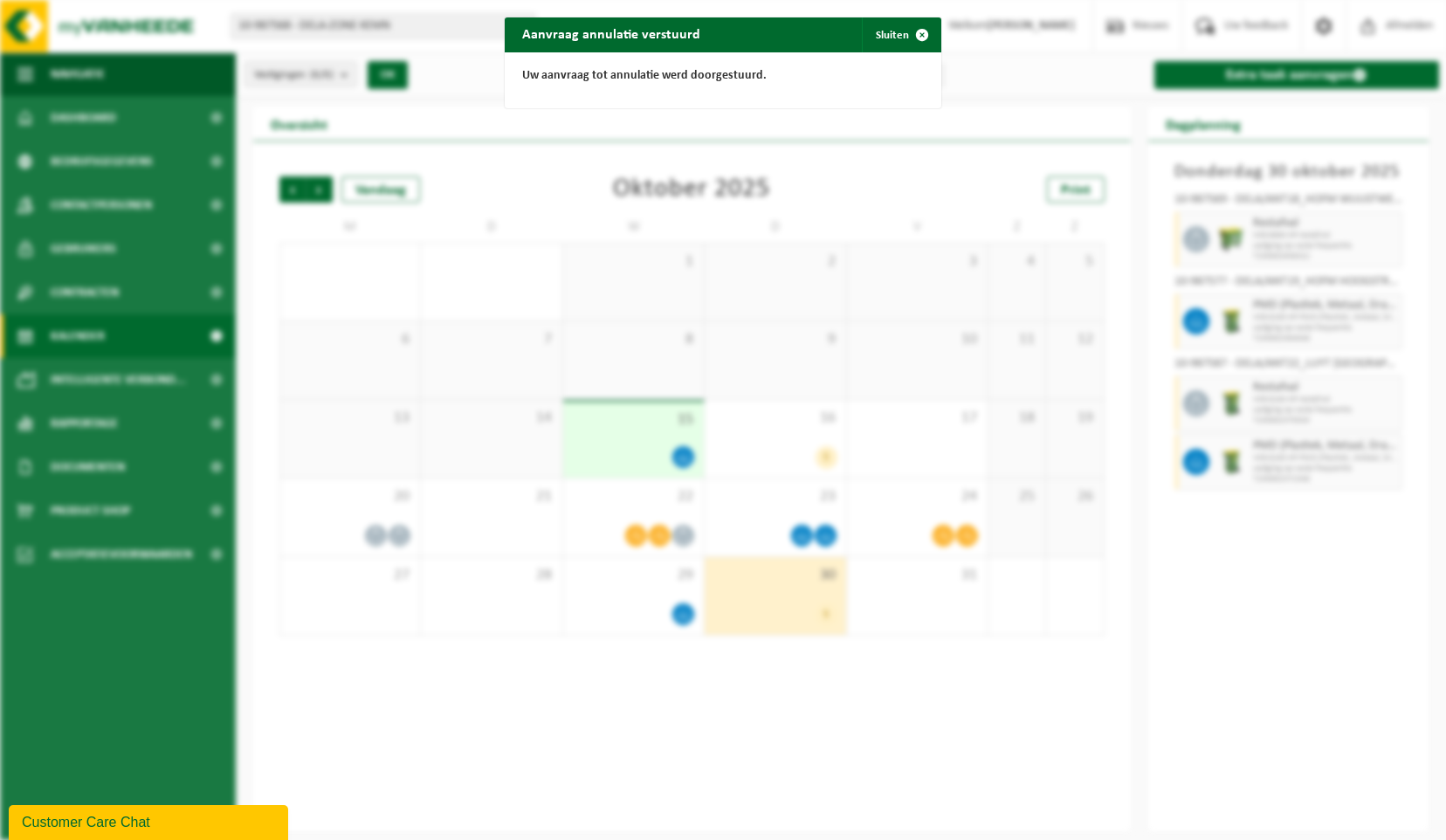
click at [1337, 320] on div "Aanvraag annulatie verstuurd Sluiten Uw aanvraag tot annulatie werd doorgestuur…" at bounding box center [723, 420] width 1446 height 840
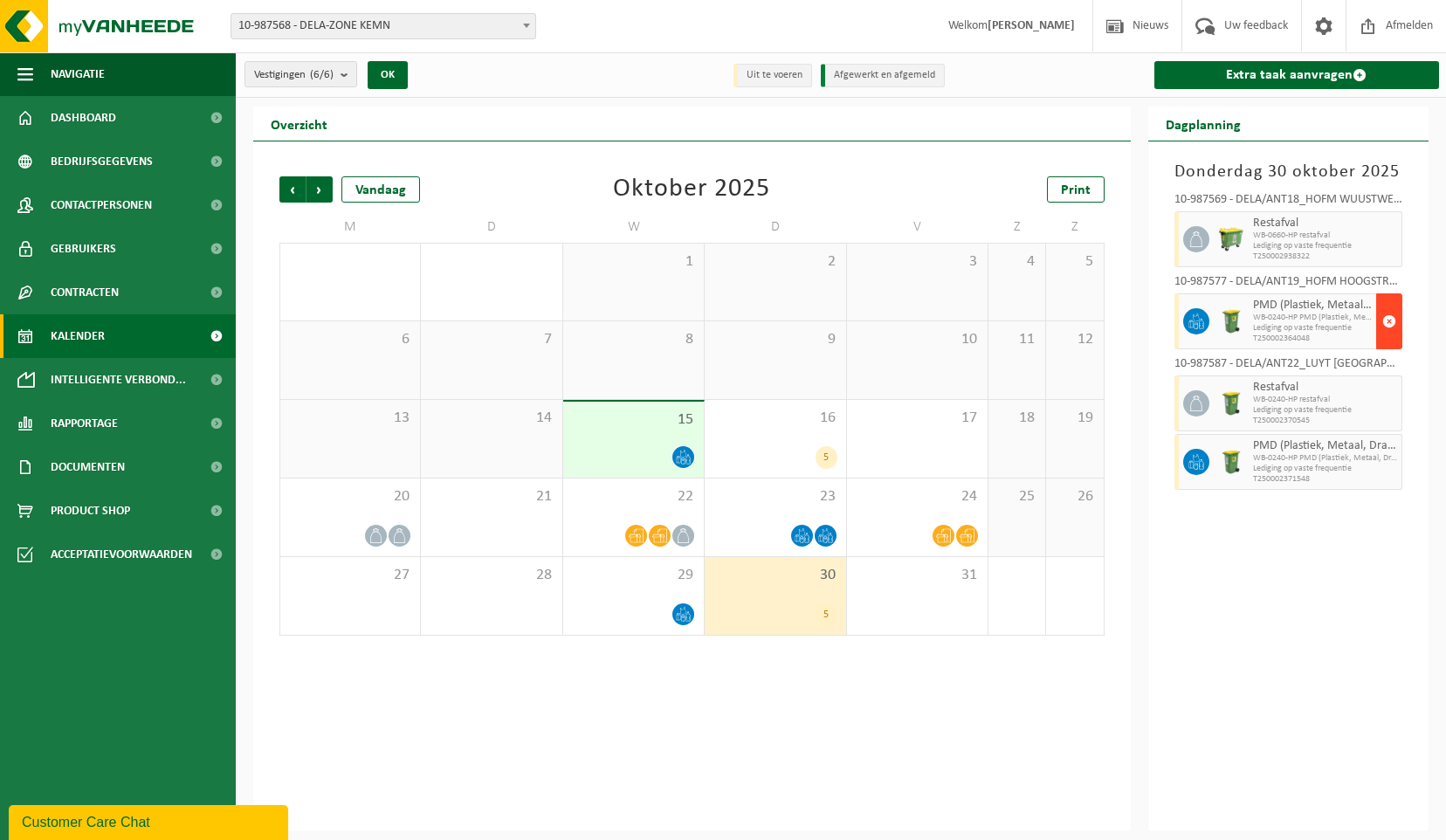
click at [1389, 321] on span "button" at bounding box center [1388, 321] width 14 height 35
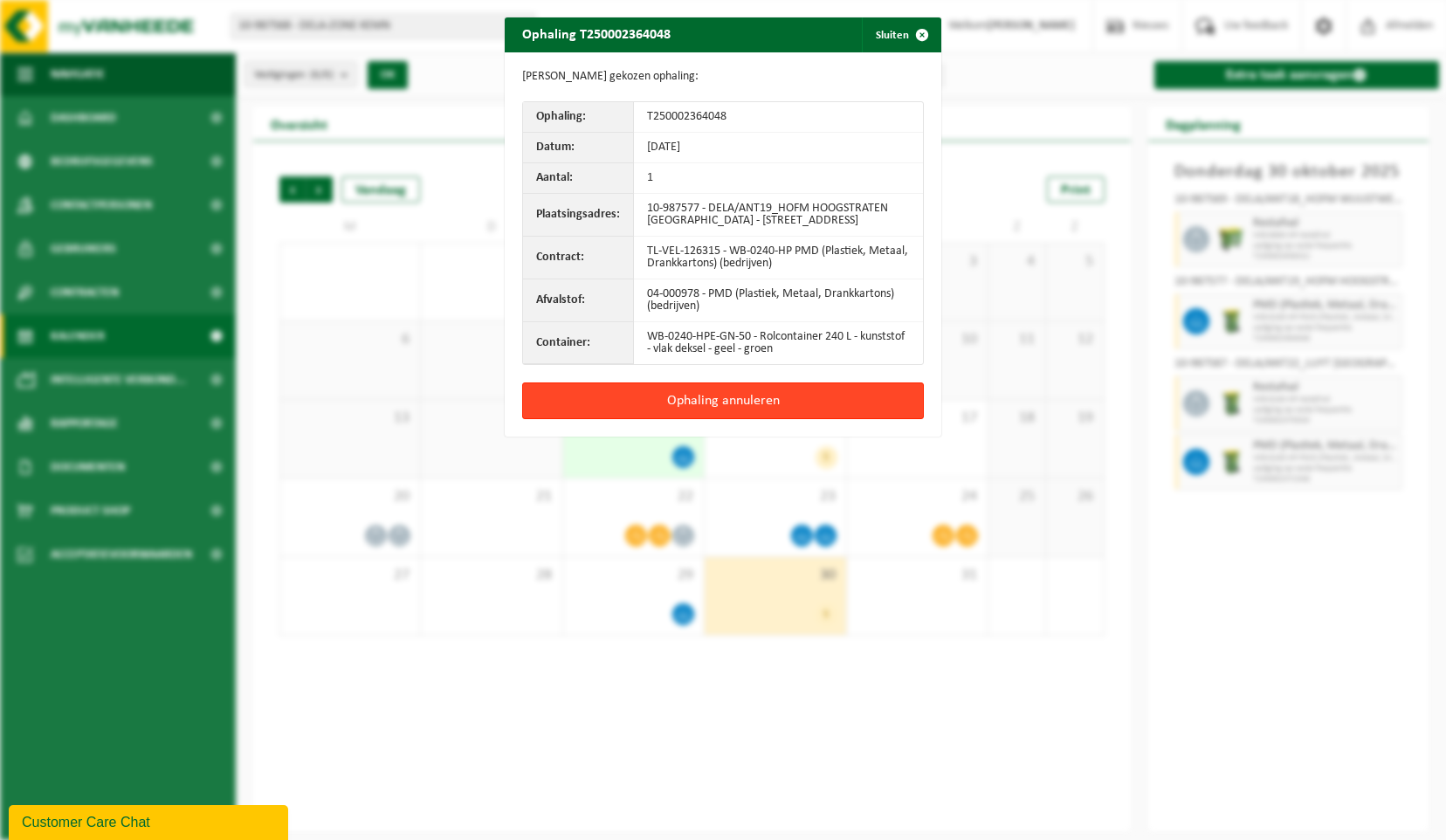
click at [750, 407] on button "Ophaling annuleren" at bounding box center [723, 400] width 402 height 36
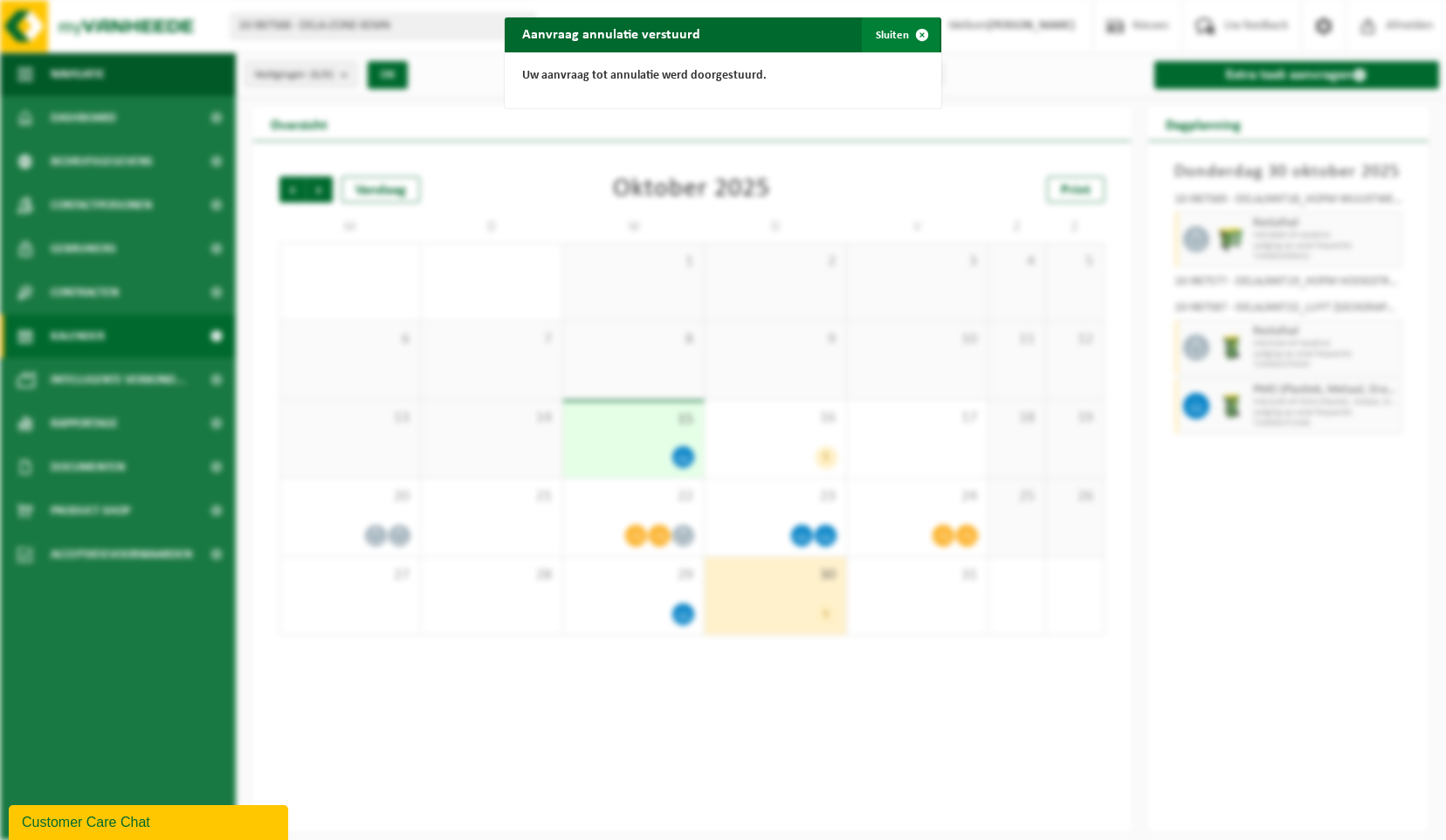
click at [915, 36] on span "button" at bounding box center [922, 35] width 35 height 35
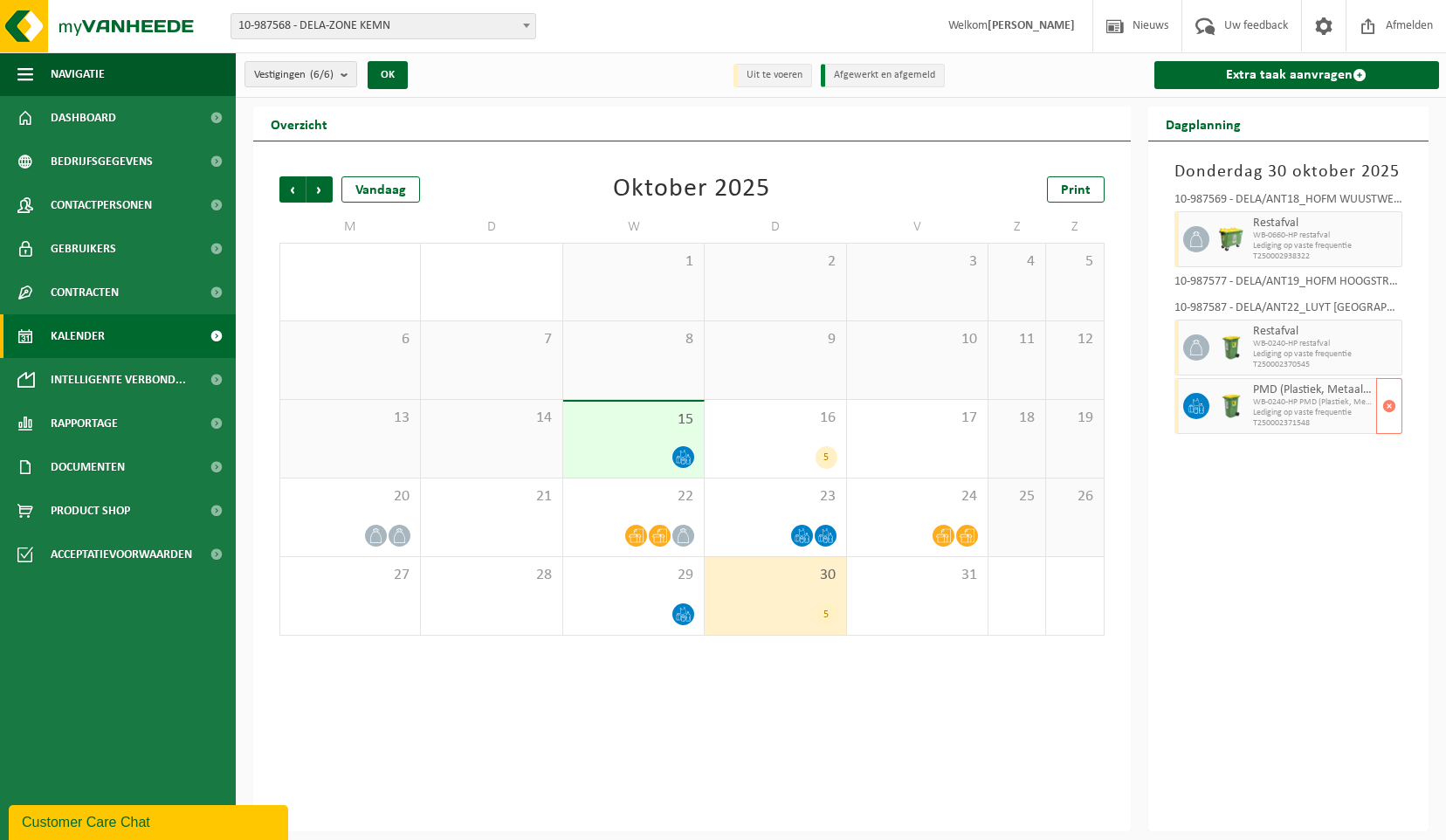
click at [1352, 407] on span "Lediging op vaste frequentie" at bounding box center [1312, 412] width 120 height 10
click at [1346, 418] on span "T250002371548" at bounding box center [1312, 422] width 120 height 10
click at [321, 191] on span "Volgende" at bounding box center [319, 189] width 26 height 26
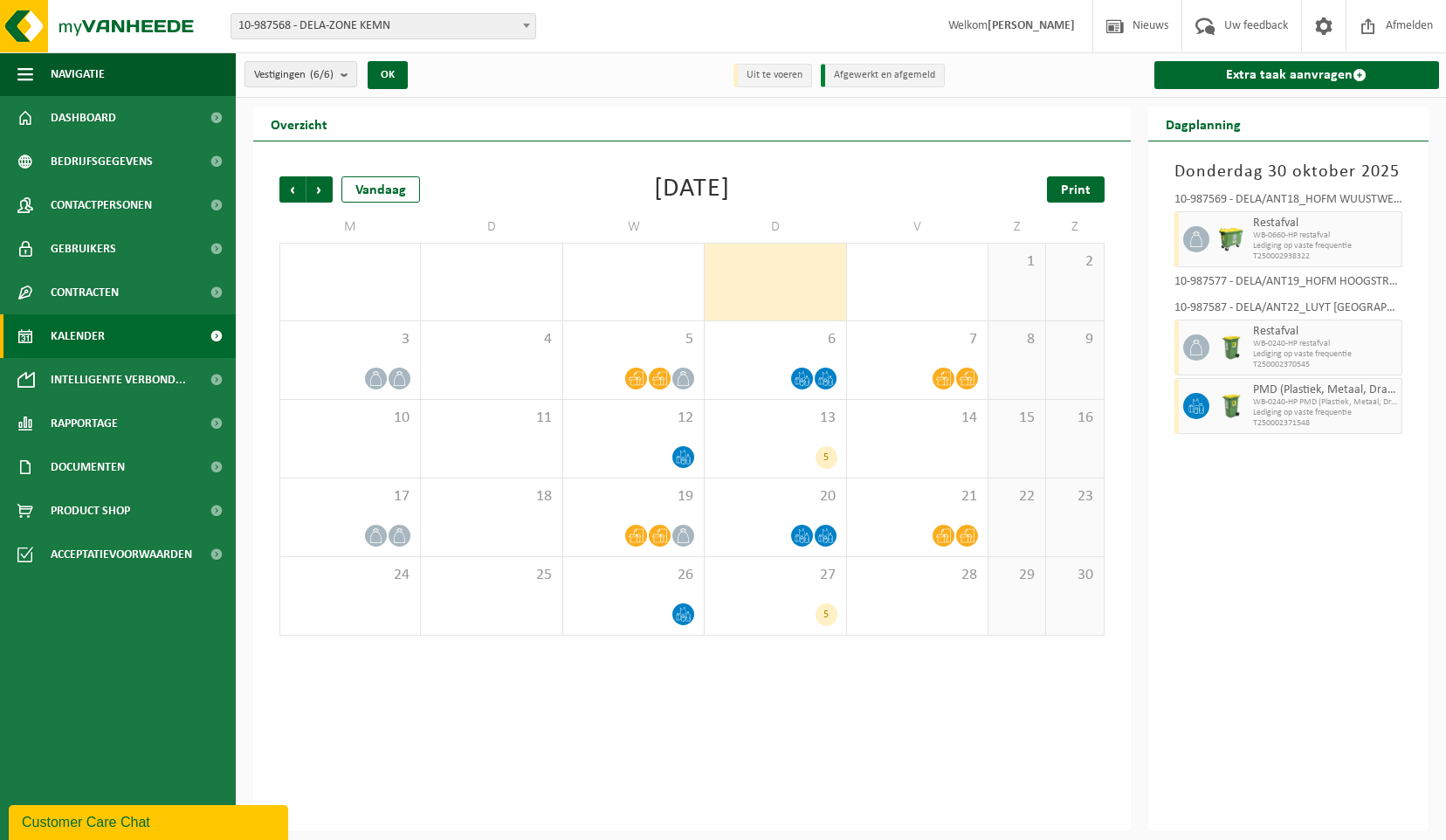
click at [1064, 192] on span "Print" at bounding box center [1075, 189] width 30 height 14
click at [293, 190] on span "Vorige" at bounding box center [293, 189] width 26 height 26
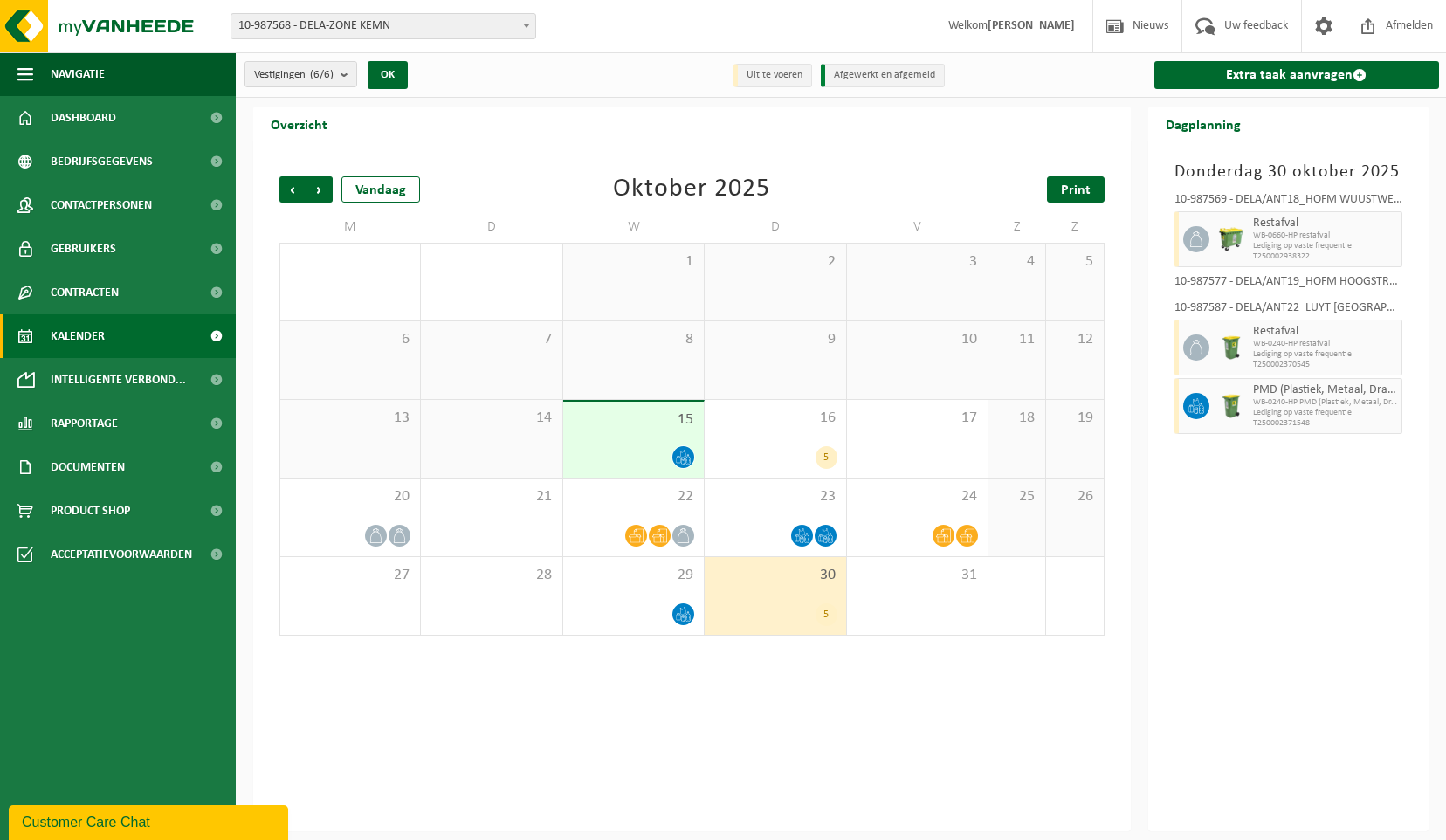
click at [1081, 185] on span "Print" at bounding box center [1075, 189] width 30 height 14
